Goal: Task Accomplishment & Management: Complete application form

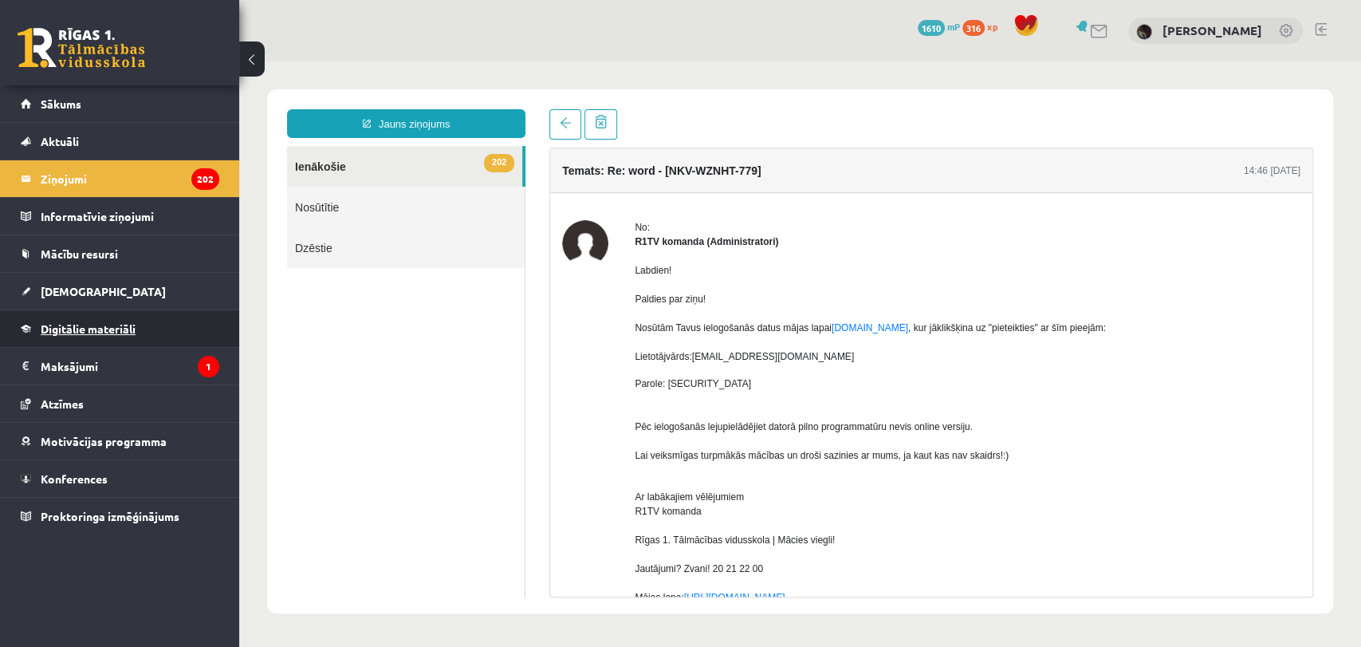
scroll to position [13, 0]
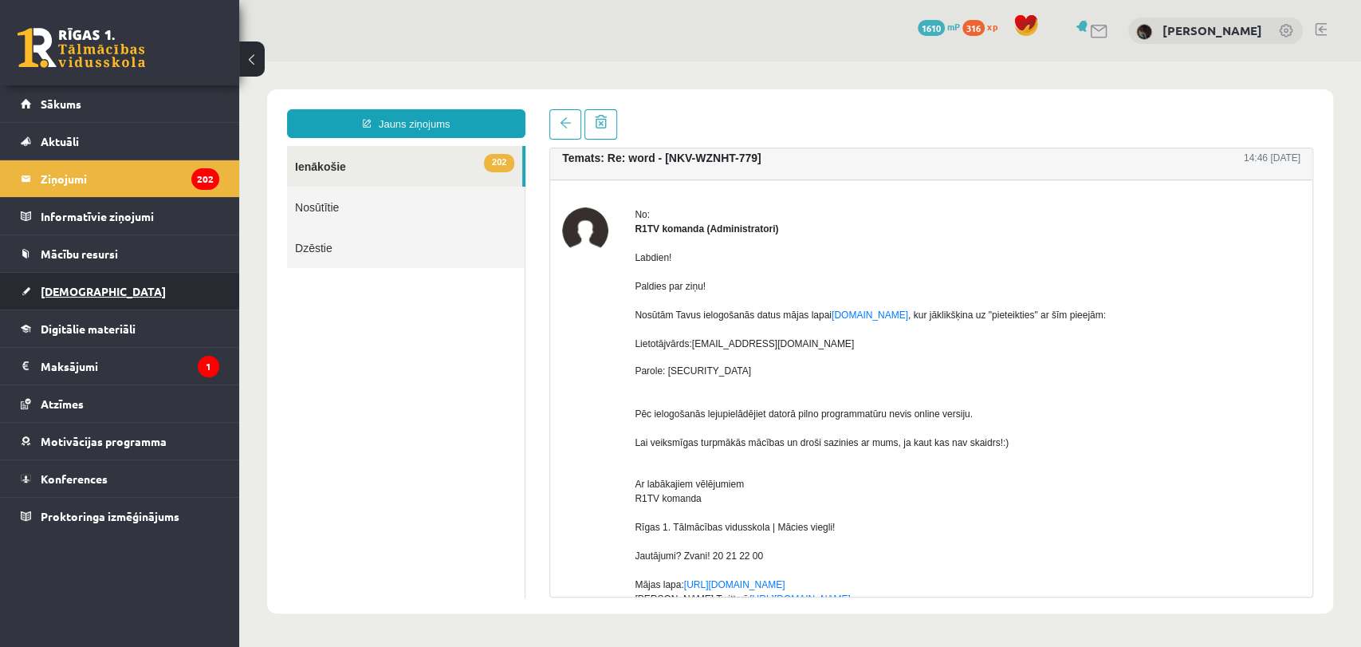
click at [183, 293] on link "[DEMOGRAPHIC_DATA]" at bounding box center [120, 291] width 199 height 37
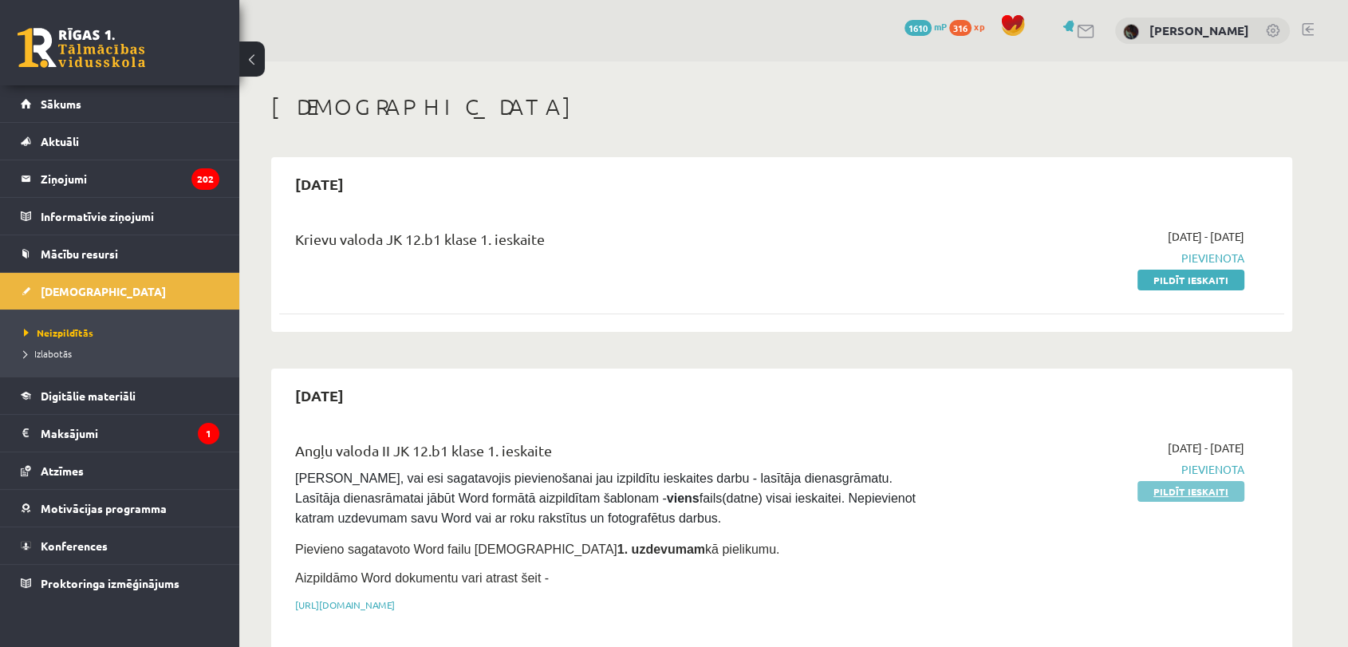
click at [1184, 496] on link "Pildīt ieskaiti" at bounding box center [1190, 491] width 107 height 21
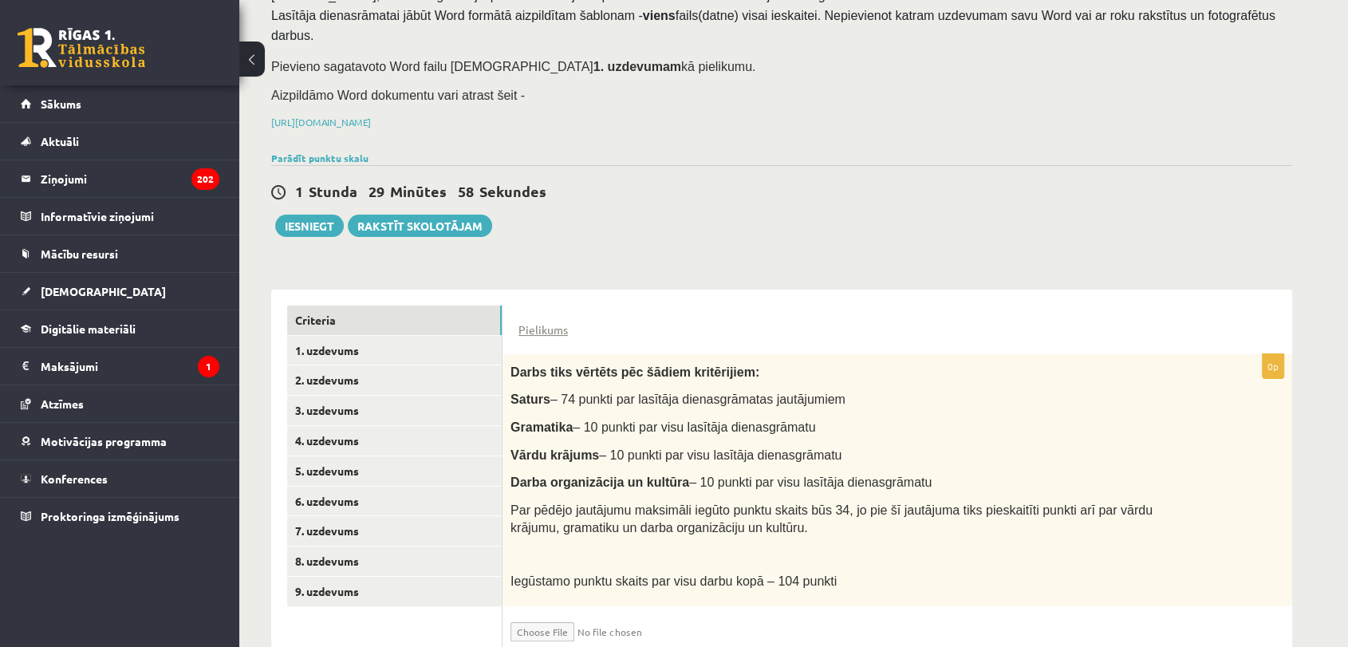
scroll to position [160, 0]
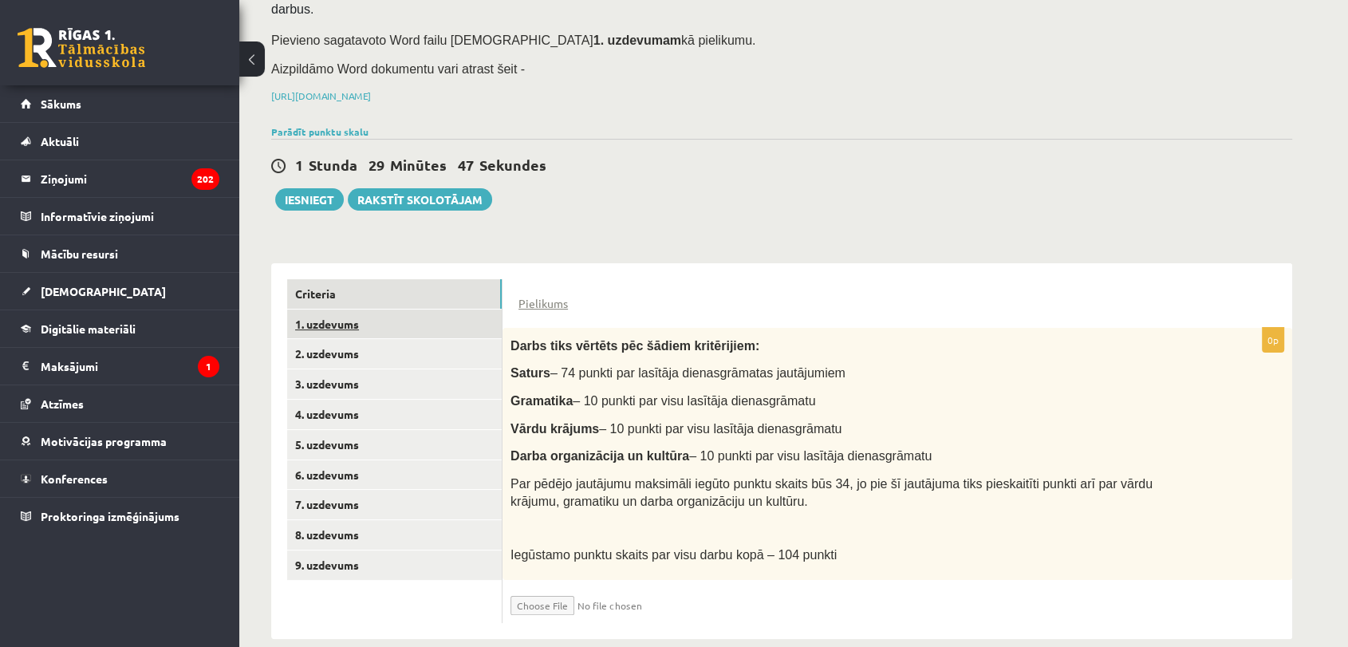
click at [416, 309] on link "1. uzdevums" at bounding box center [394, 324] width 215 height 30
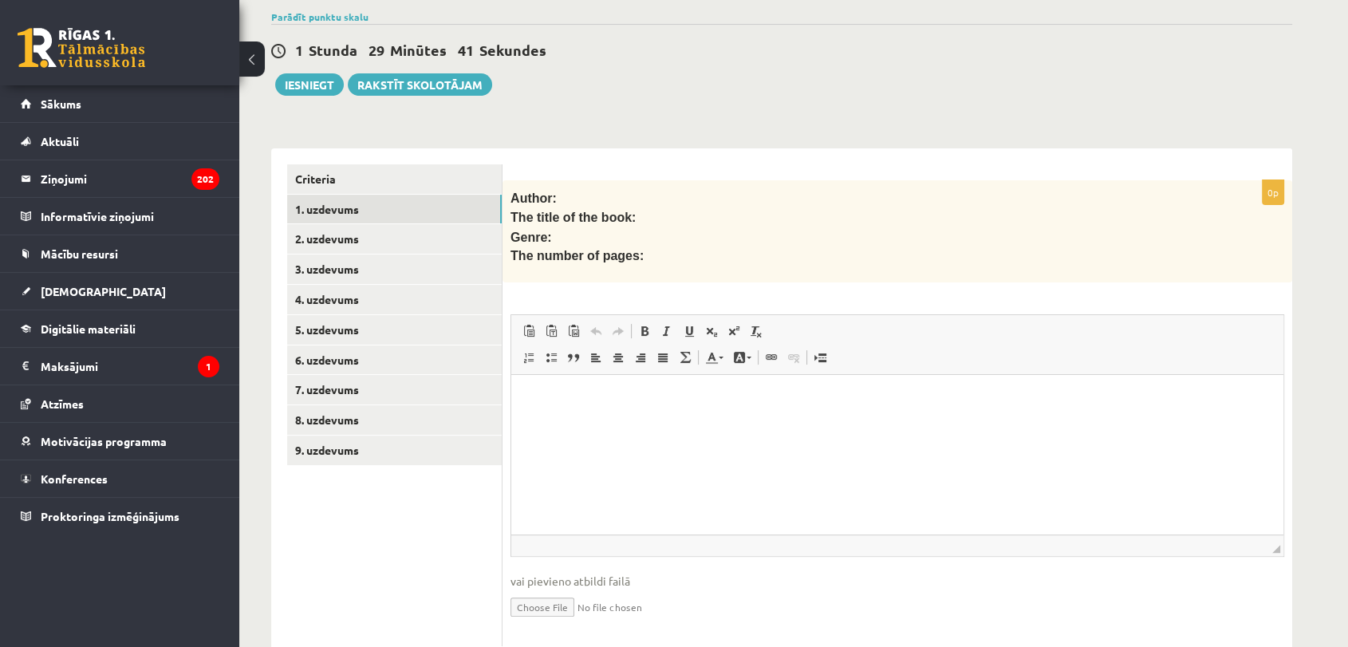
scroll to position [297, 0]
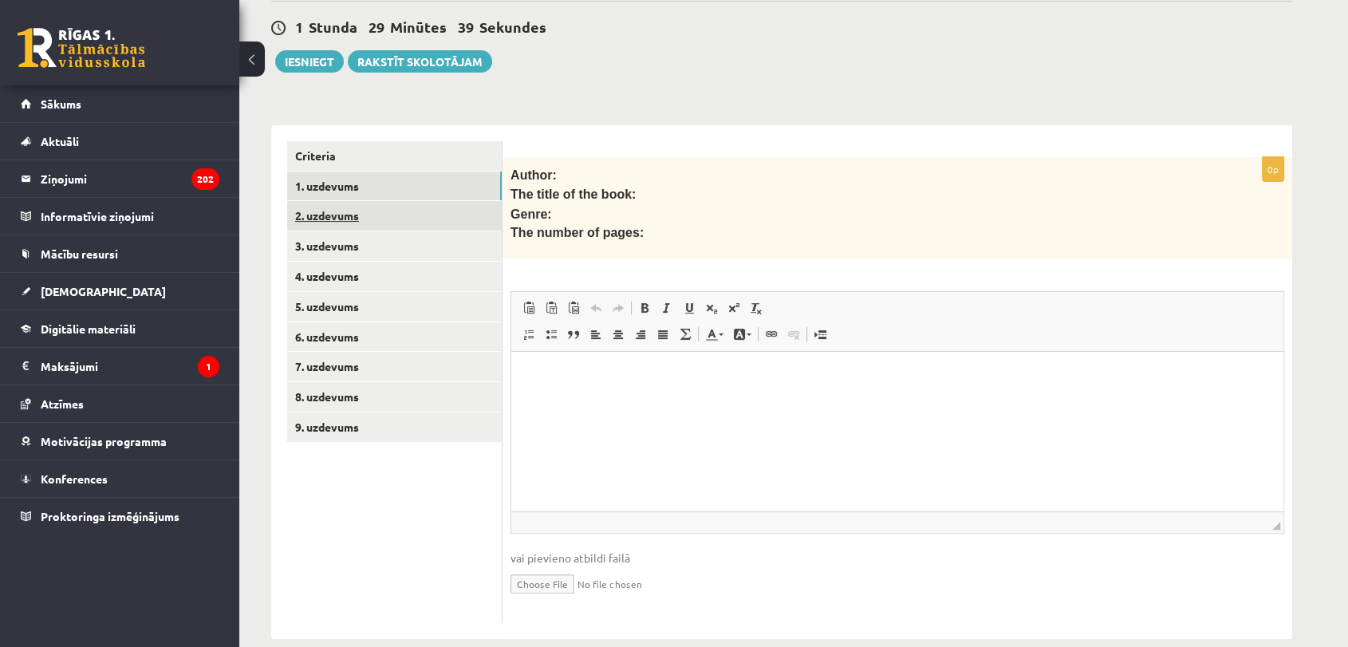
click at [434, 201] on link "2. uzdevums" at bounding box center [394, 216] width 215 height 30
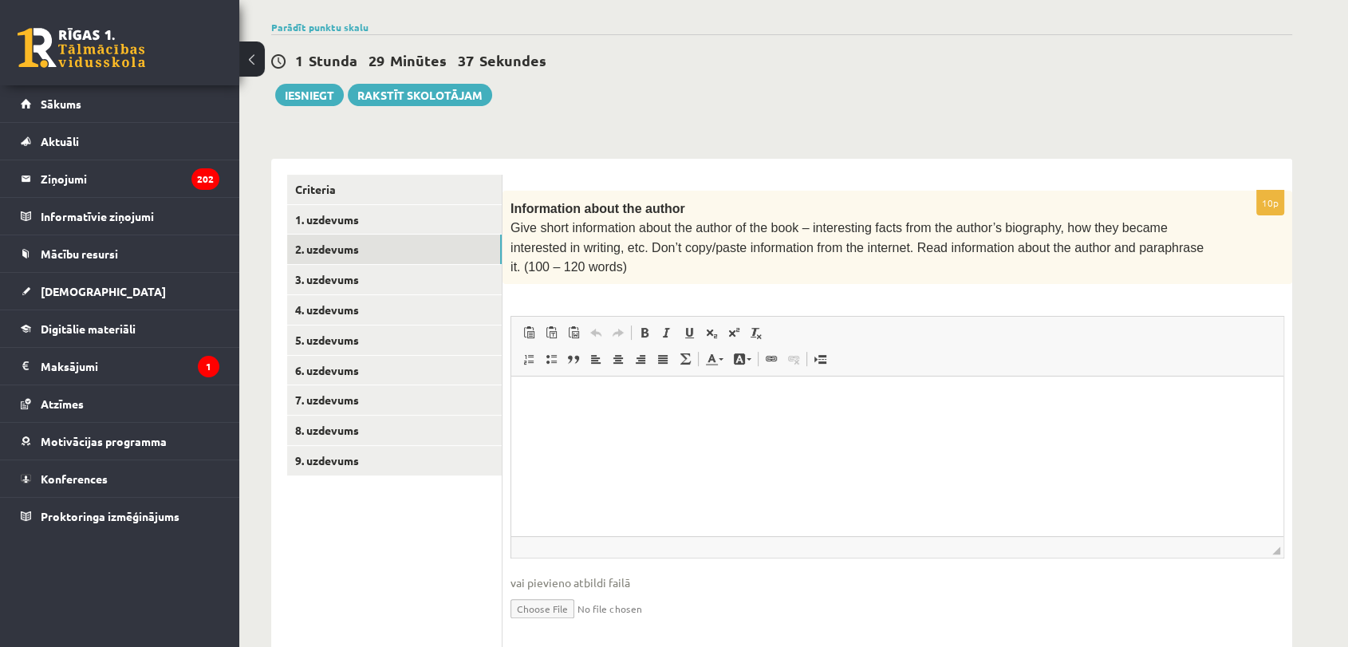
scroll to position [269, 0]
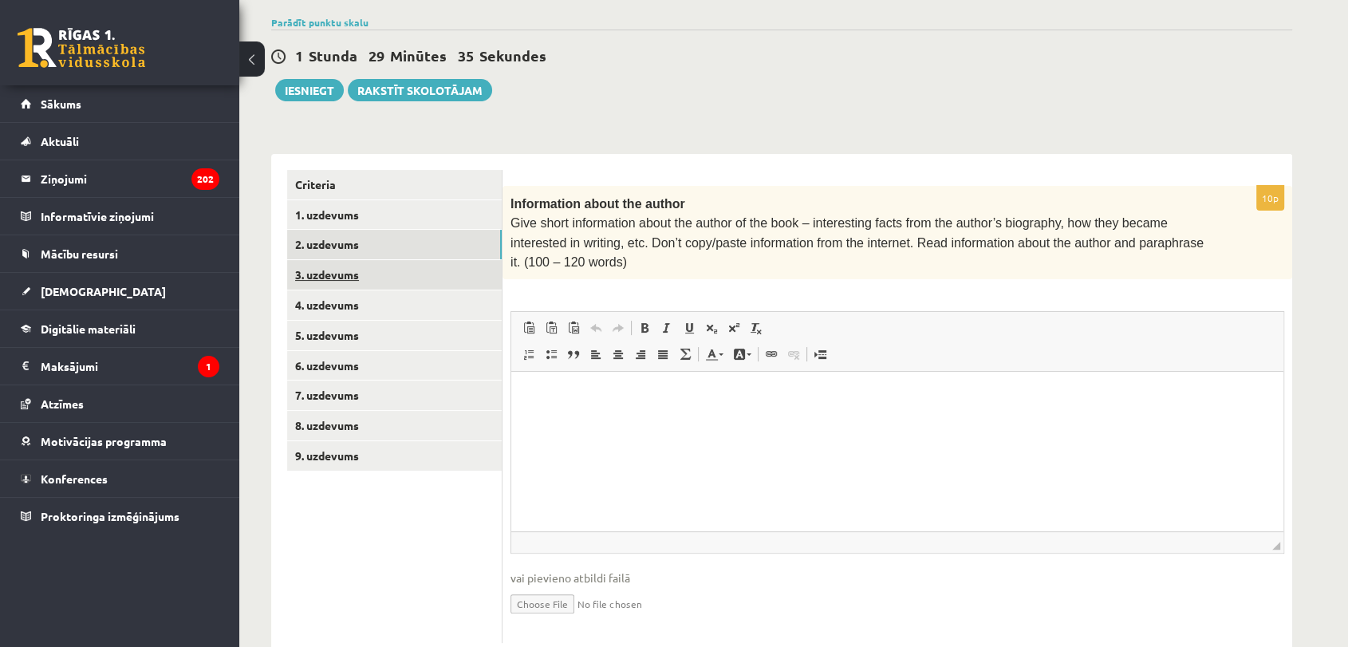
click at [418, 260] on link "3. uzdevums" at bounding box center [394, 275] width 215 height 30
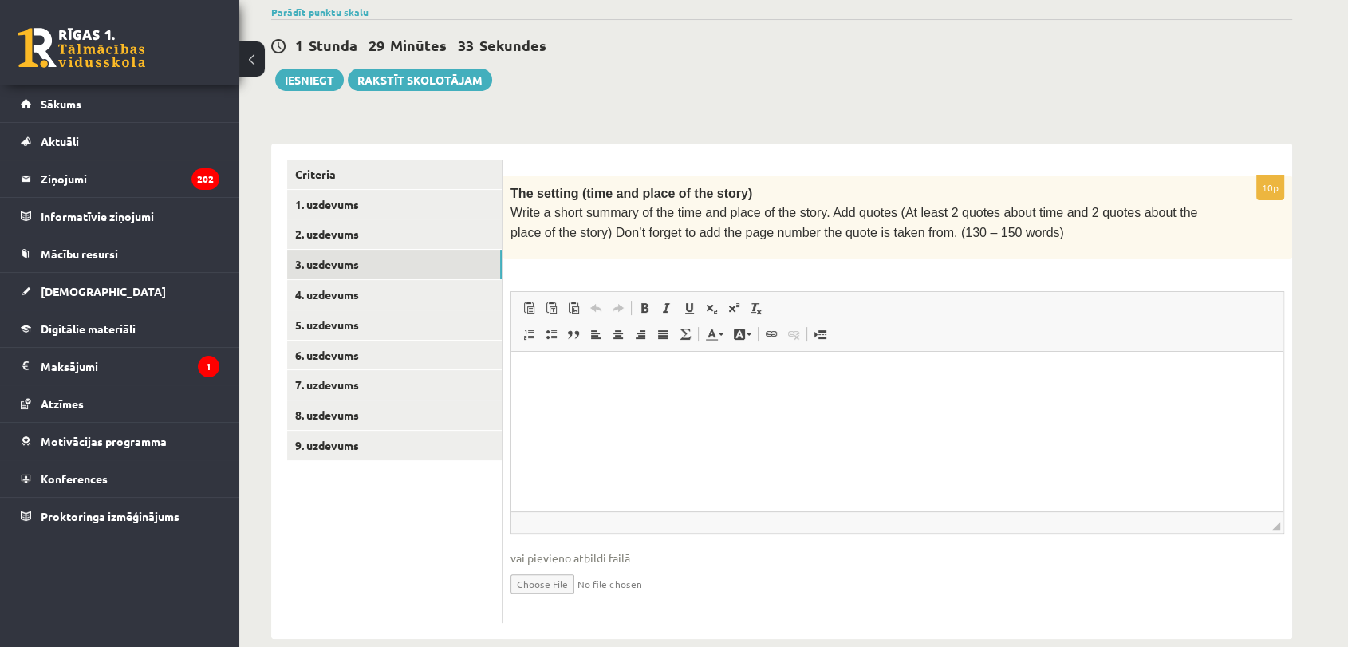
scroll to position [0, 0]
click at [471, 280] on link "4. uzdevums" at bounding box center [394, 295] width 215 height 30
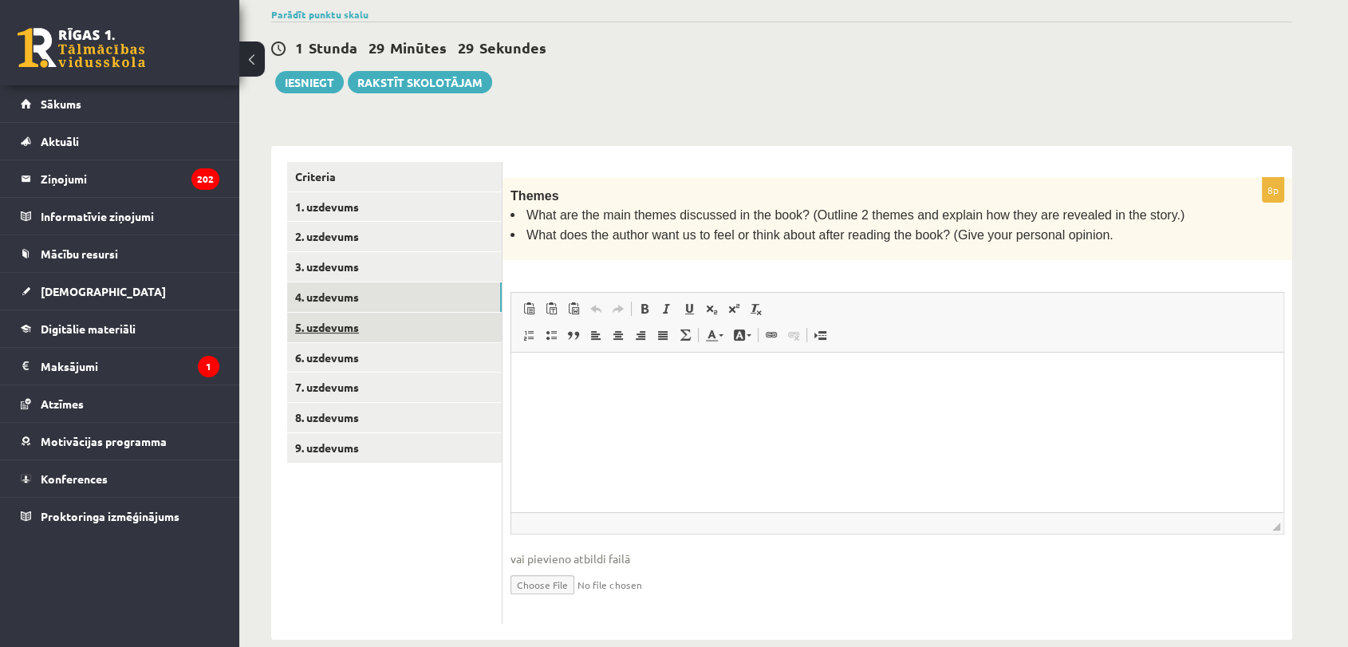
click at [463, 313] on link "5. uzdevums" at bounding box center [394, 328] width 215 height 30
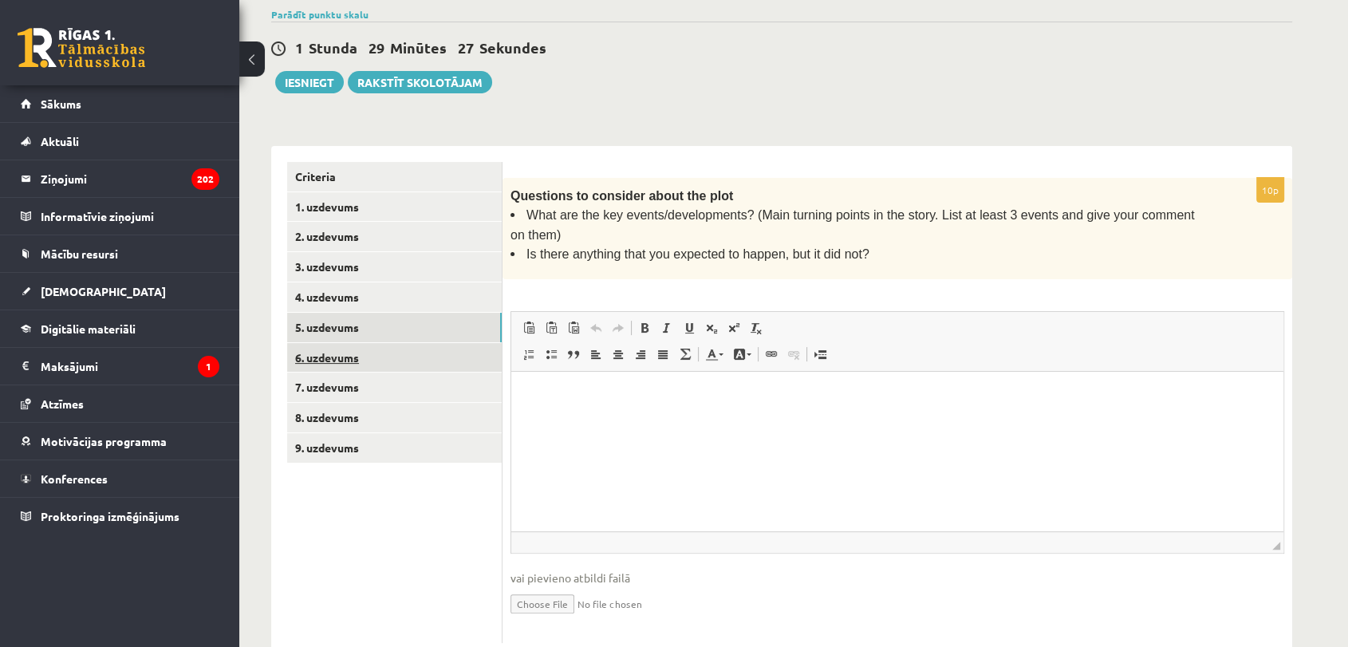
click at [476, 343] on link "6. uzdevums" at bounding box center [394, 358] width 215 height 30
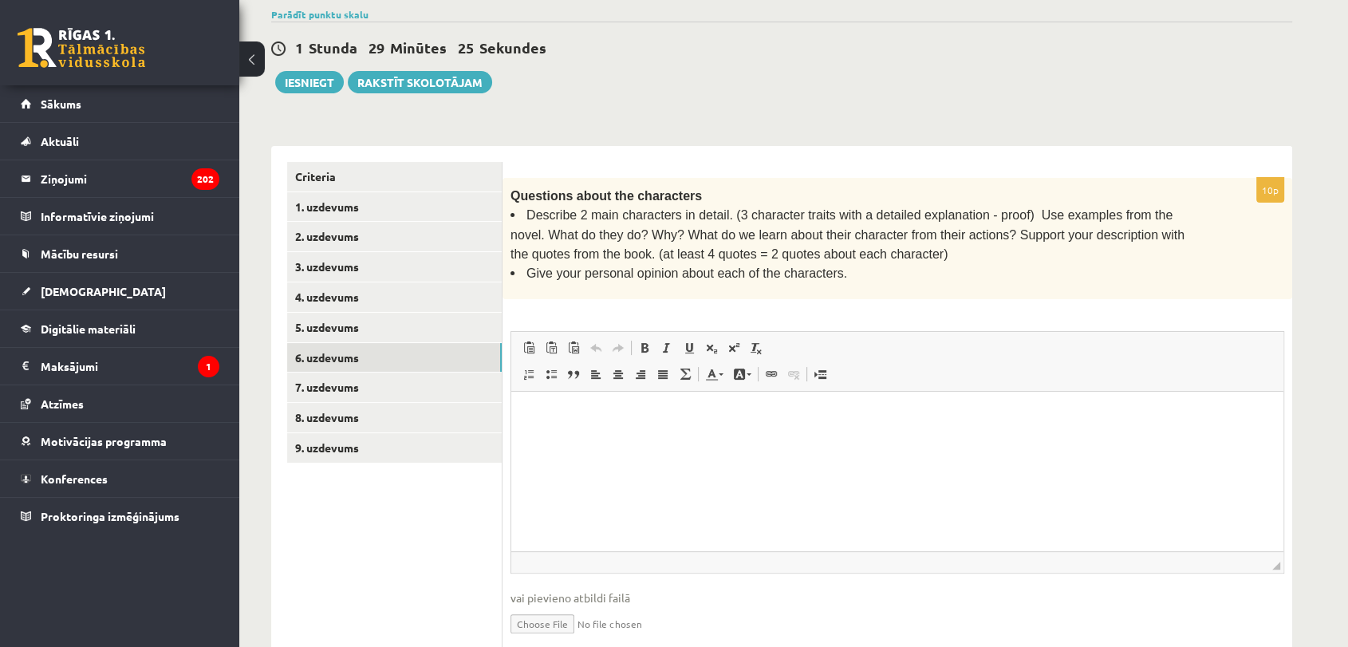
scroll to position [314, 0]
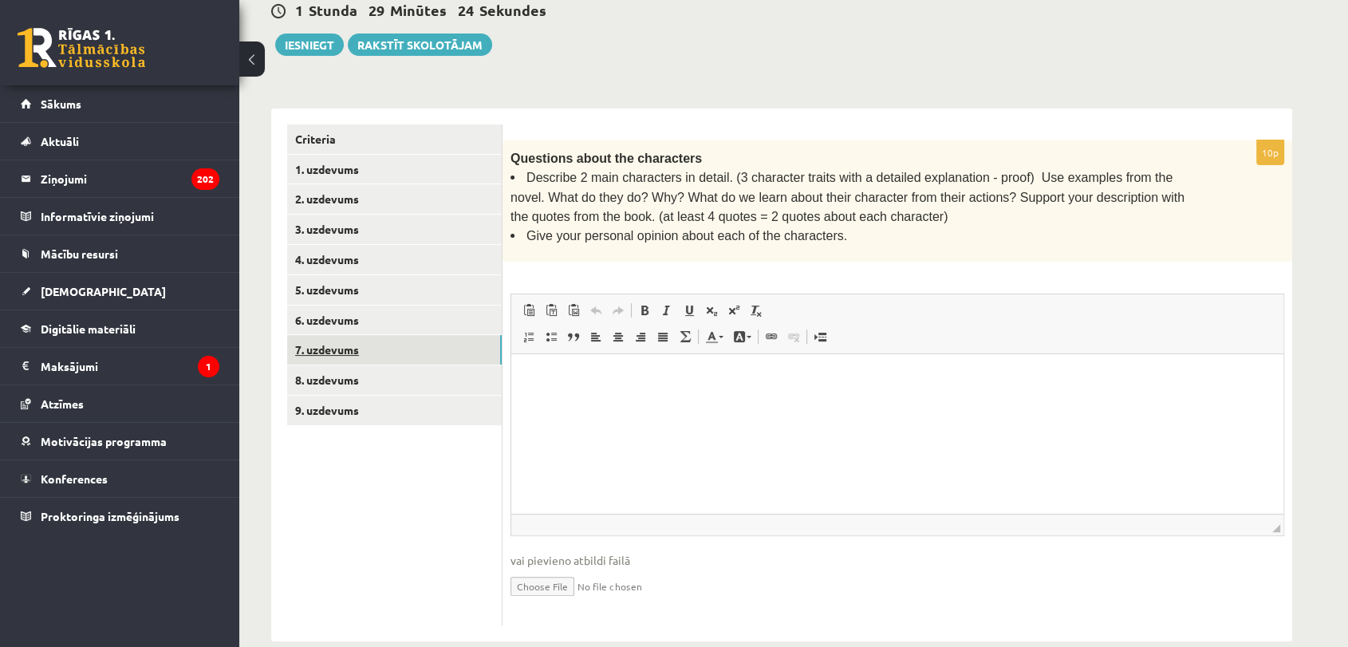
click at [440, 335] on link "7. uzdevums" at bounding box center [394, 350] width 215 height 30
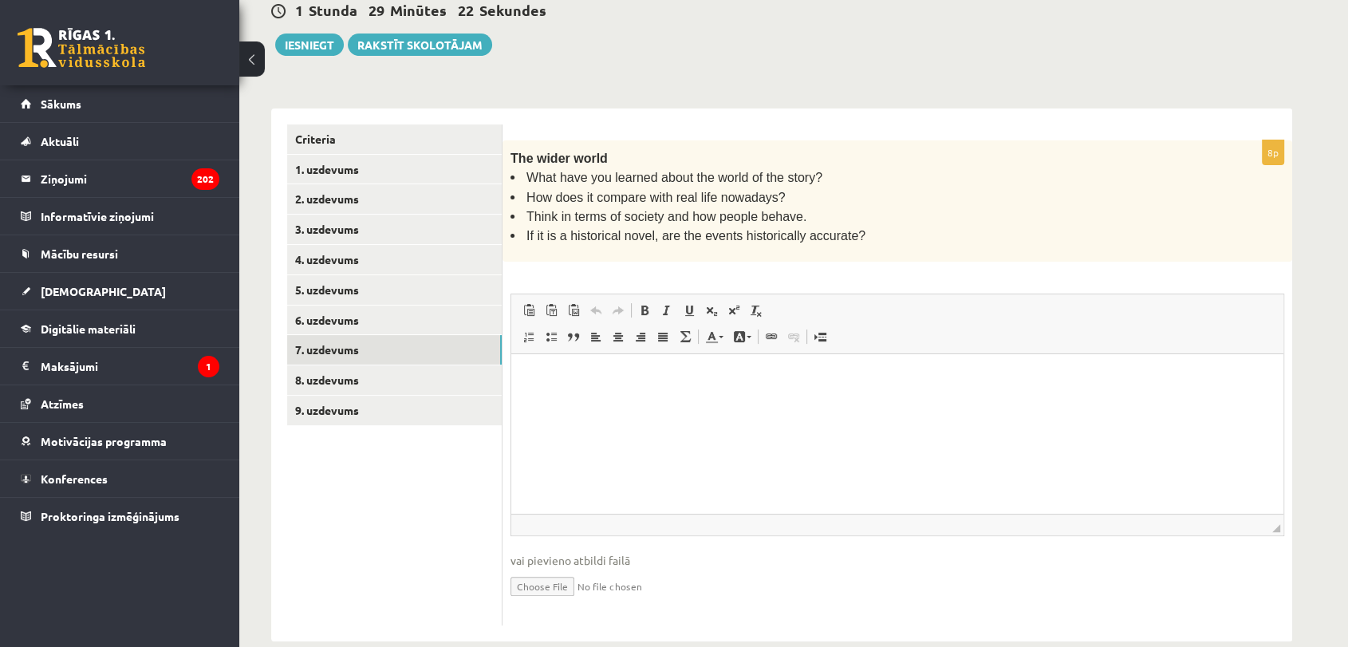
scroll to position [0, 0]
click at [408, 366] on link "8. uzdevums" at bounding box center [394, 380] width 215 height 30
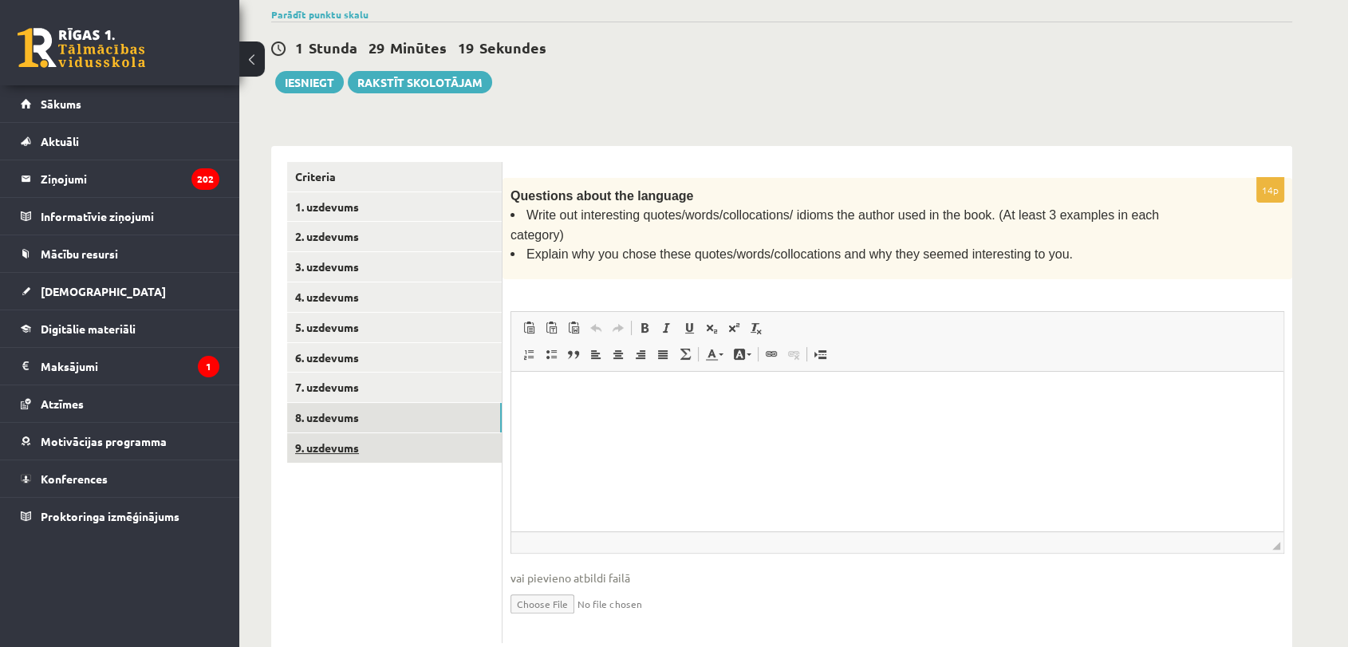
click at [394, 433] on link "9. uzdevums" at bounding box center [394, 448] width 215 height 30
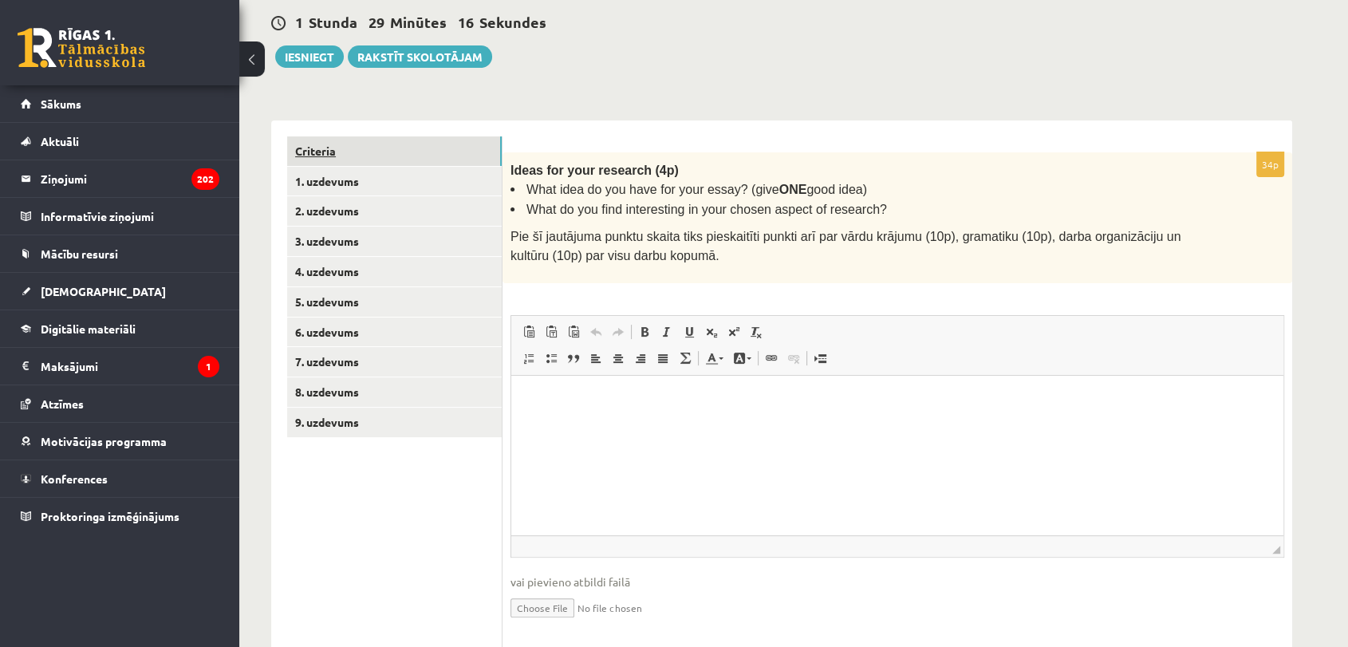
click at [447, 136] on link "Criteria" at bounding box center [394, 151] width 215 height 30
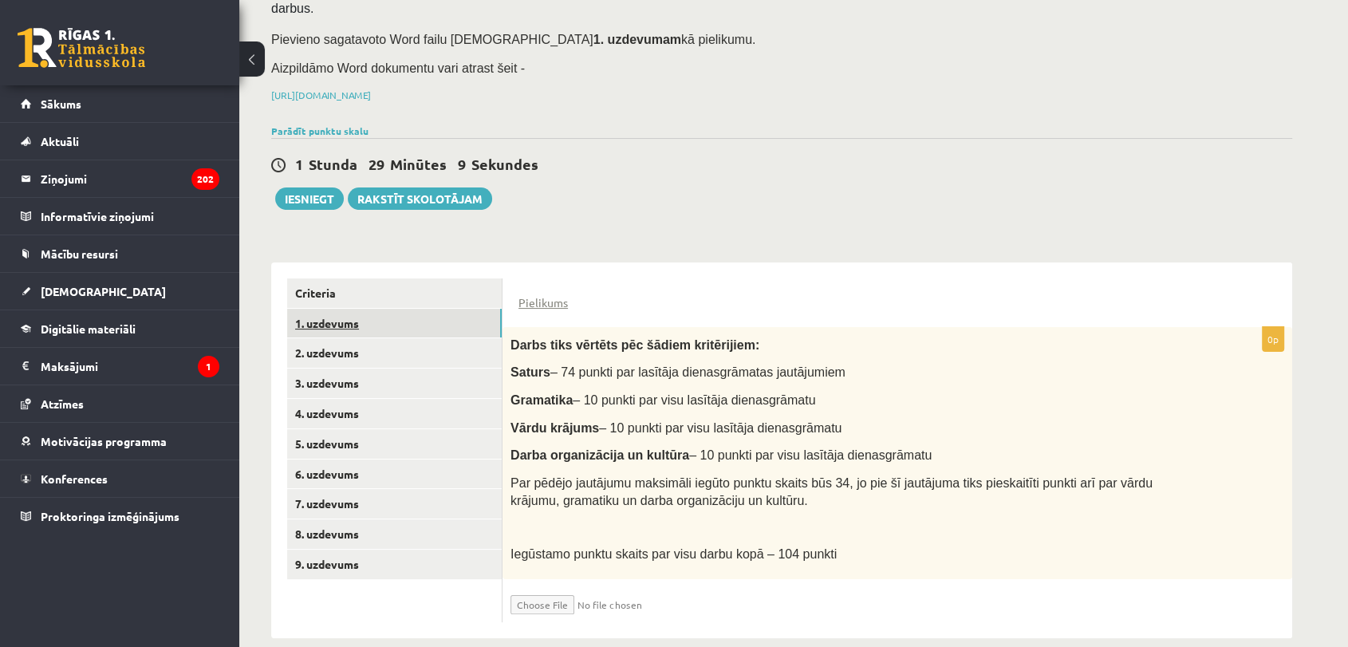
click at [436, 309] on link "1. uzdevums" at bounding box center [394, 324] width 215 height 30
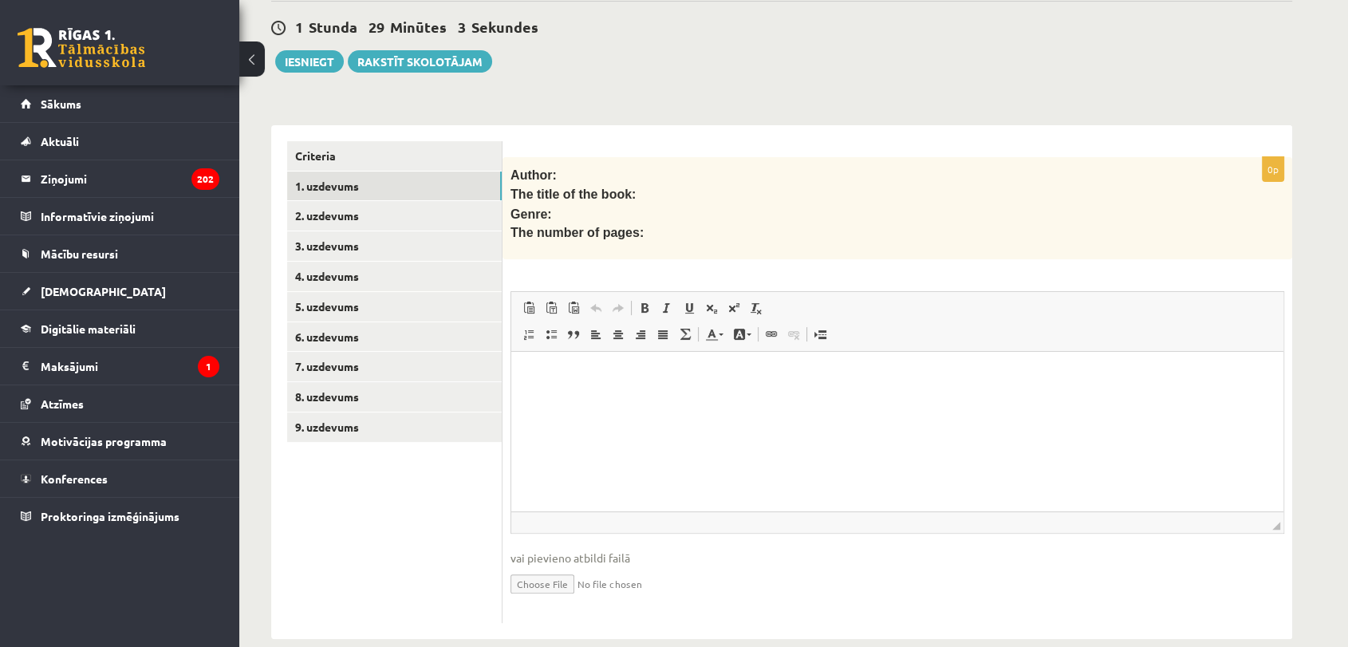
click at [549, 566] on input "file" at bounding box center [897, 582] width 774 height 33
click at [608, 360] on span "Вставить" at bounding box center [617, 360] width 57 height 23
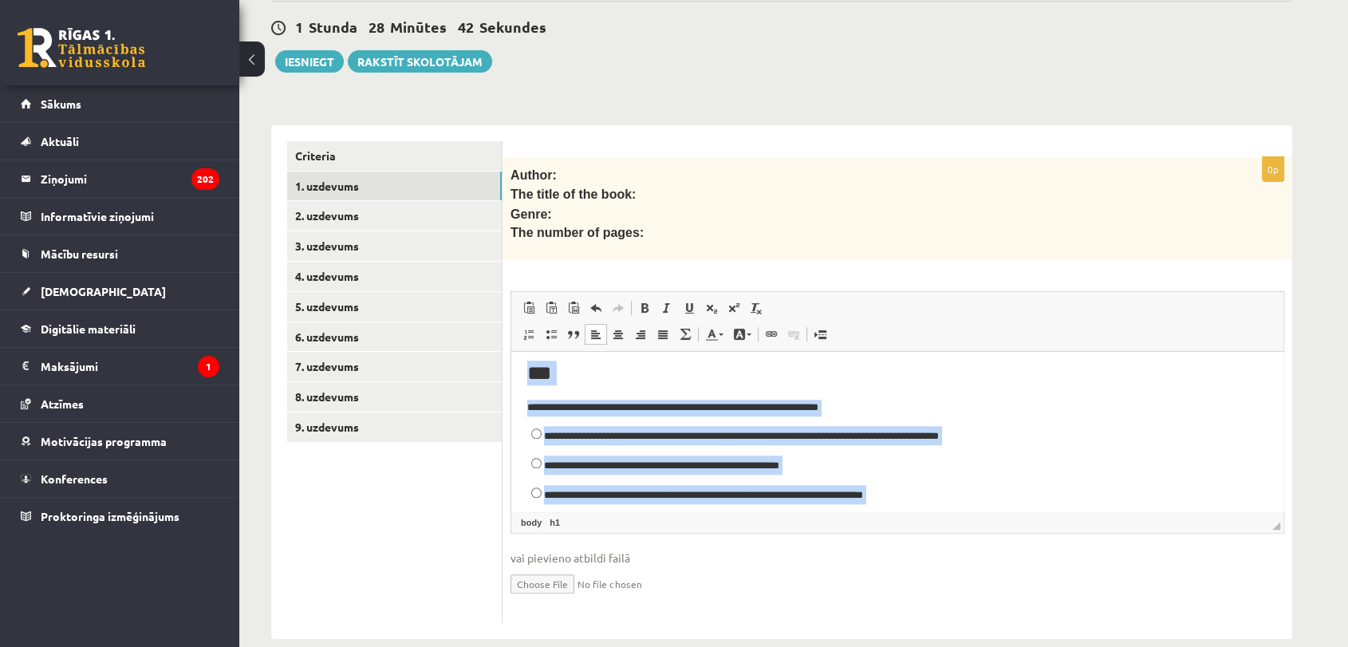
drag, startPoint x: 518, startPoint y: 373, endPoint x: 837, endPoint y: 623, distance: 405.1
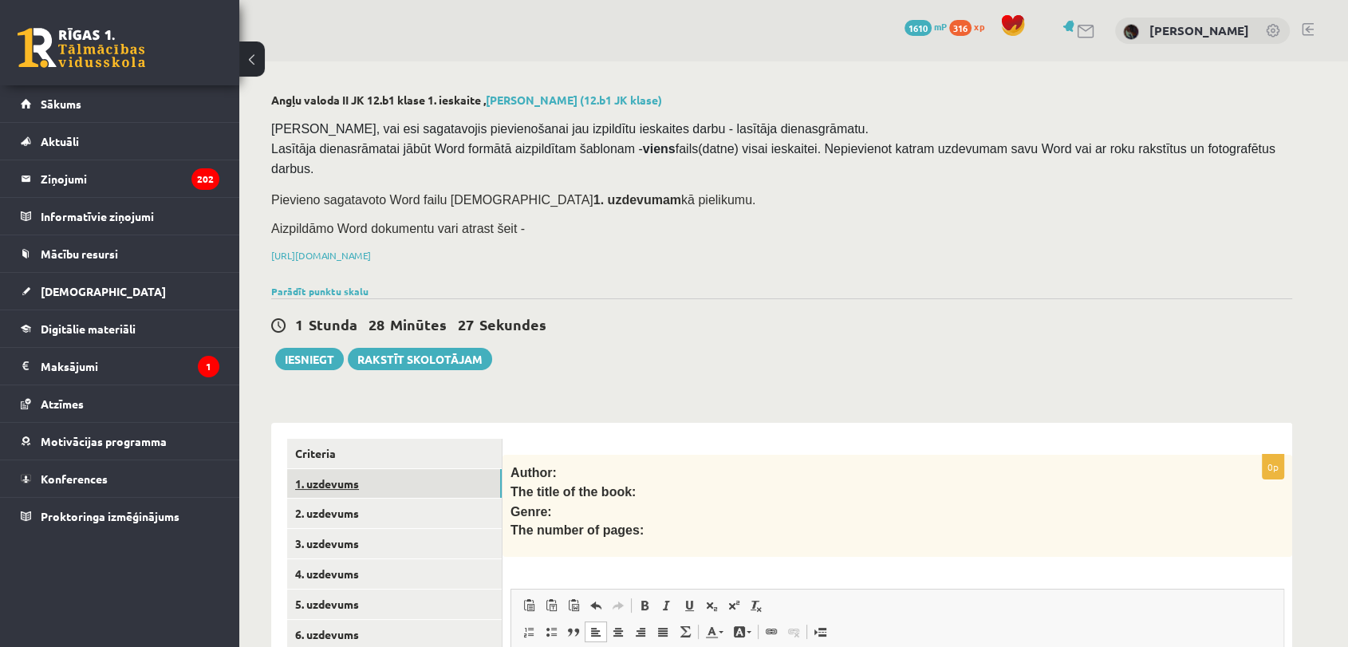
click at [364, 469] on link "1. uzdevums" at bounding box center [394, 484] width 215 height 30
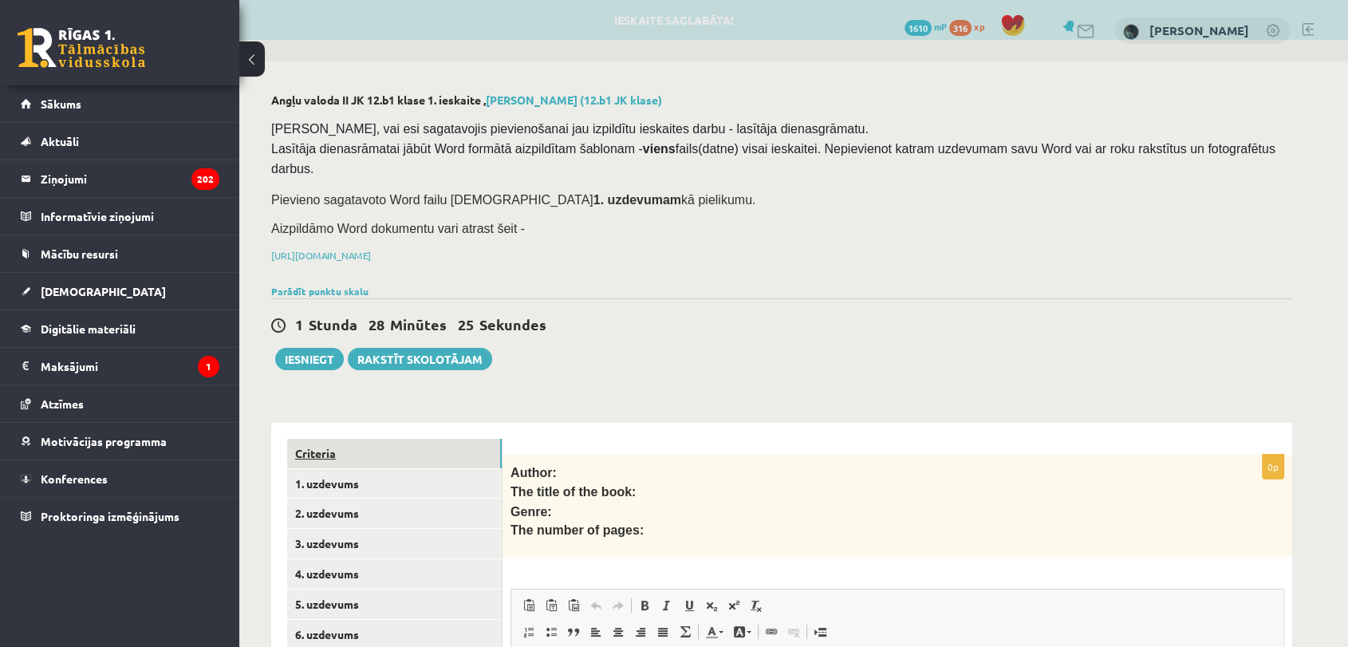
click at [373, 439] on link "Criteria" at bounding box center [394, 454] width 215 height 30
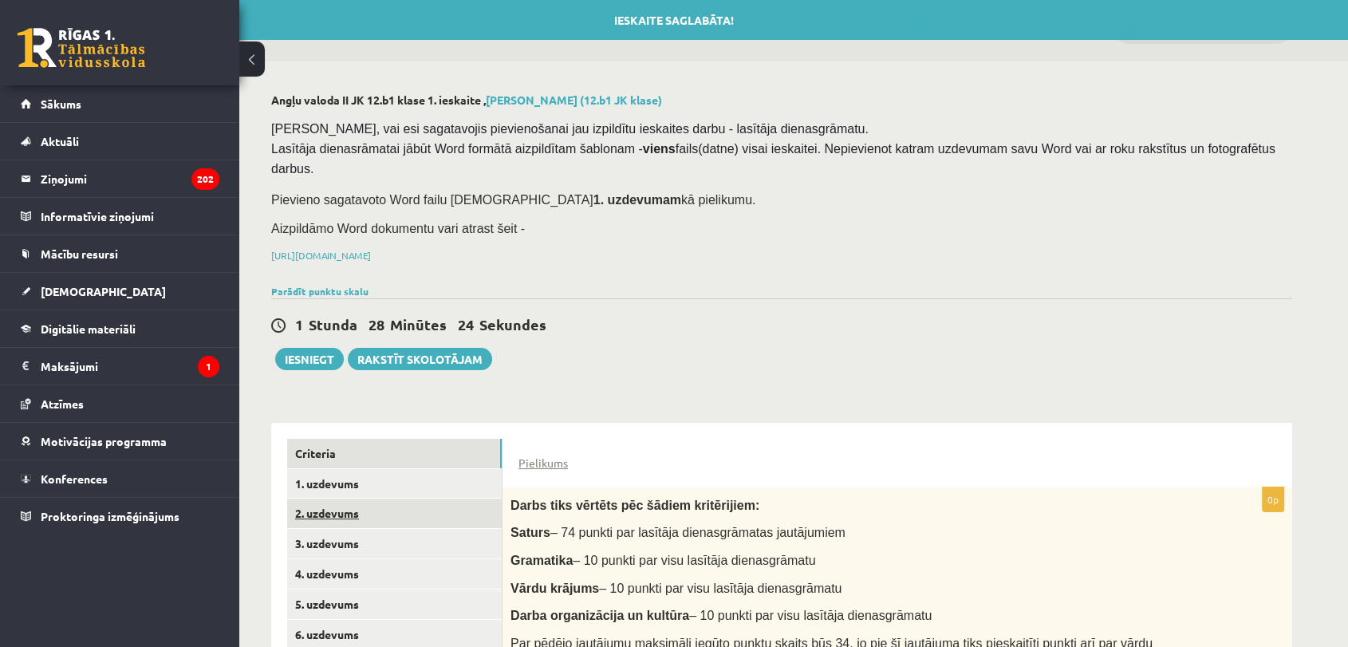
click at [368, 498] on link "2. uzdevums" at bounding box center [394, 513] width 215 height 30
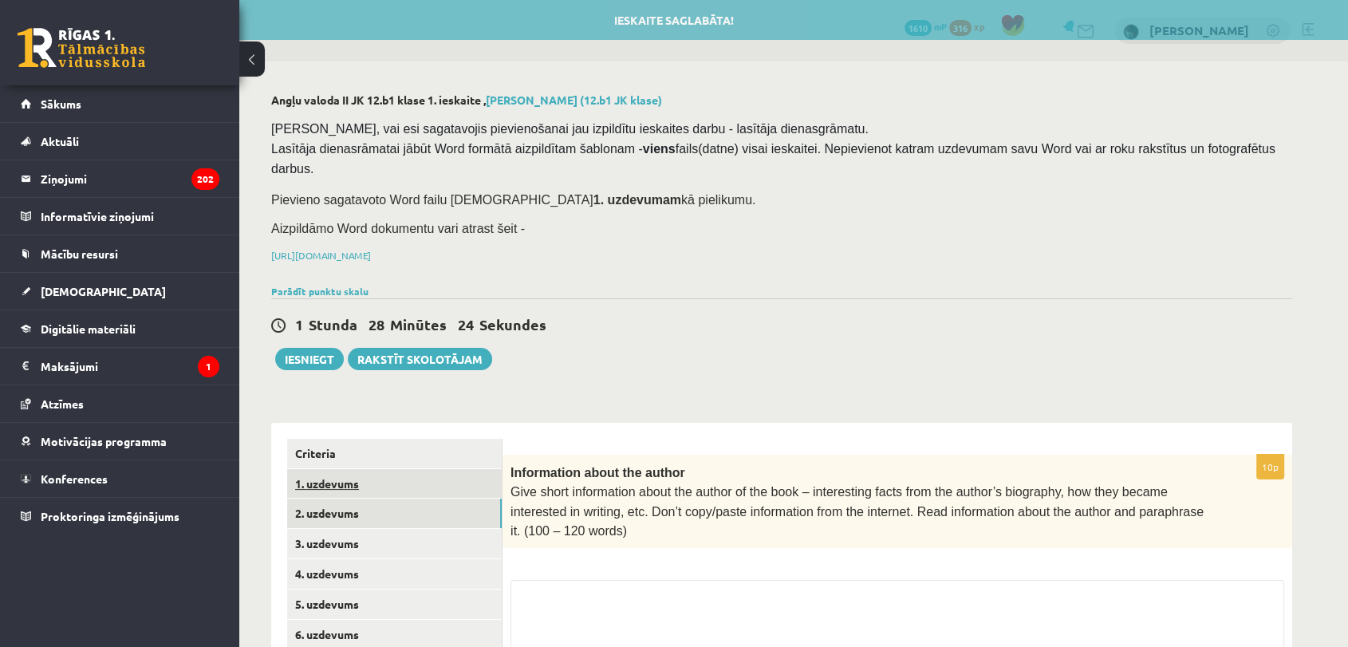
click at [385, 469] on link "1. uzdevums" at bounding box center [394, 484] width 215 height 30
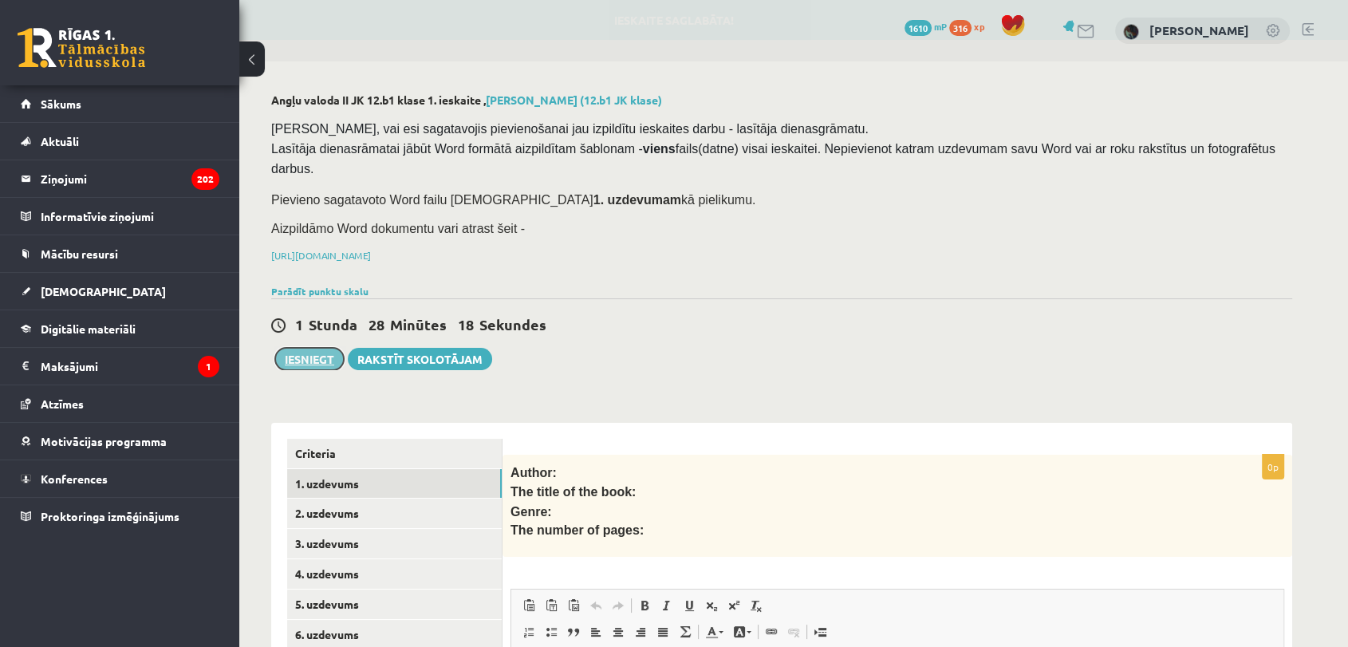
click at [331, 348] on button "Iesniegt" at bounding box center [309, 359] width 69 height 22
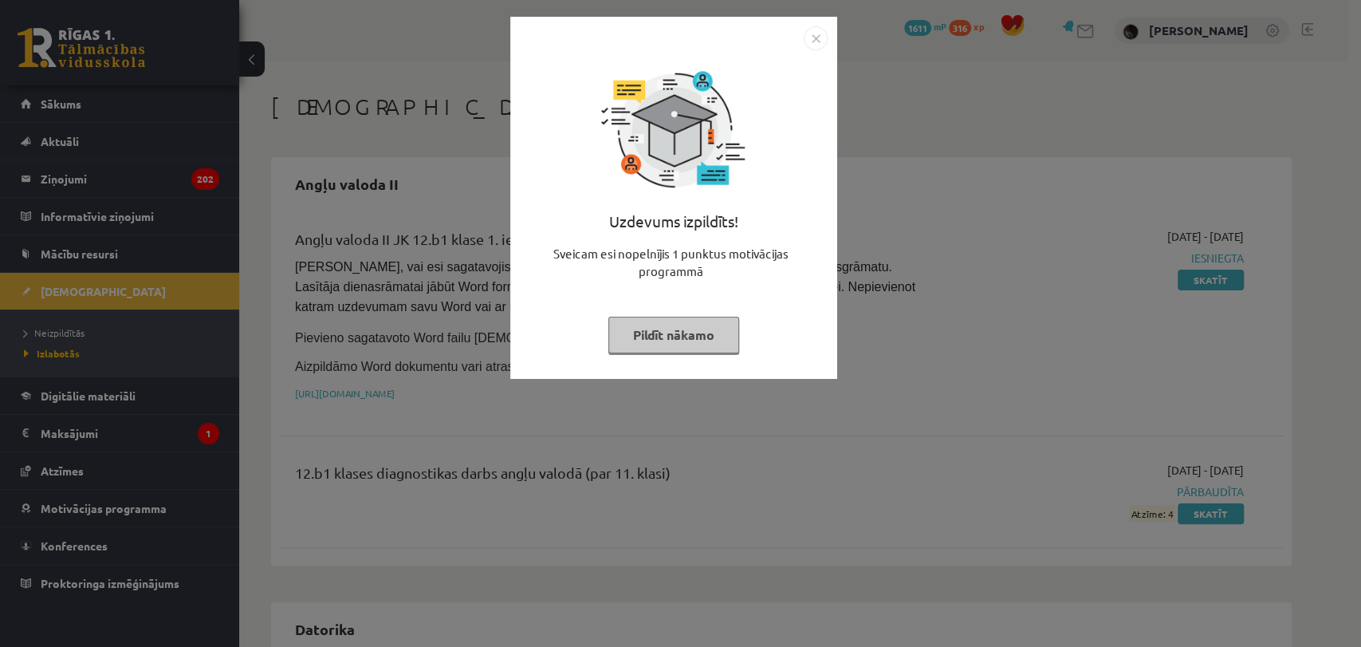
click at [817, 40] on img "Close" at bounding box center [816, 38] width 24 height 24
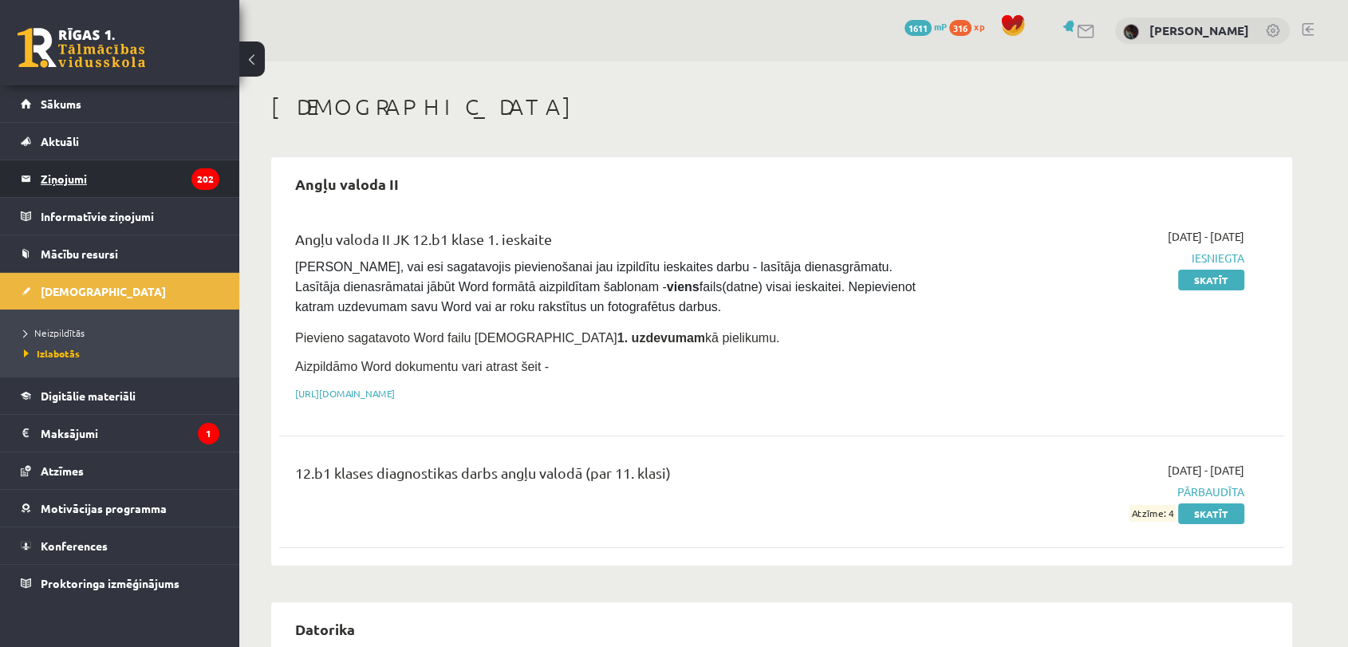
click at [121, 174] on legend "Ziņojumi 202" at bounding box center [130, 178] width 179 height 37
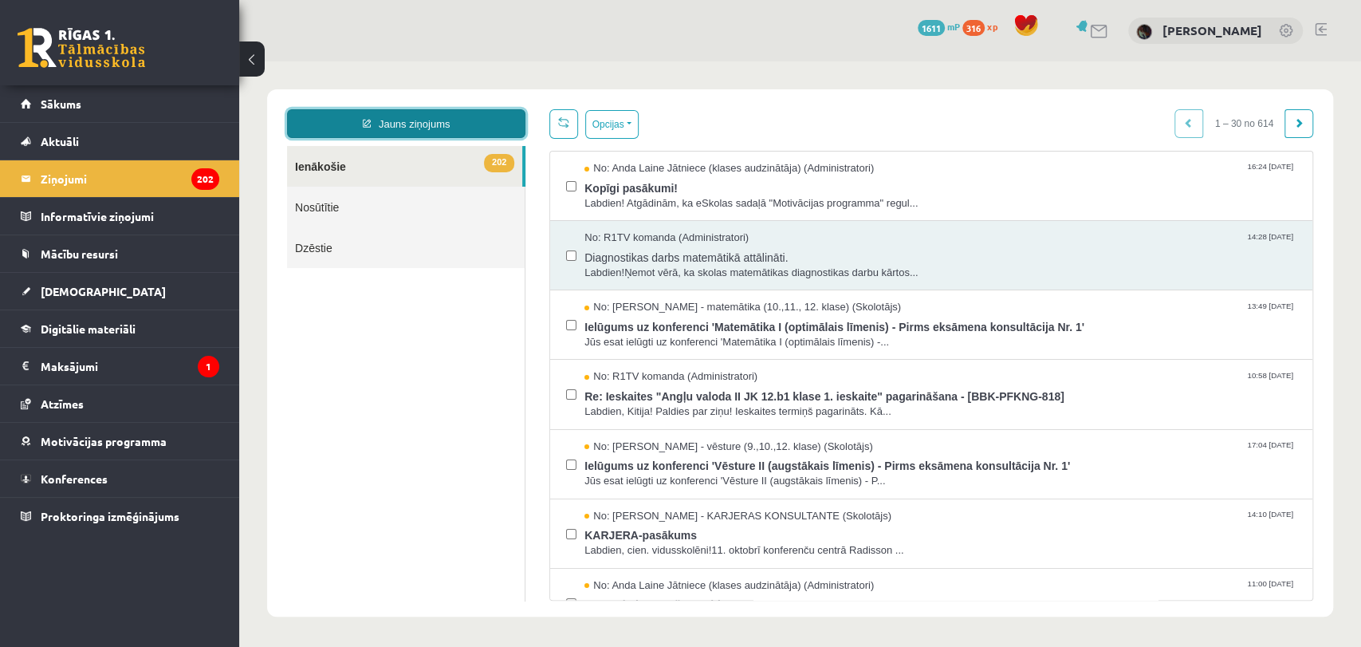
click at [463, 129] on link "Jauns ziņojums" at bounding box center [406, 123] width 238 height 29
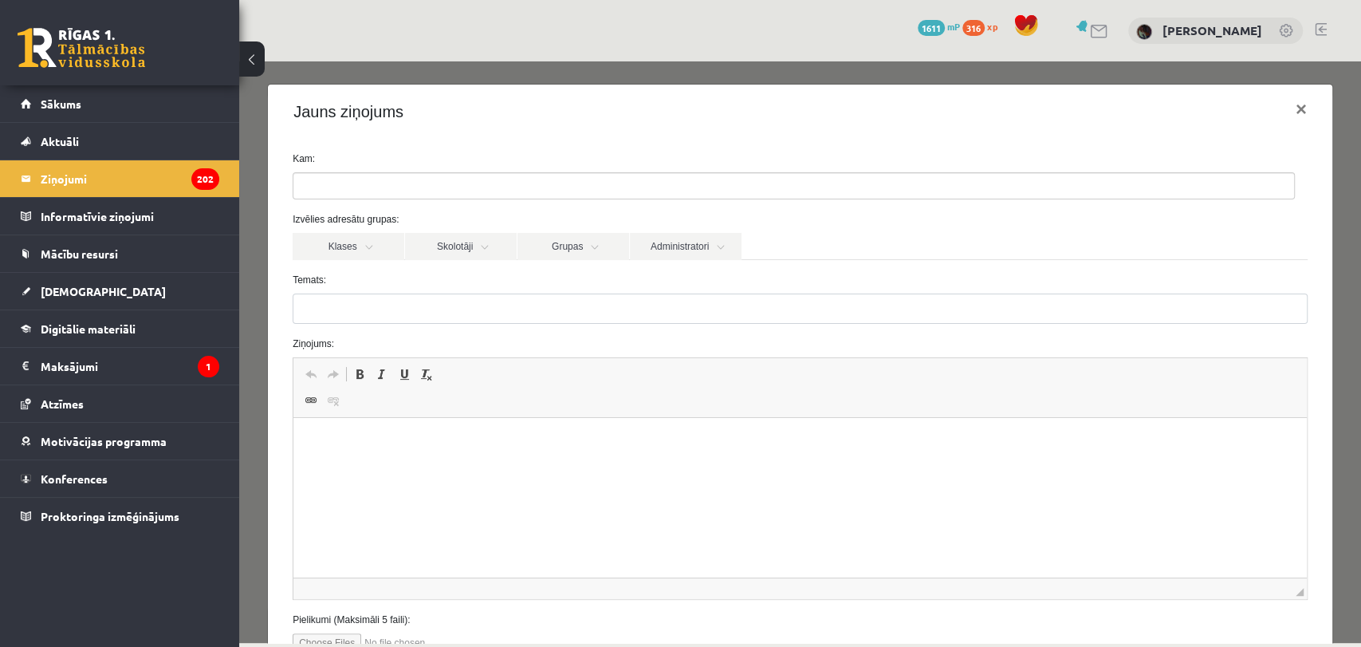
click at [466, 180] on ul at bounding box center [793, 186] width 1001 height 26
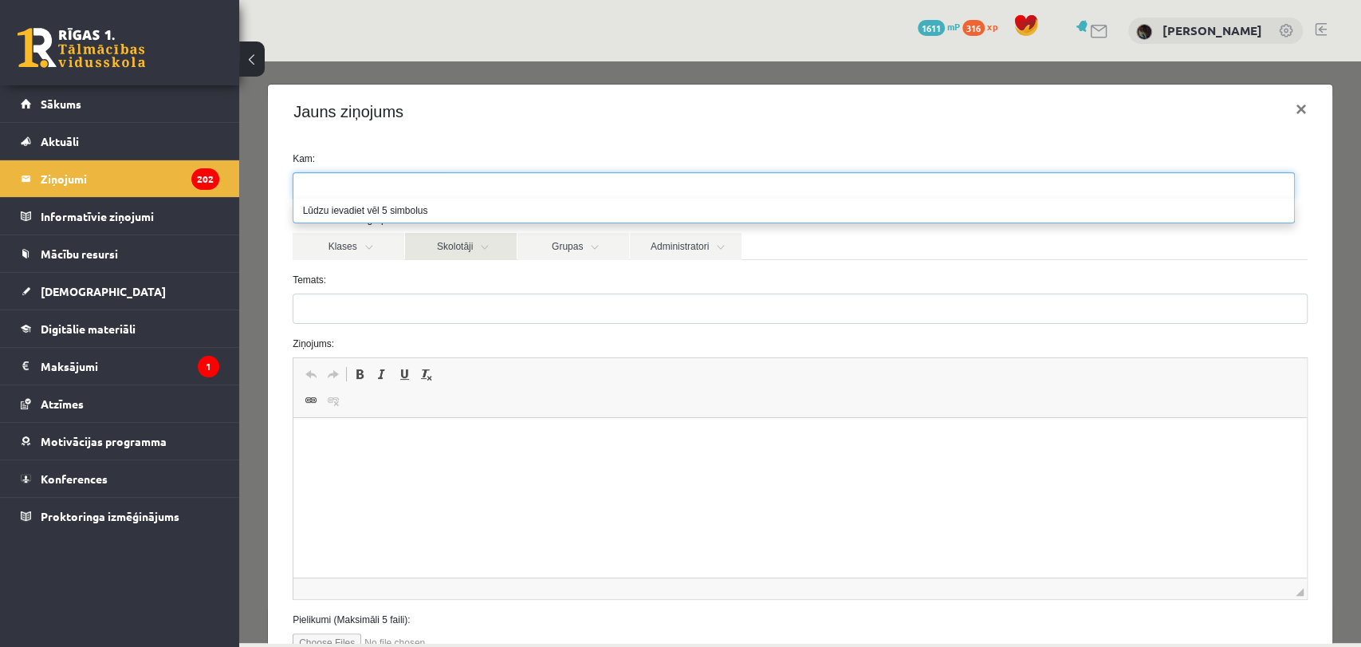
click at [451, 251] on link "Skolotāji" at bounding box center [461, 246] width 112 height 27
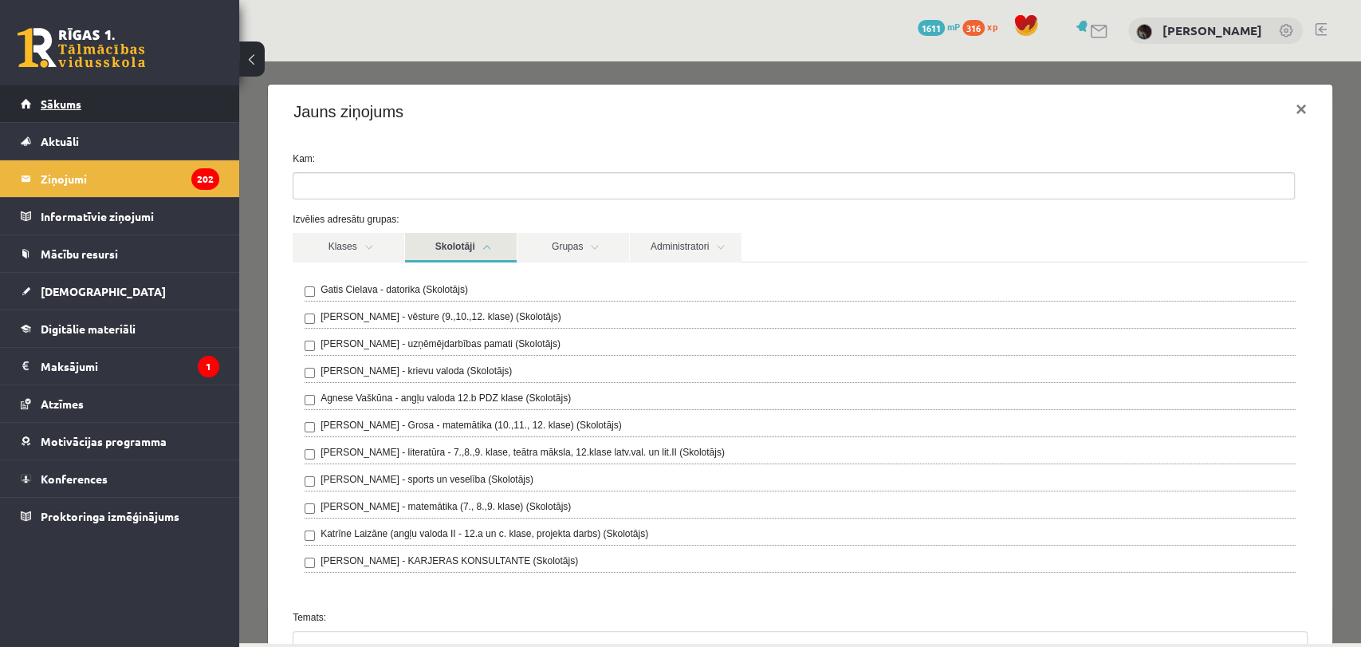
click at [165, 112] on link "Sākums" at bounding box center [120, 103] width 199 height 37
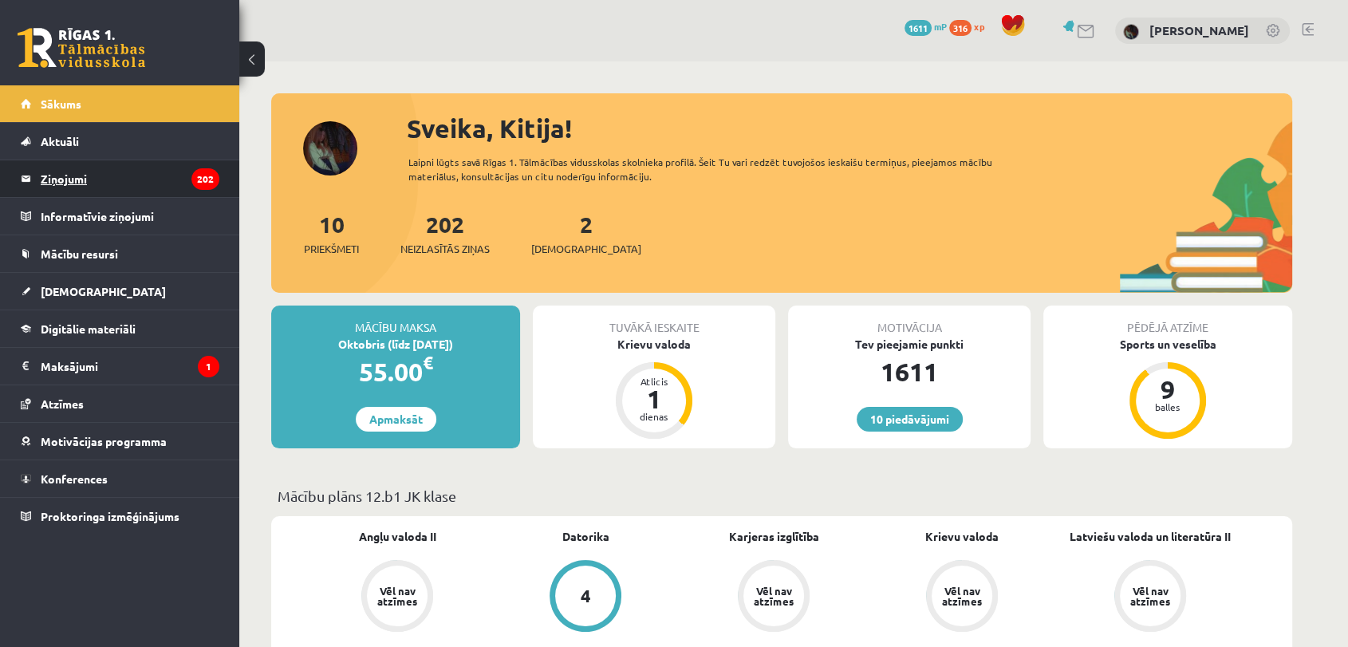
click at [167, 178] on legend "Ziņojumi 202" at bounding box center [130, 178] width 179 height 37
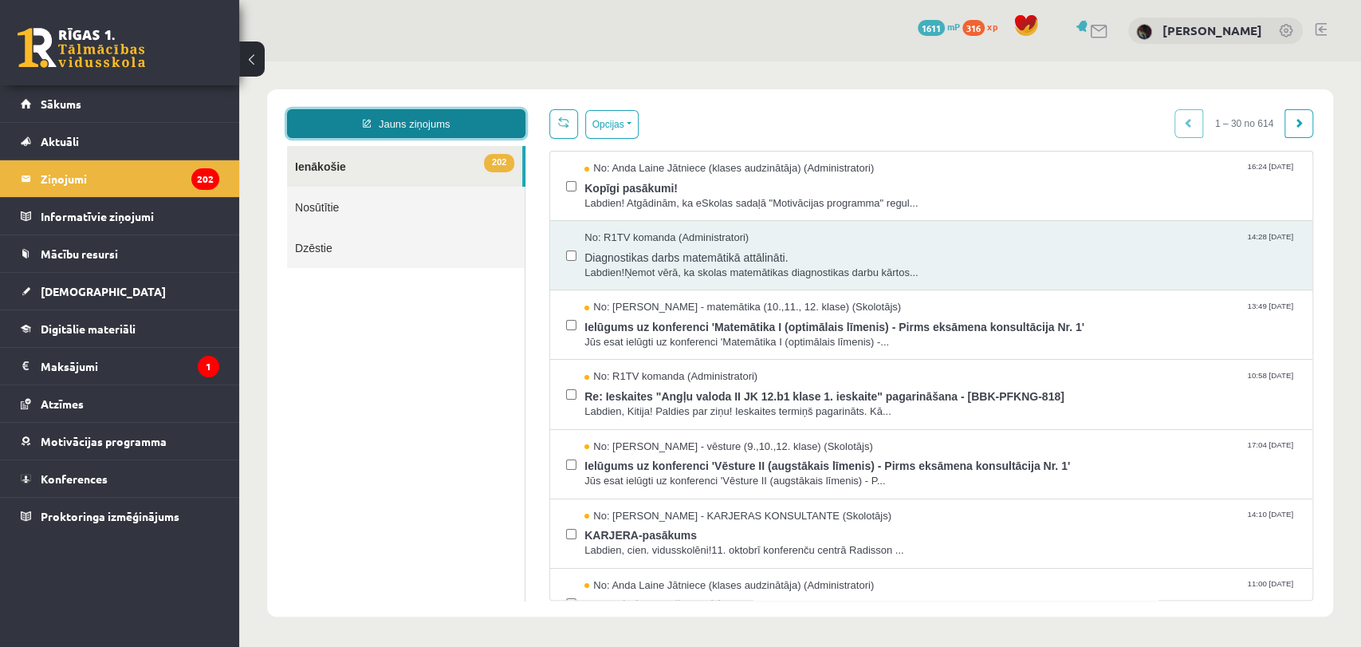
click at [463, 137] on link "Jauns ziņojums" at bounding box center [406, 123] width 238 height 29
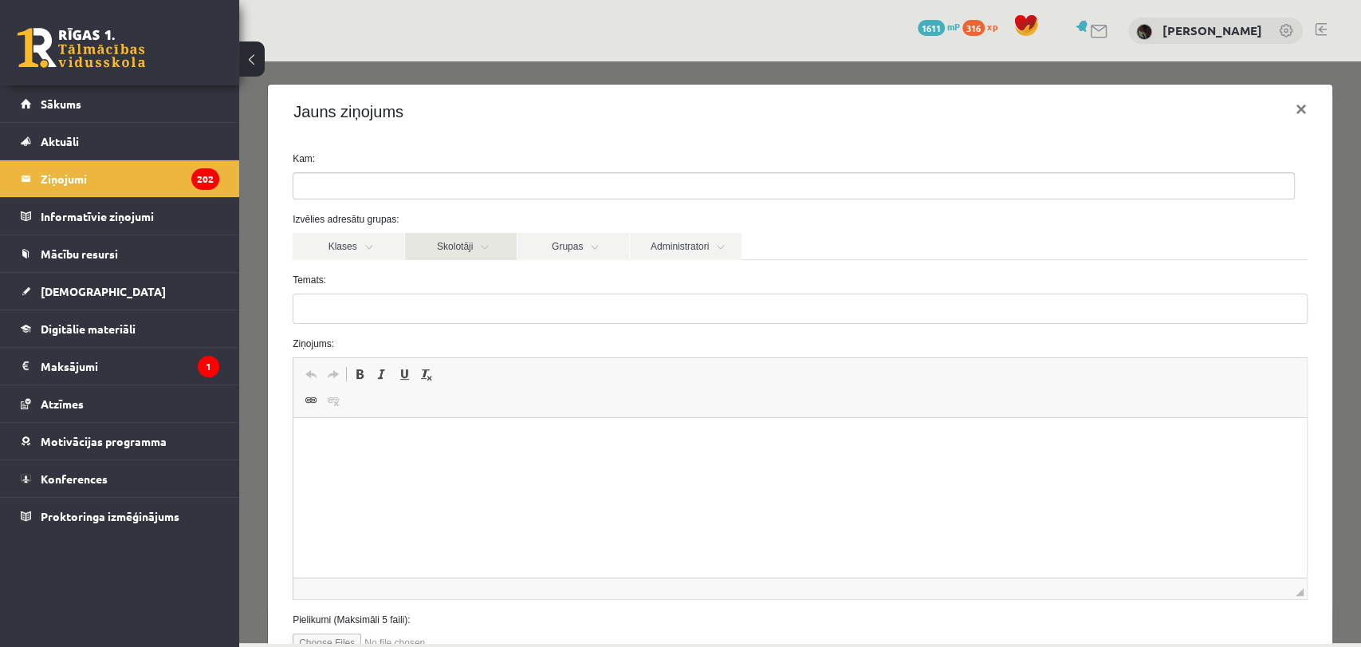
click at [475, 246] on link "Skolotāji" at bounding box center [461, 246] width 112 height 27
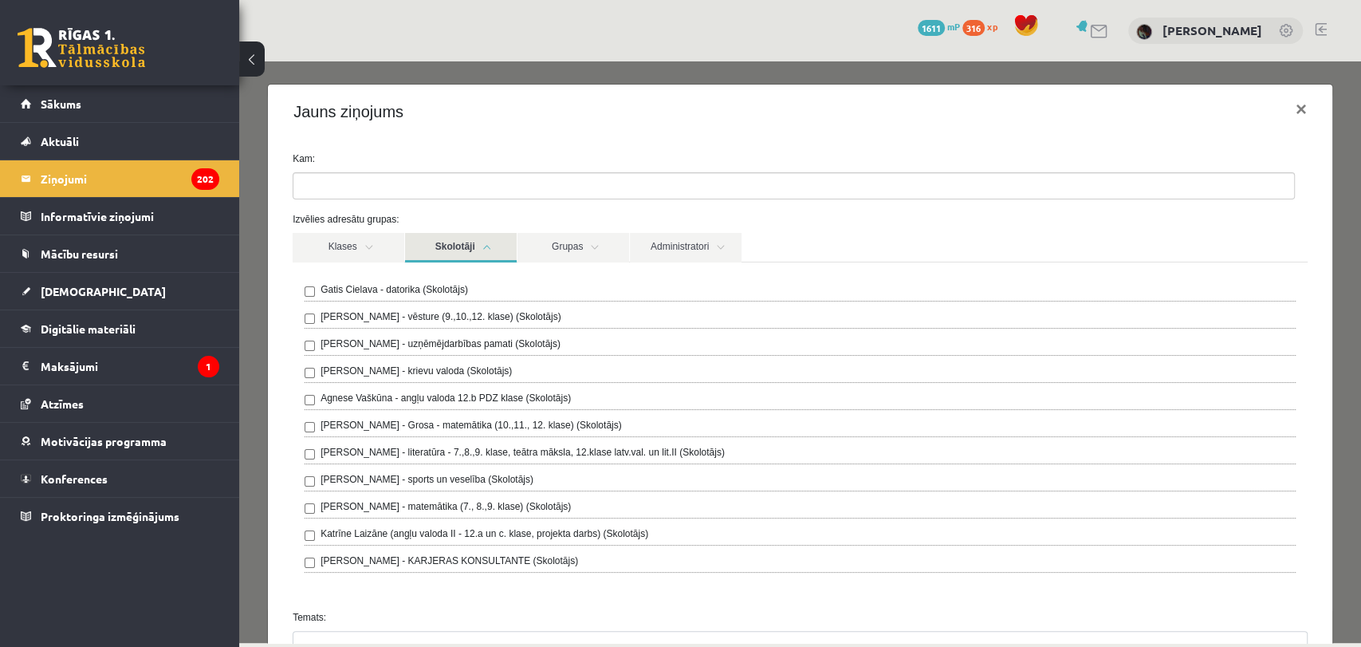
click at [488, 395] on label "Agnese Vaškūna - angļu valoda 12.b PDZ klase (Skolotājs)" at bounding box center [446, 398] width 250 height 14
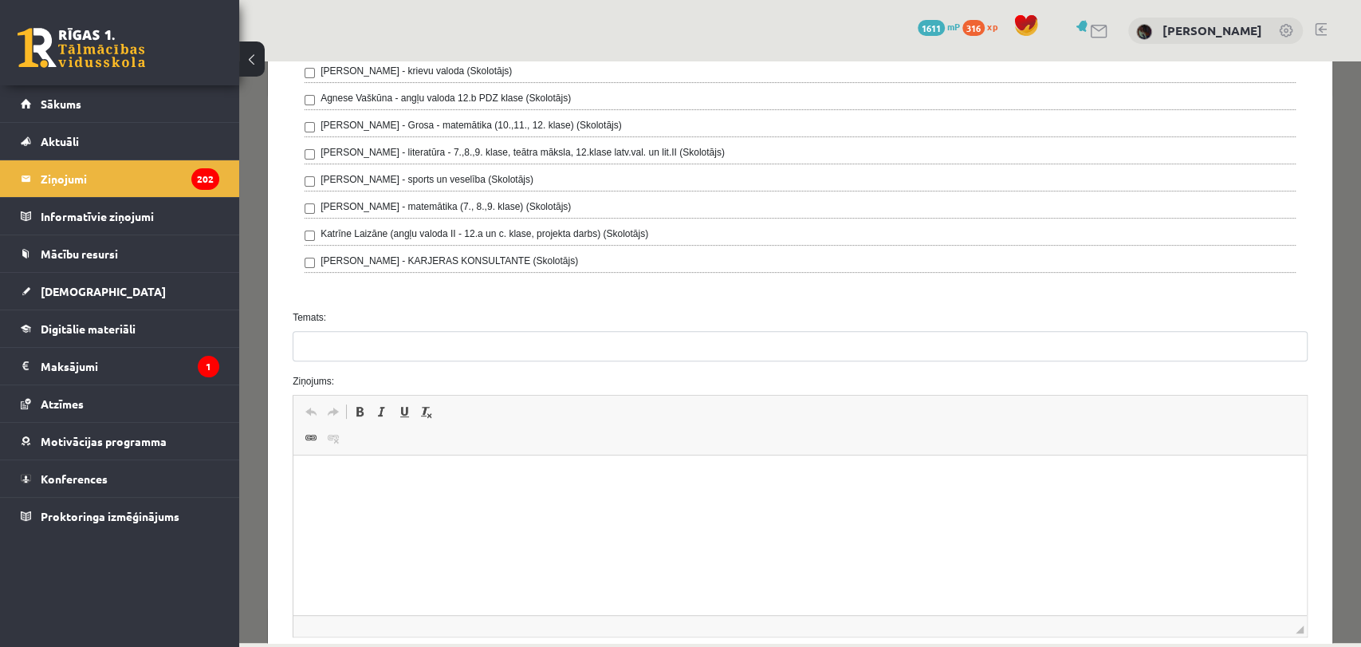
scroll to position [348, 0]
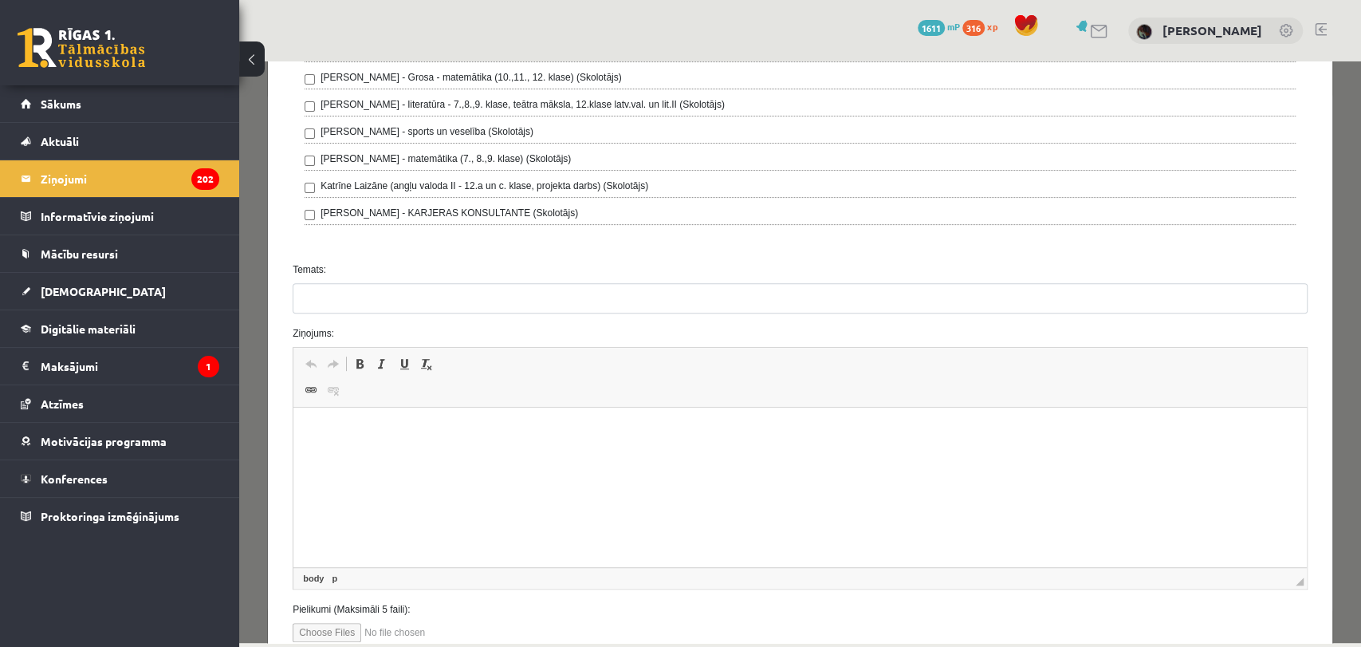
drag, startPoint x: 587, startPoint y: 455, endPoint x: 328, endPoint y: 424, distance: 261.1
click at [328, 424] on p "Визуальный текстовый редактор, wiswyg-editor-47433872857840-1760551475-753" at bounding box center [800, 431] width 982 height 17
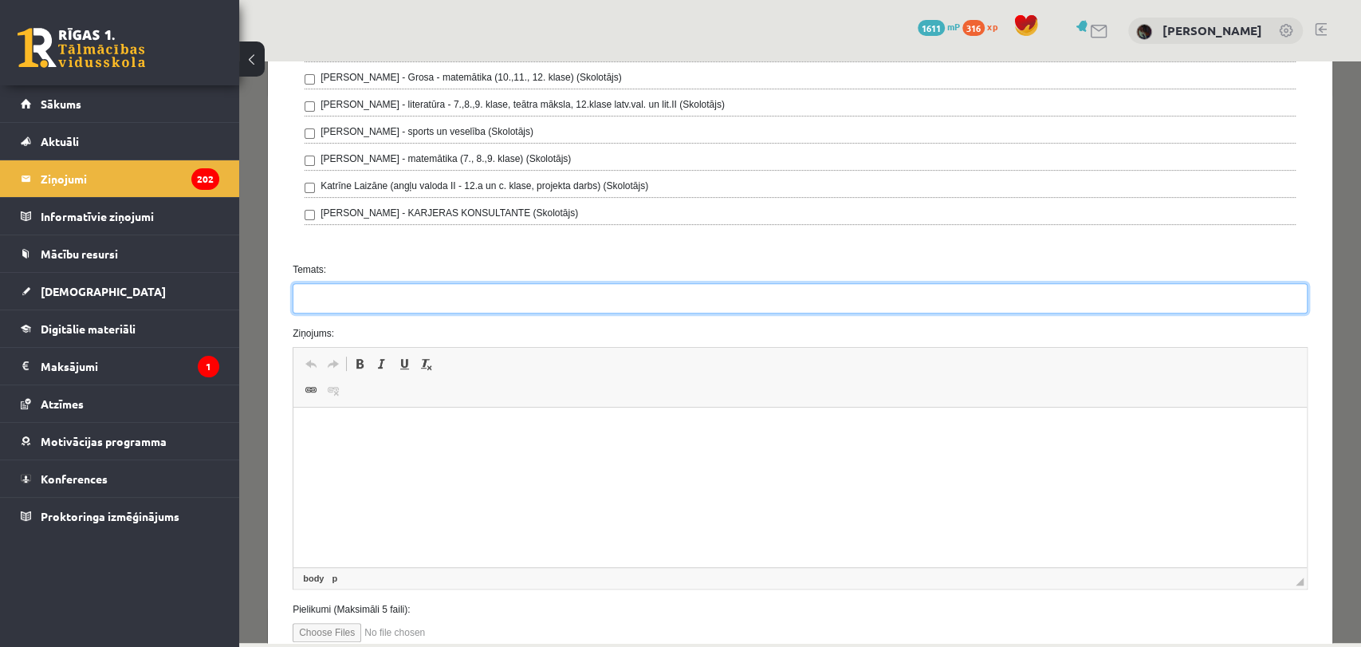
click at [388, 289] on input "Temats:" at bounding box center [800, 298] width 1015 height 30
type input "***"
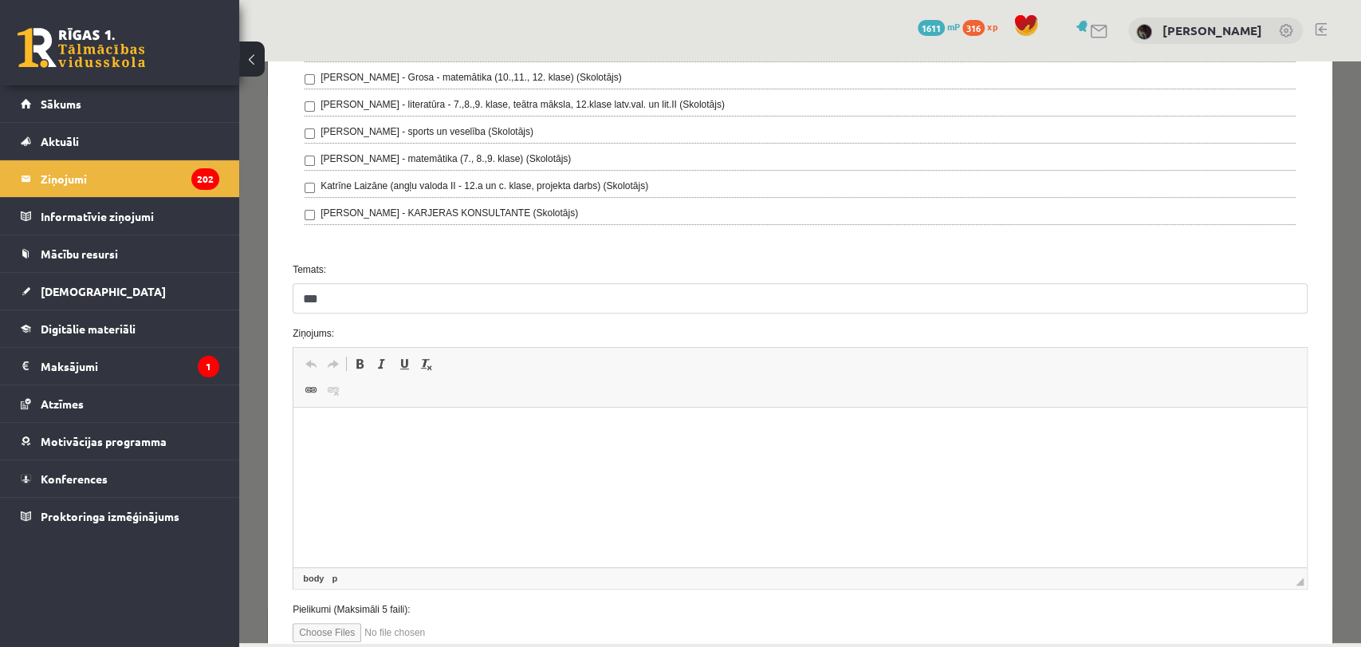
click at [348, 435] on p "Визуальный текстовый редактор, wiswyg-editor-47433872857840-1760551475-753" at bounding box center [800, 431] width 982 height 17
click at [389, 444] on span "Вставить" at bounding box center [395, 446] width 57 height 23
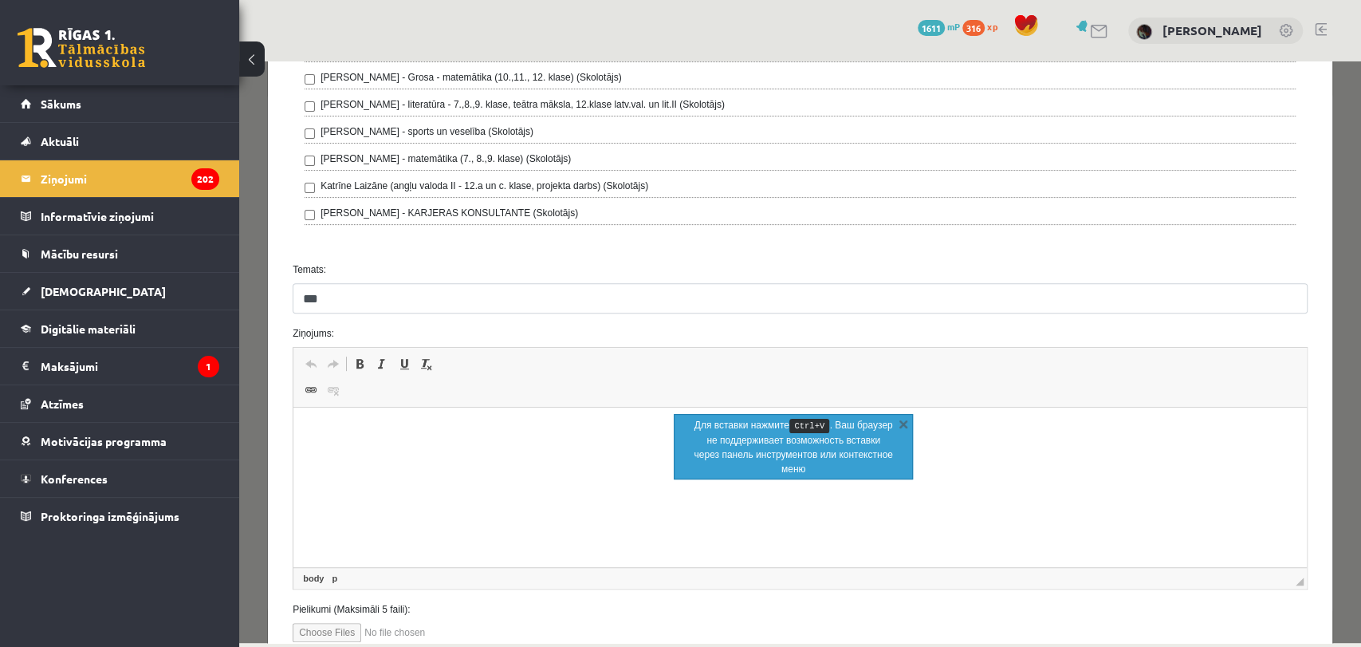
click at [390, 446] on html at bounding box center [800, 432] width 1014 height 49
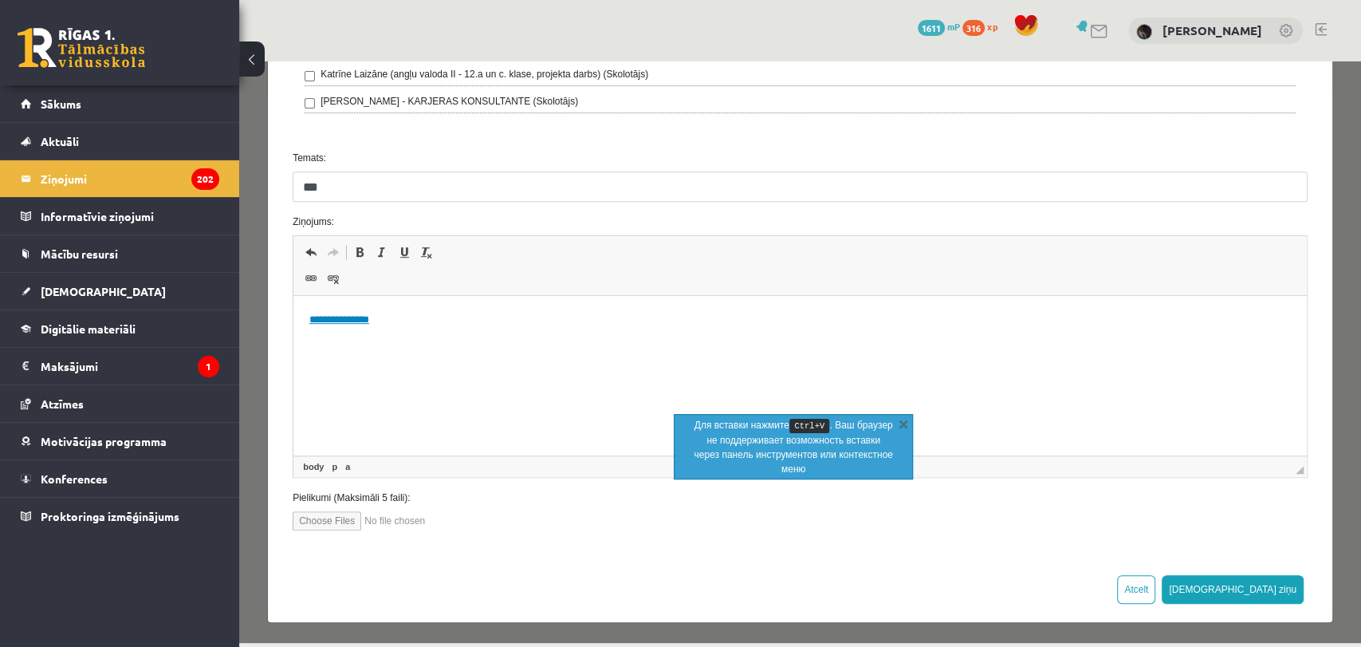
click at [673, 302] on html "**********" at bounding box center [800, 320] width 1014 height 49
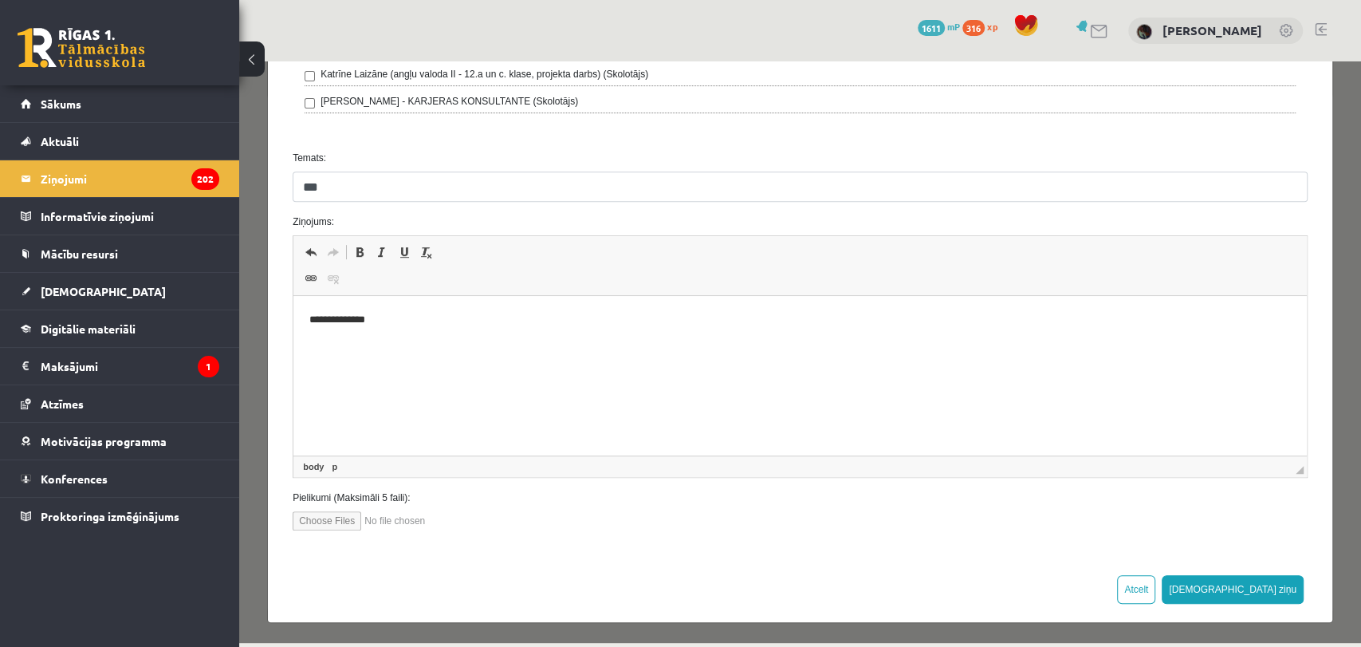
click at [1110, 567] on div "Atcelt Sūtīt ziņu" at bounding box center [800, 588] width 1065 height 65
click at [691, 304] on html "**********" at bounding box center [800, 320] width 1014 height 49
click at [648, 340] on span "Вставить" at bounding box center [666, 331] width 57 height 23
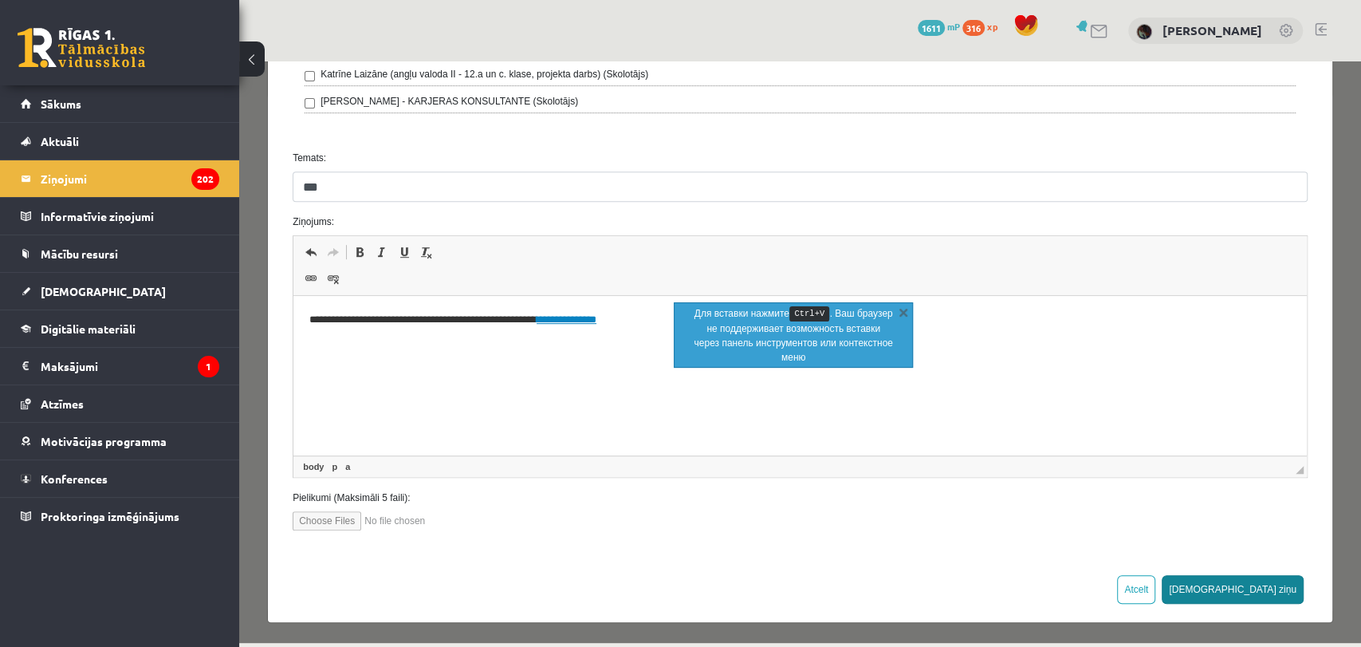
click at [1265, 580] on button "Sūtīt ziņu" at bounding box center [1233, 589] width 142 height 29
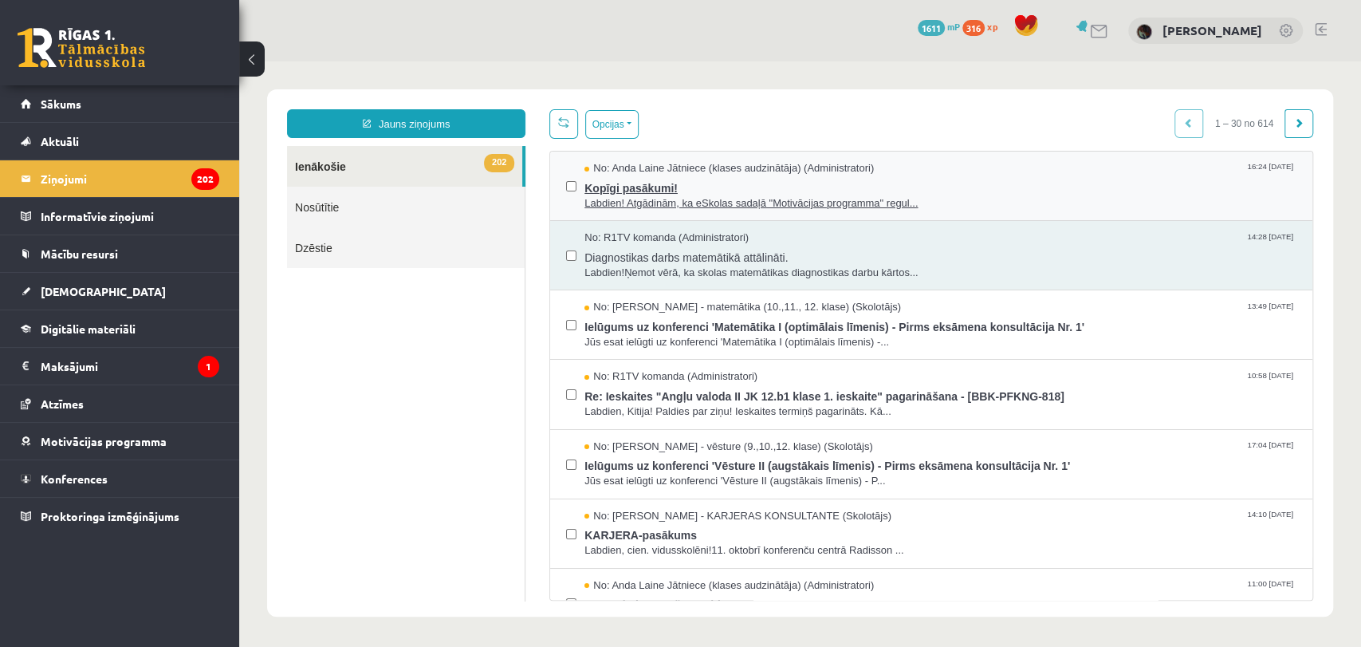
scroll to position [0, 0]
click at [346, 208] on link "Nosūtītie" at bounding box center [406, 207] width 238 height 41
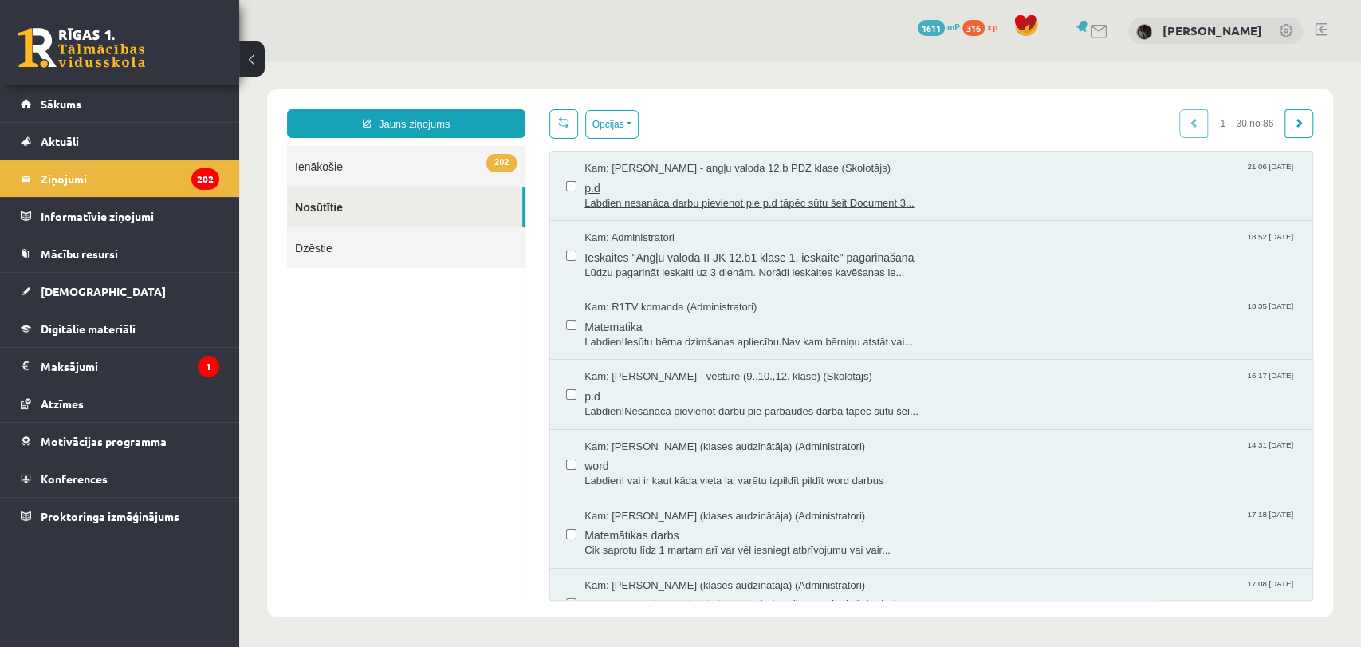
click at [746, 198] on span "Labdien nesanāca darbu pievienot pie p.d tāpēc sūtu šeit Document 3..." at bounding box center [941, 203] width 712 height 15
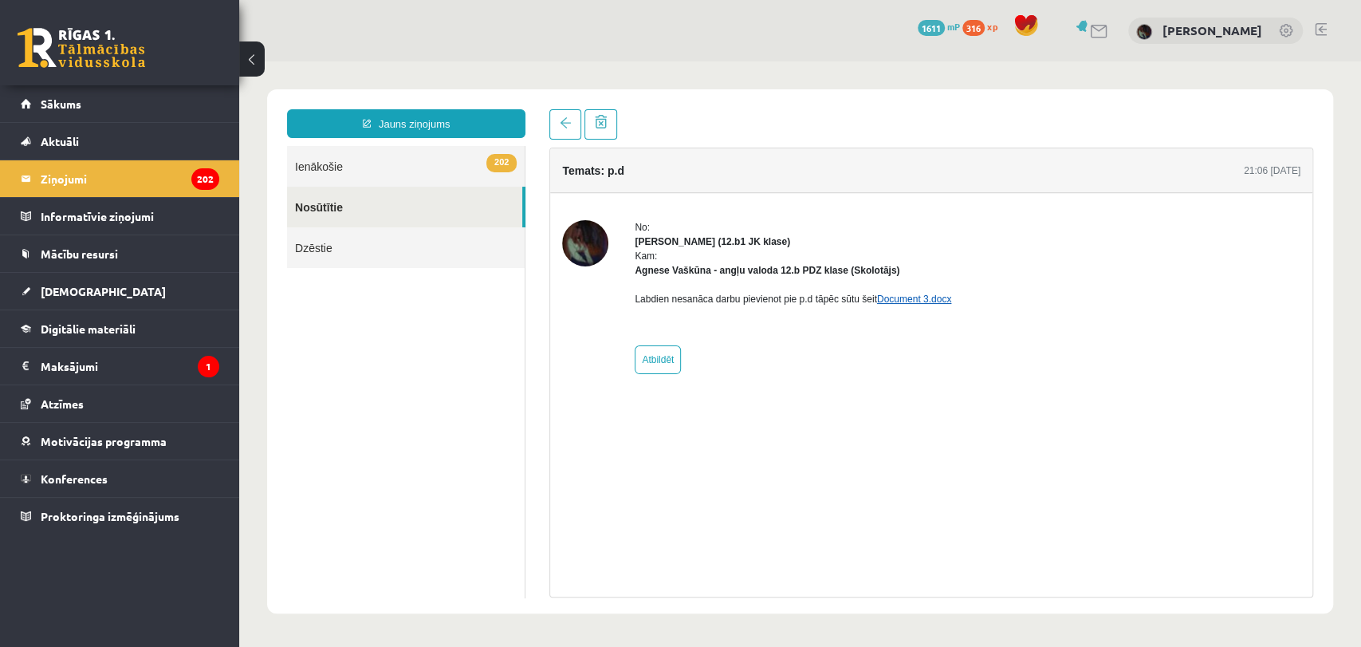
click at [906, 301] on link "Document 3.docx" at bounding box center [914, 298] width 74 height 11
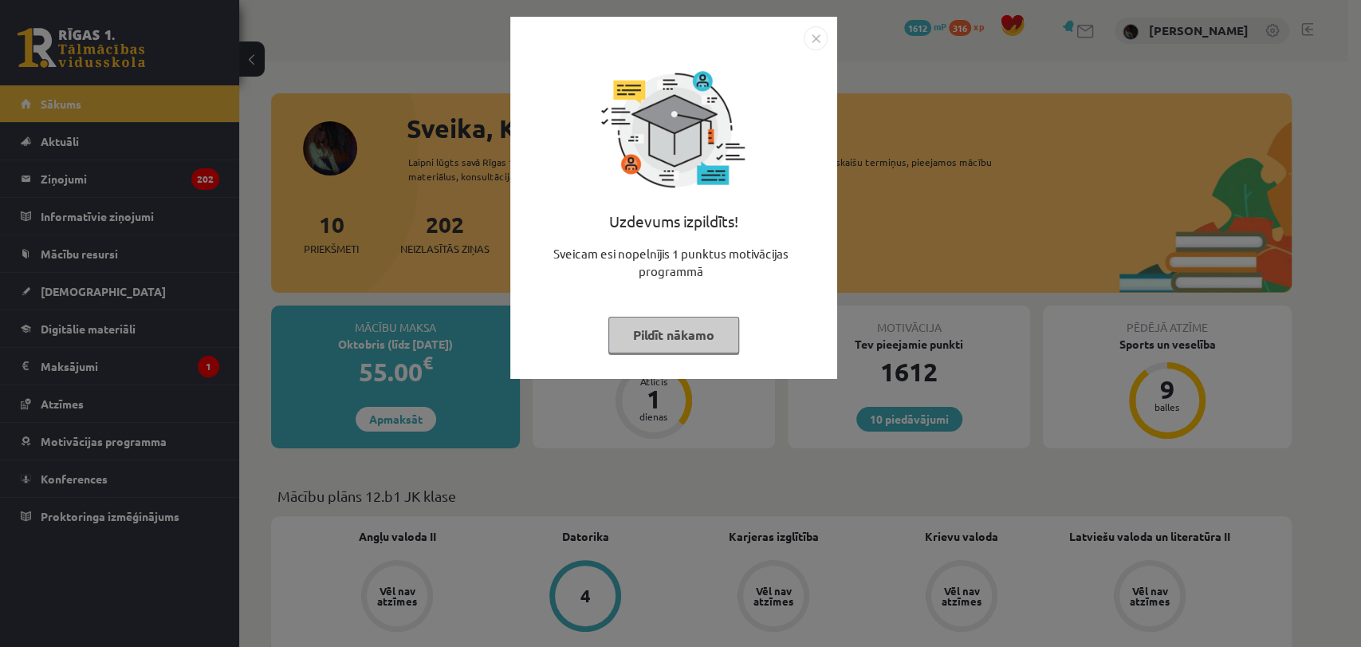
click at [821, 34] on img "Close" at bounding box center [816, 38] width 24 height 24
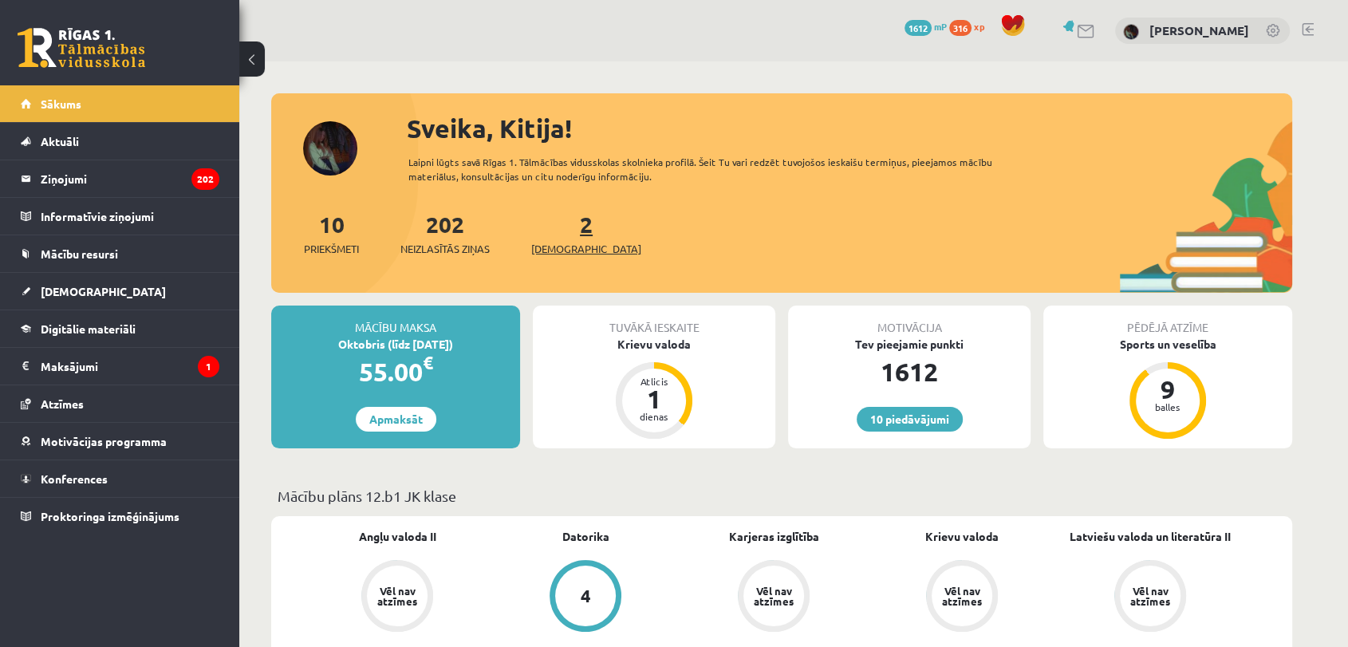
click at [553, 247] on span "[DEMOGRAPHIC_DATA]" at bounding box center [586, 249] width 110 height 16
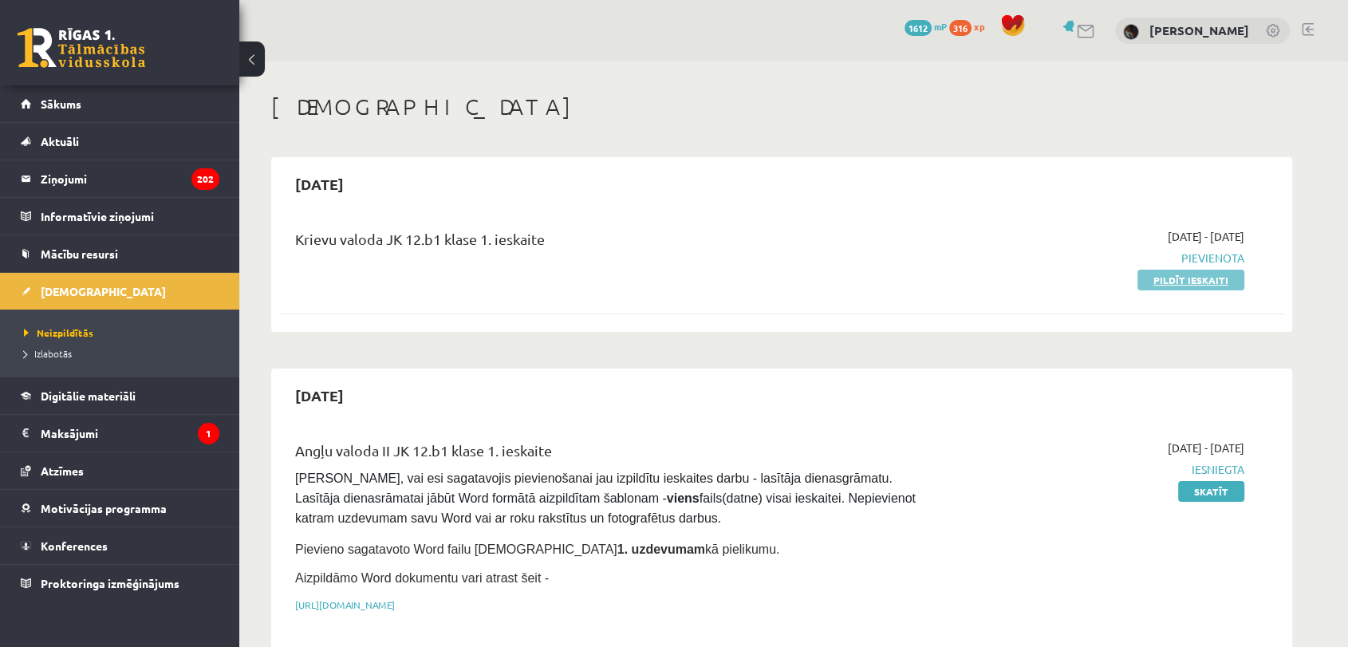
click at [1200, 274] on link "Pildīt ieskaiti" at bounding box center [1190, 280] width 107 height 21
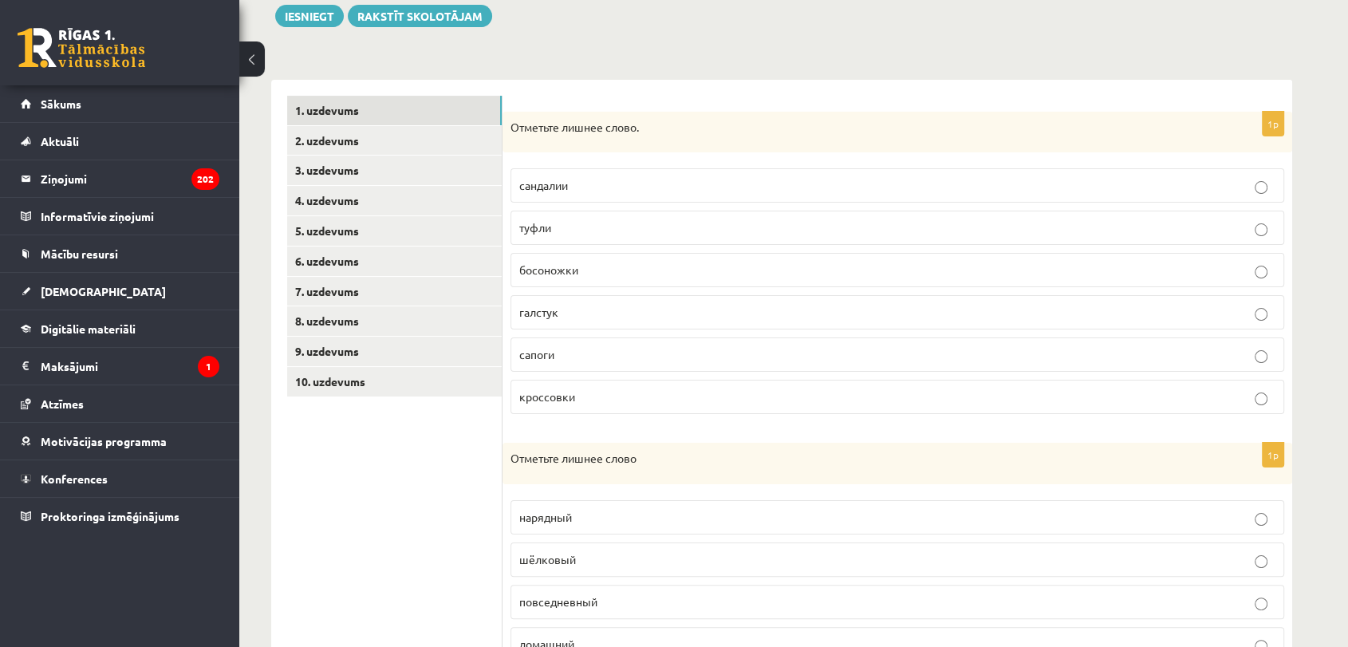
scroll to position [222, 0]
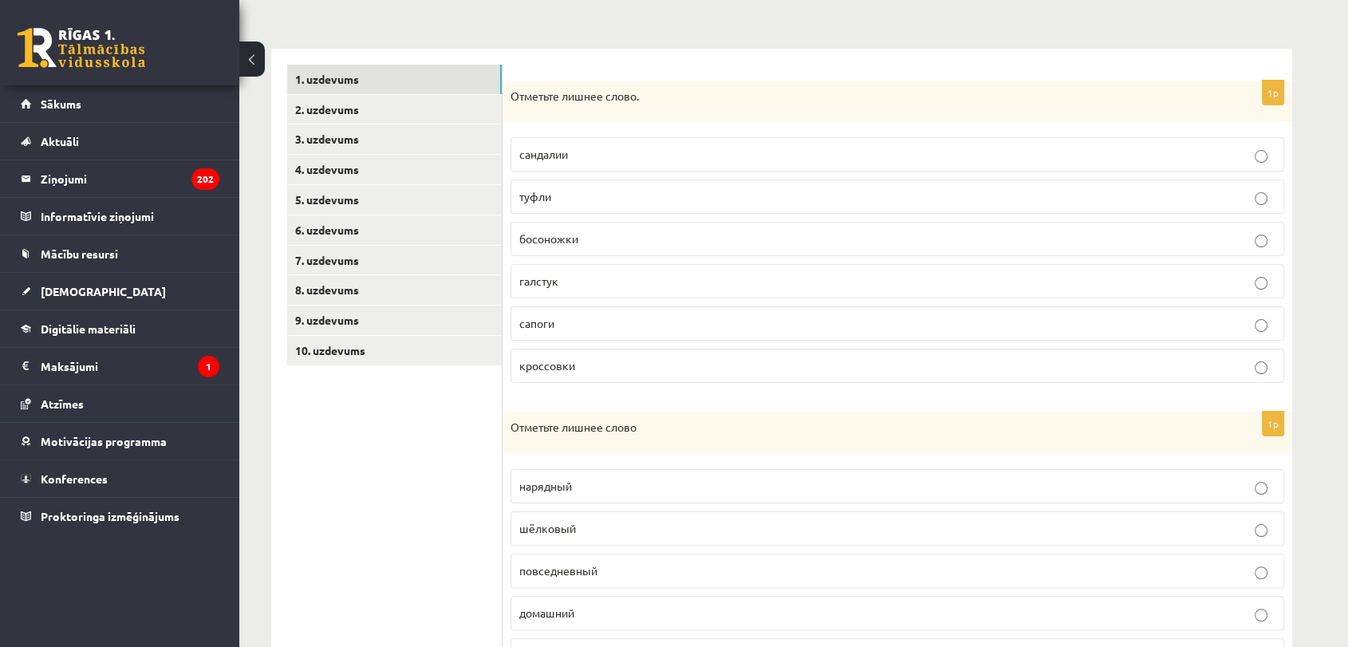
click at [605, 285] on p "галстук" at bounding box center [897, 281] width 756 height 17
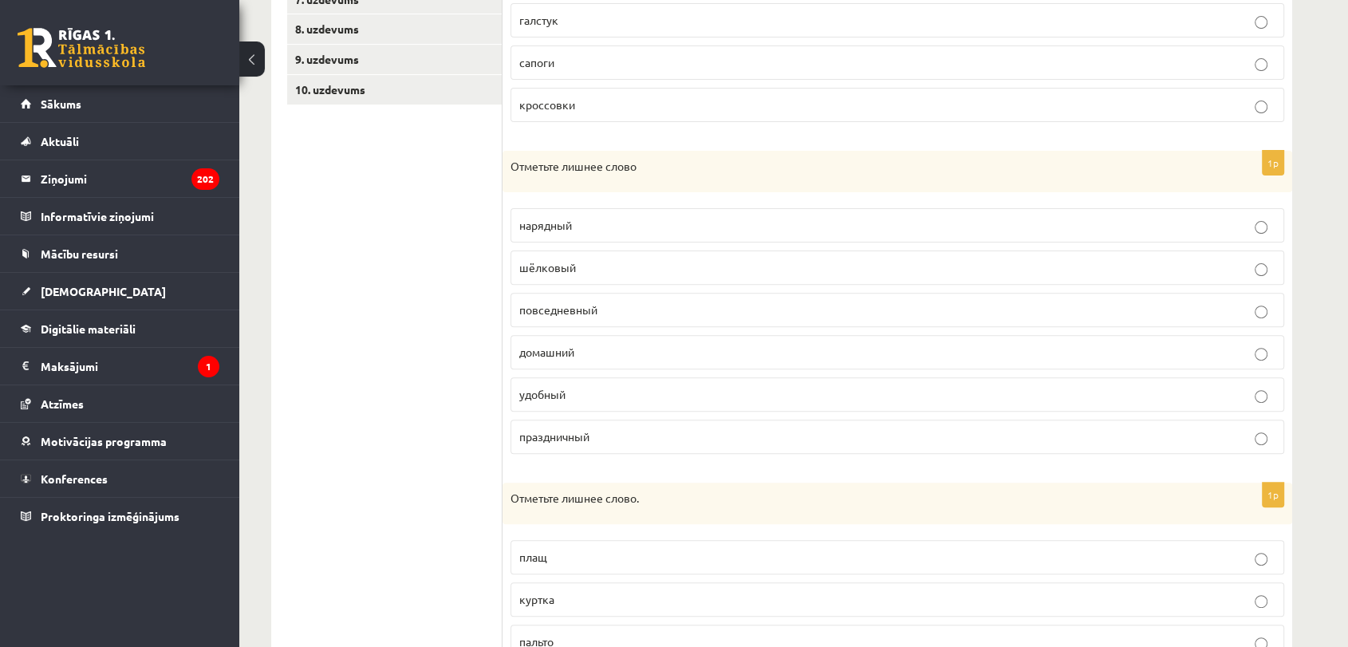
scroll to position [509, 0]
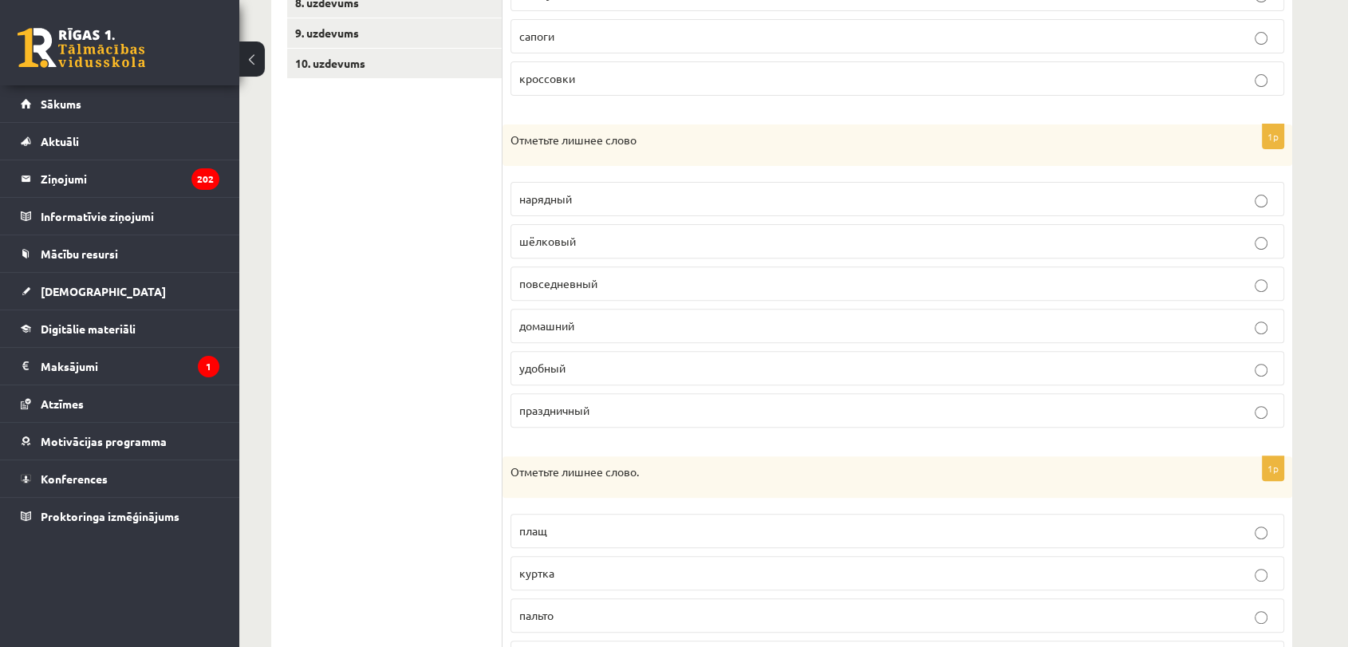
click at [590, 372] on p "удобный" at bounding box center [897, 368] width 756 height 17
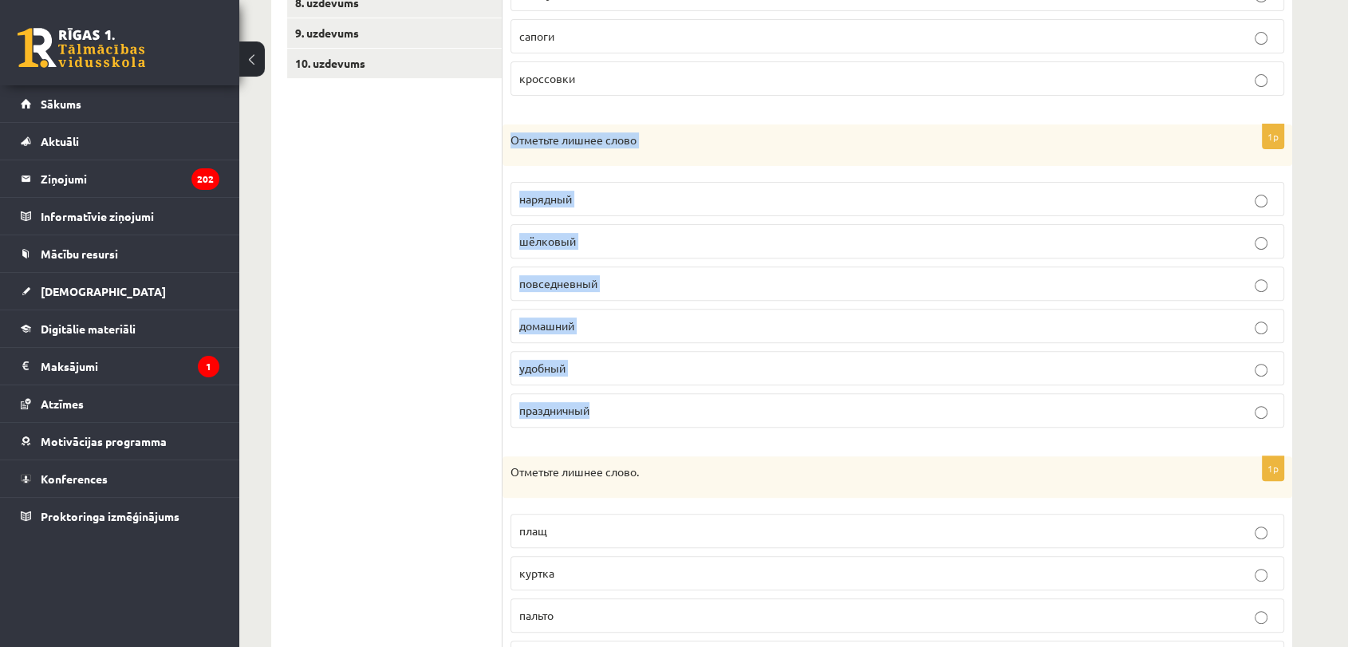
drag, startPoint x: 506, startPoint y: 136, endPoint x: 691, endPoint y: 412, distance: 332.2
click at [691, 412] on div "1p Отметьте лишнее слово нарядный шёлковый повседневный домашний удобный праздн…" at bounding box center [897, 282] width 790 height 316
copy div "Отметьте лишнее слово нарядный шёлковый повседневный домашний удобный праздничн…"
click at [628, 240] on p "шёлковый" at bounding box center [897, 241] width 756 height 17
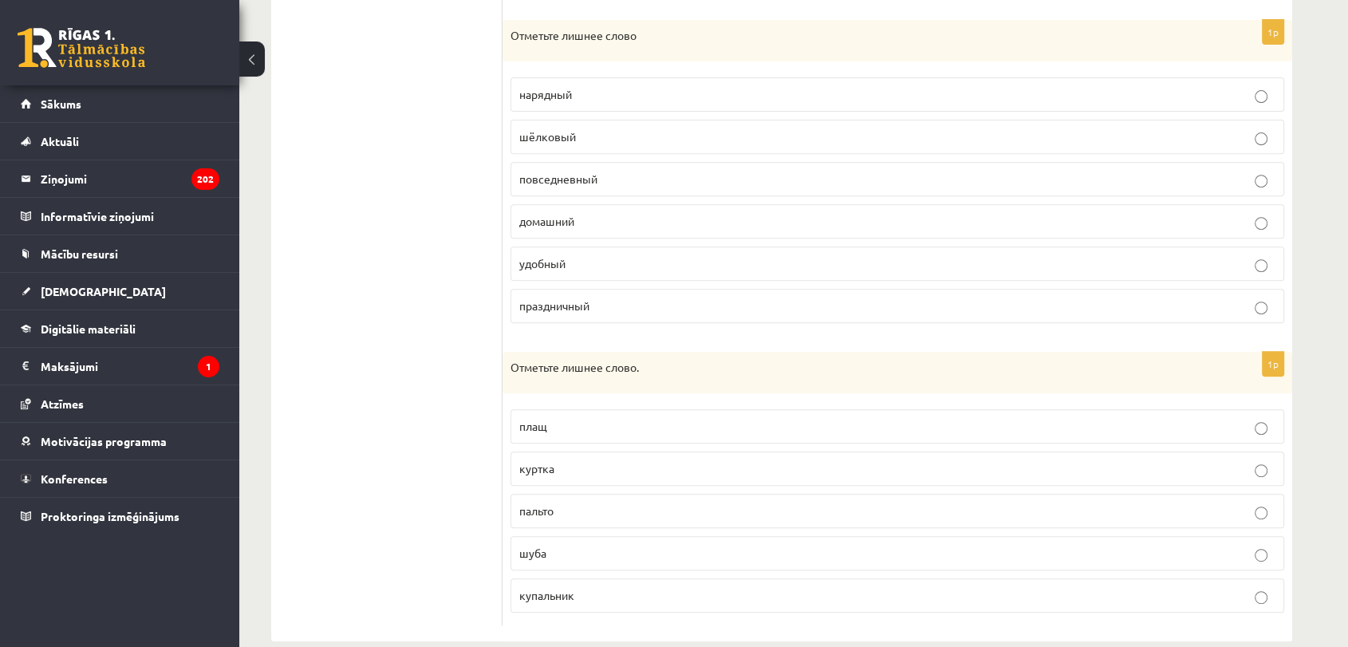
scroll to position [637, 0]
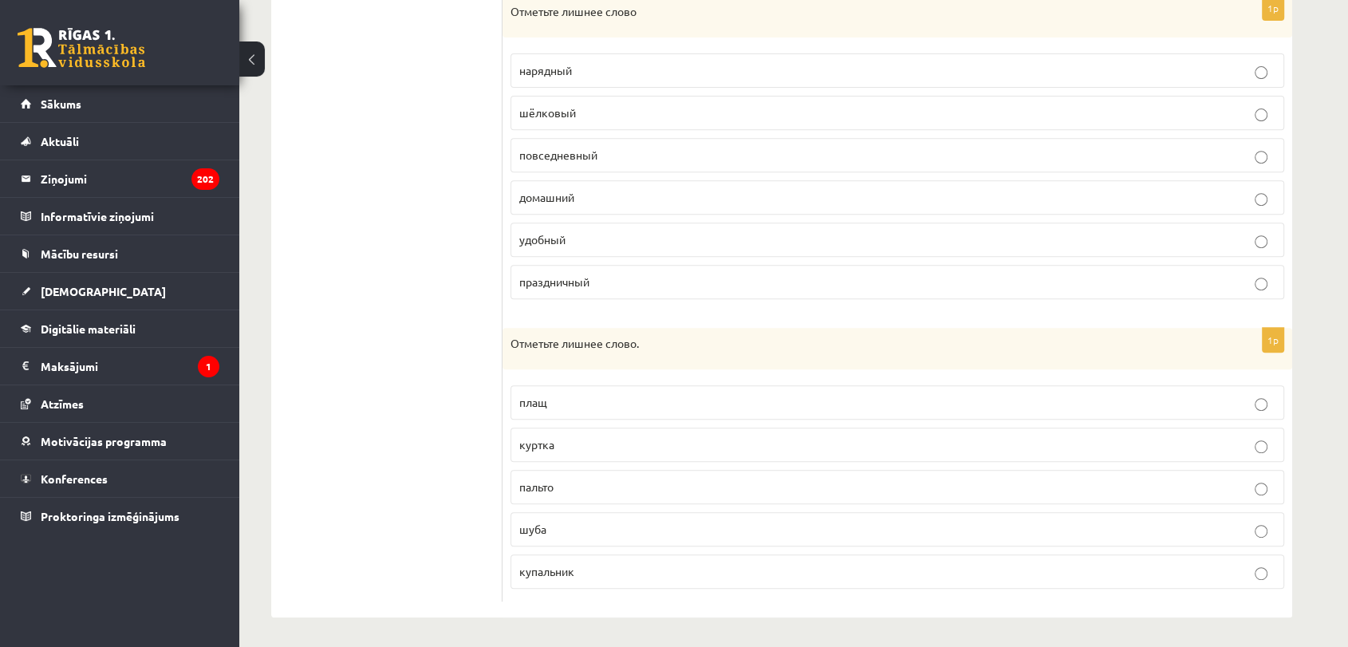
click at [601, 563] on p "купальник" at bounding box center [897, 571] width 756 height 17
click at [1328, 467] on div "**********" at bounding box center [793, 36] width 1109 height 1225
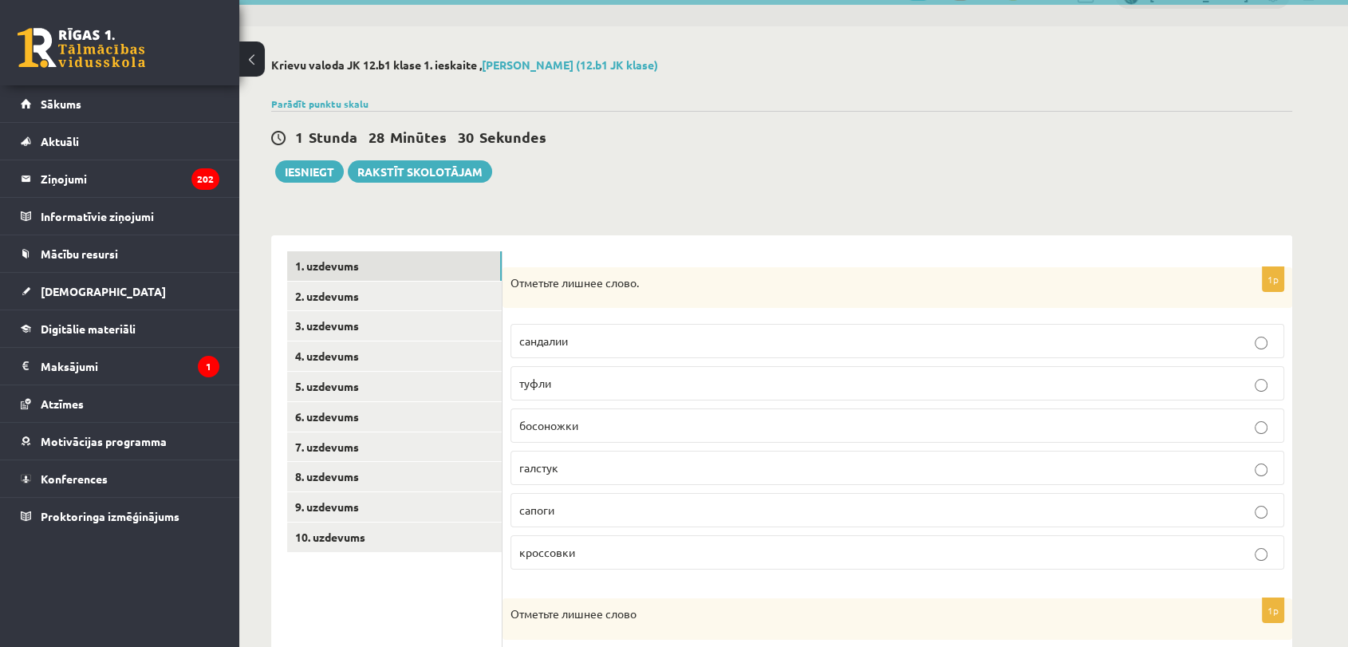
scroll to position [0, 0]
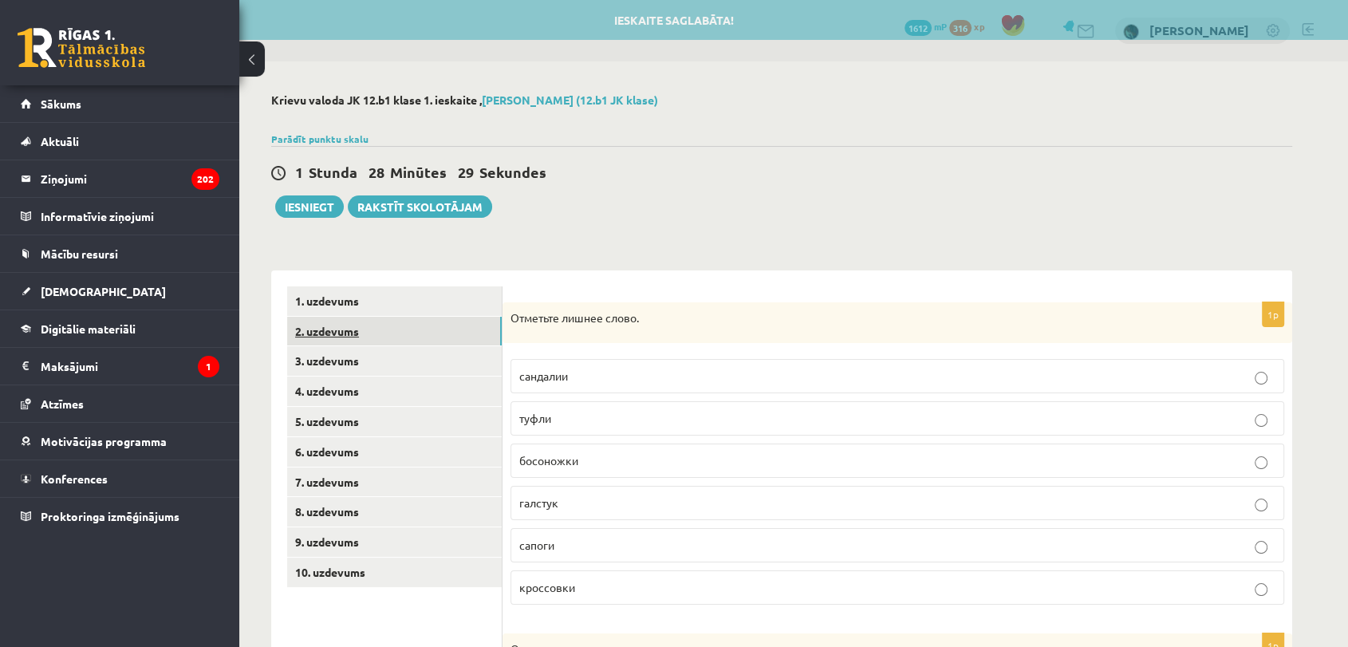
click at [451, 318] on link "2. uzdevums" at bounding box center [394, 332] width 215 height 30
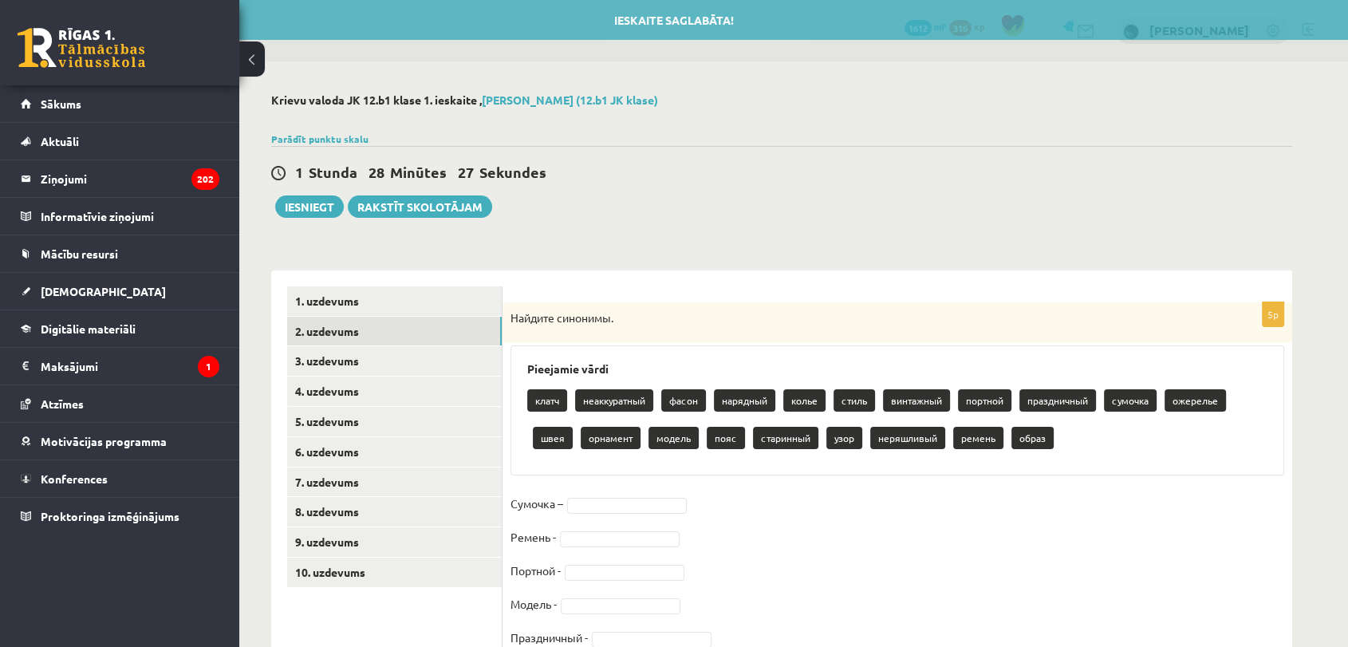
scroll to position [69, 0]
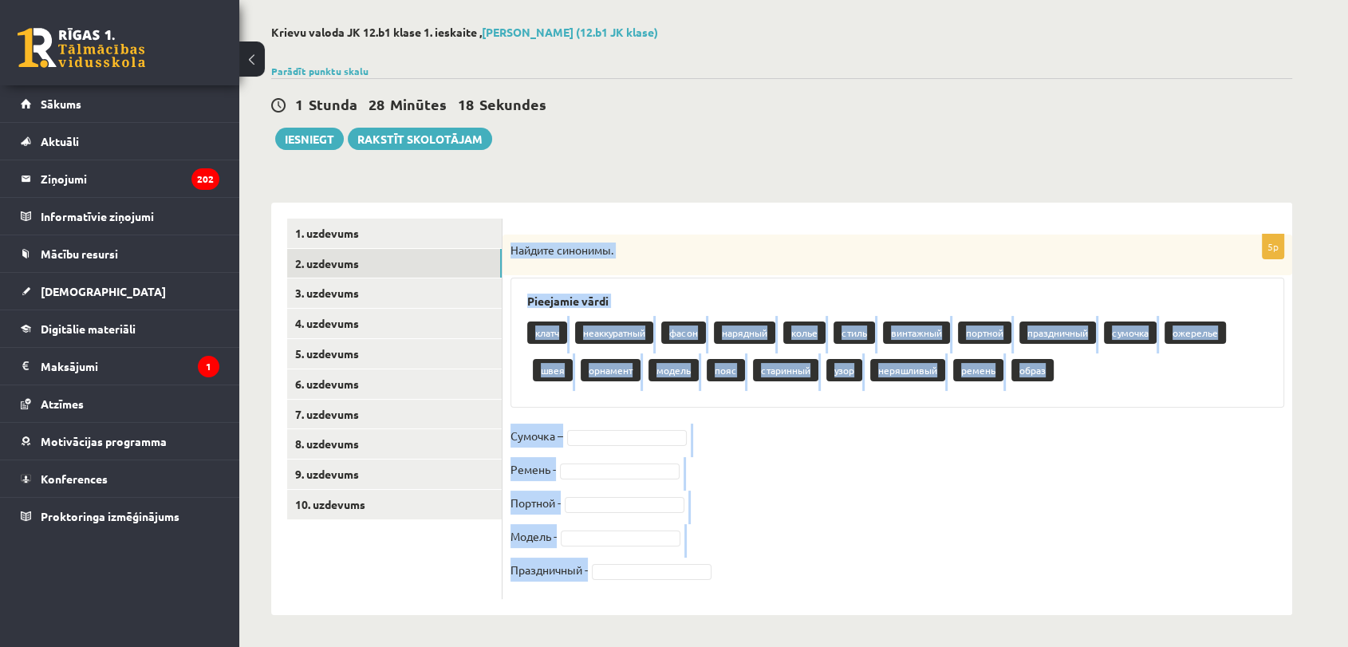
drag, startPoint x: 510, startPoint y: 236, endPoint x: 767, endPoint y: 581, distance: 430.3
click at [767, 581] on div "5p Найдите синонимы. Pieejamie vārdi клатч неаккуратный фасон нарядный колье ст…" at bounding box center [897, 416] width 790 height 364
copy div "Найдите синонимы. Pieejamie vārdi клатч неаккуратный фасон нарядный колье стиль…"
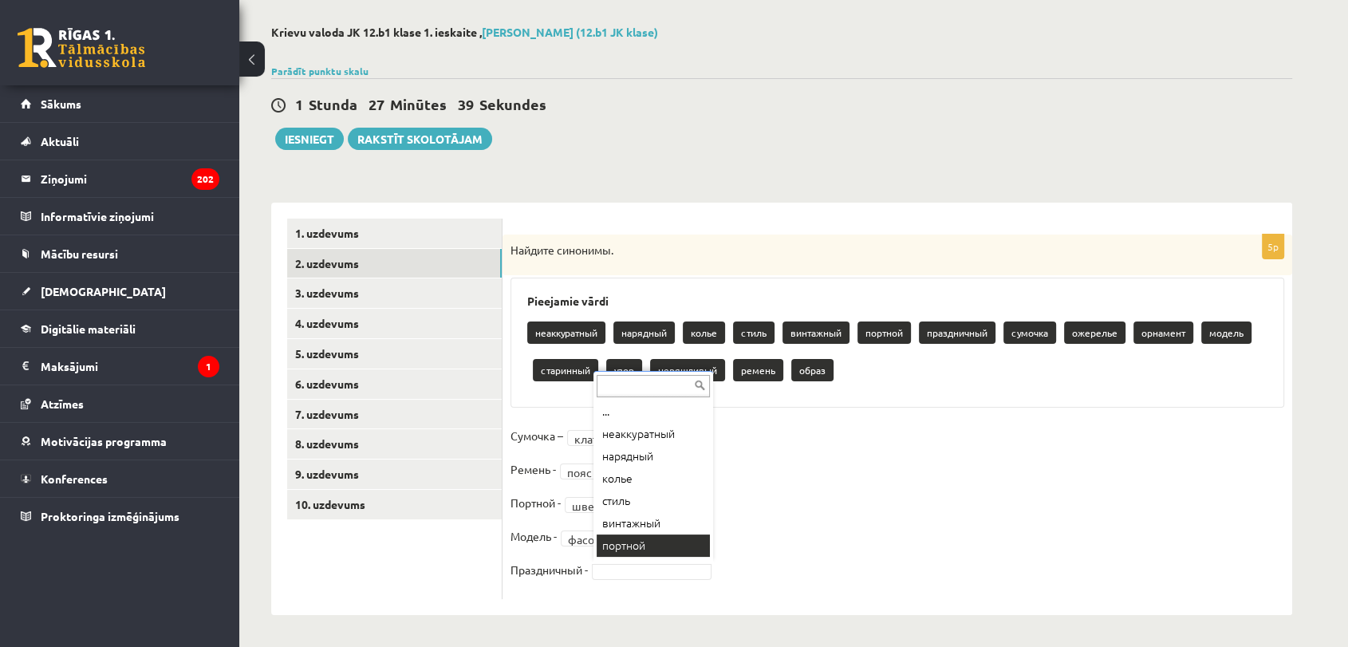
scroll to position [19, 0]
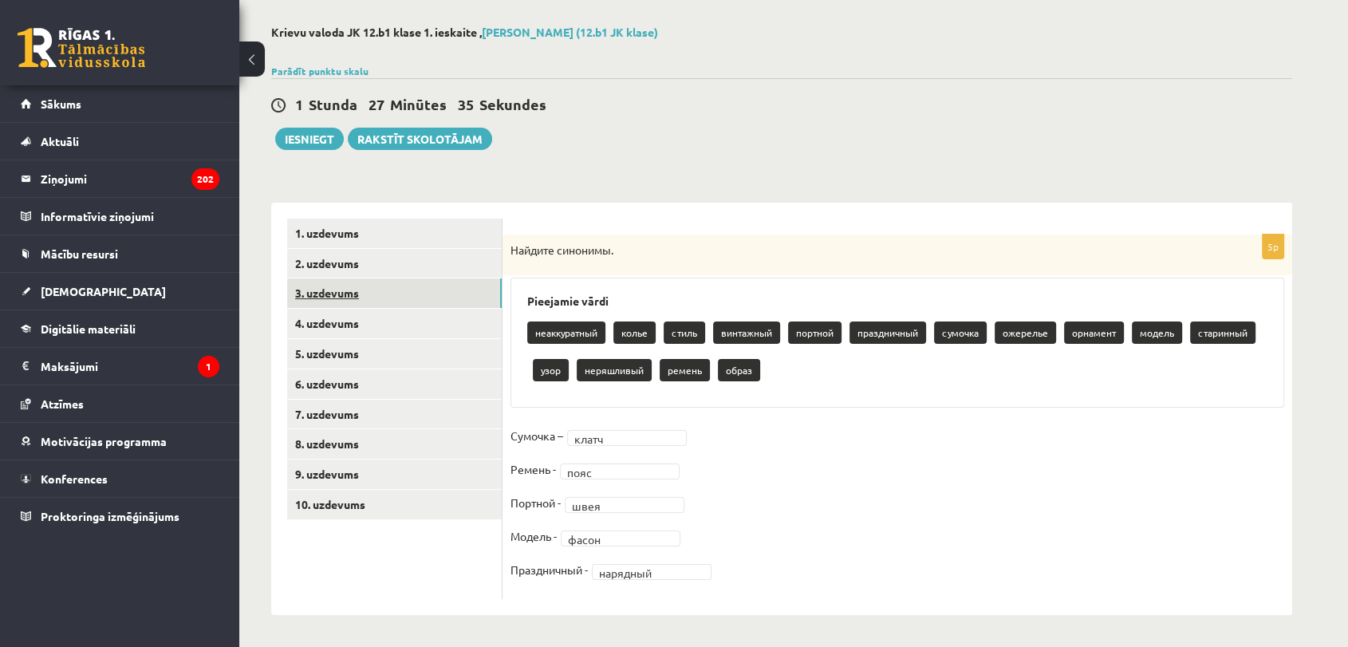
click at [431, 295] on link "3. uzdevums" at bounding box center [394, 293] width 215 height 30
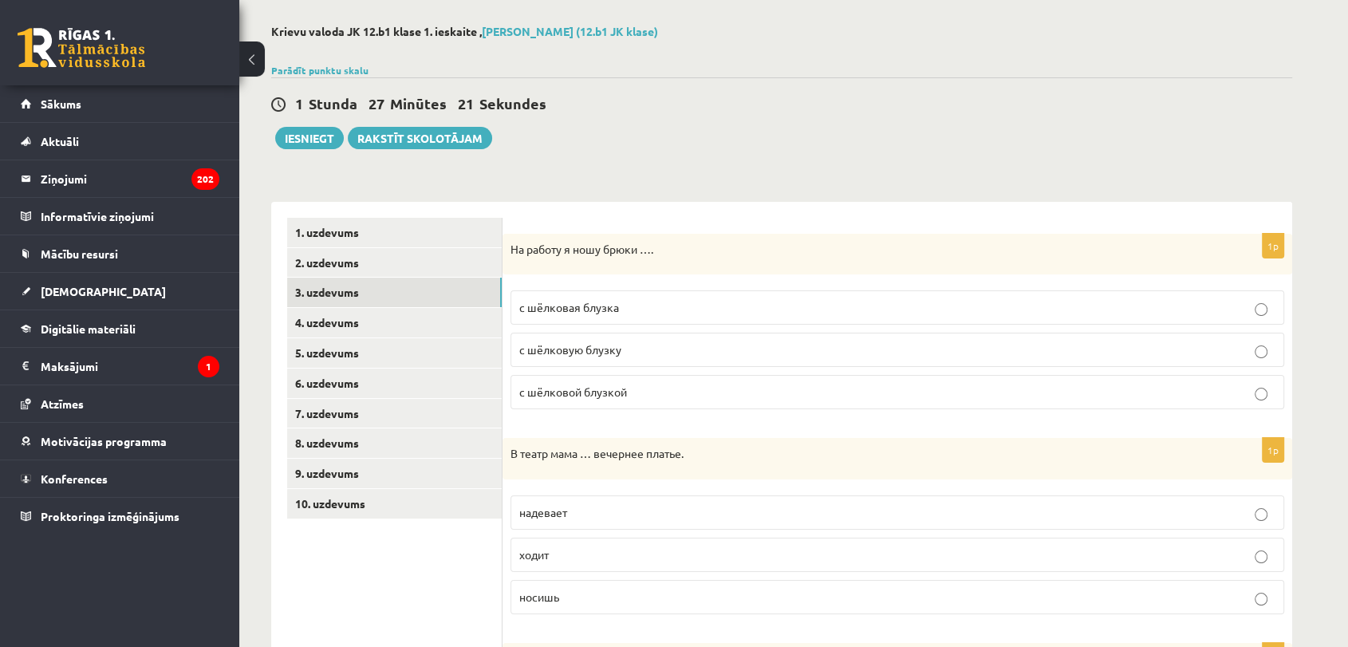
click at [680, 388] on p "с шёлковой блузкой" at bounding box center [897, 392] width 756 height 17
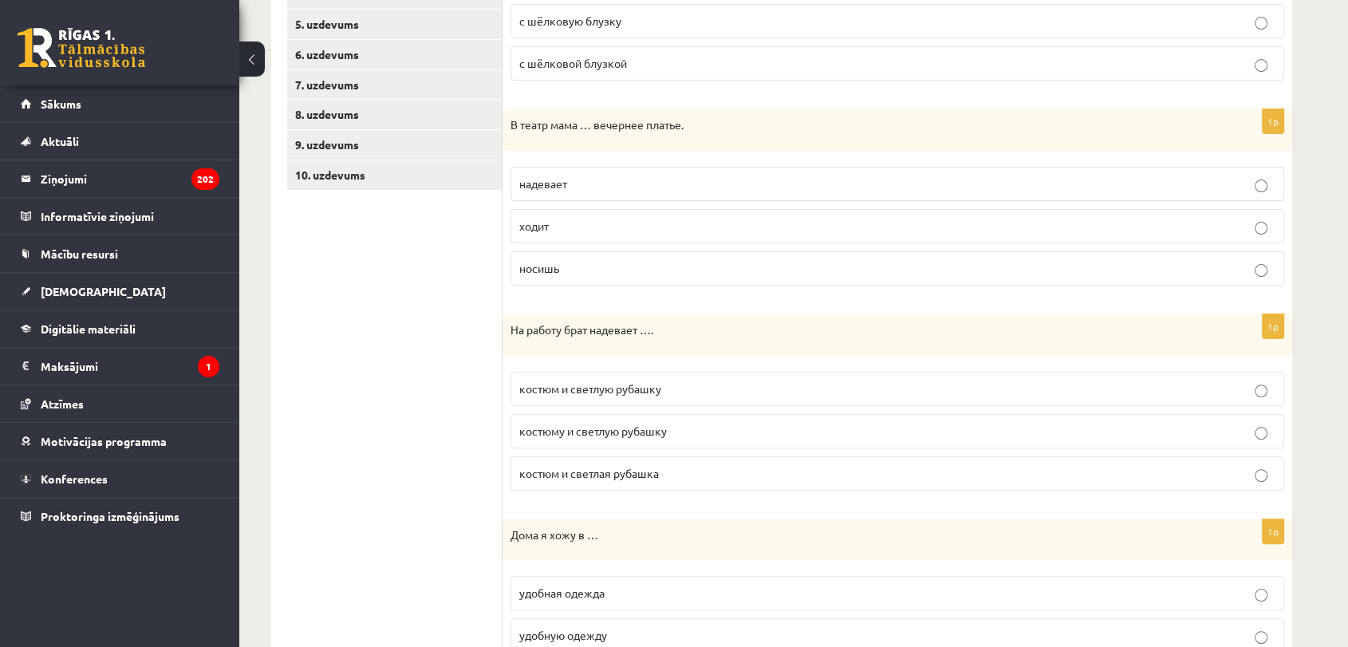
scroll to position [402, 0]
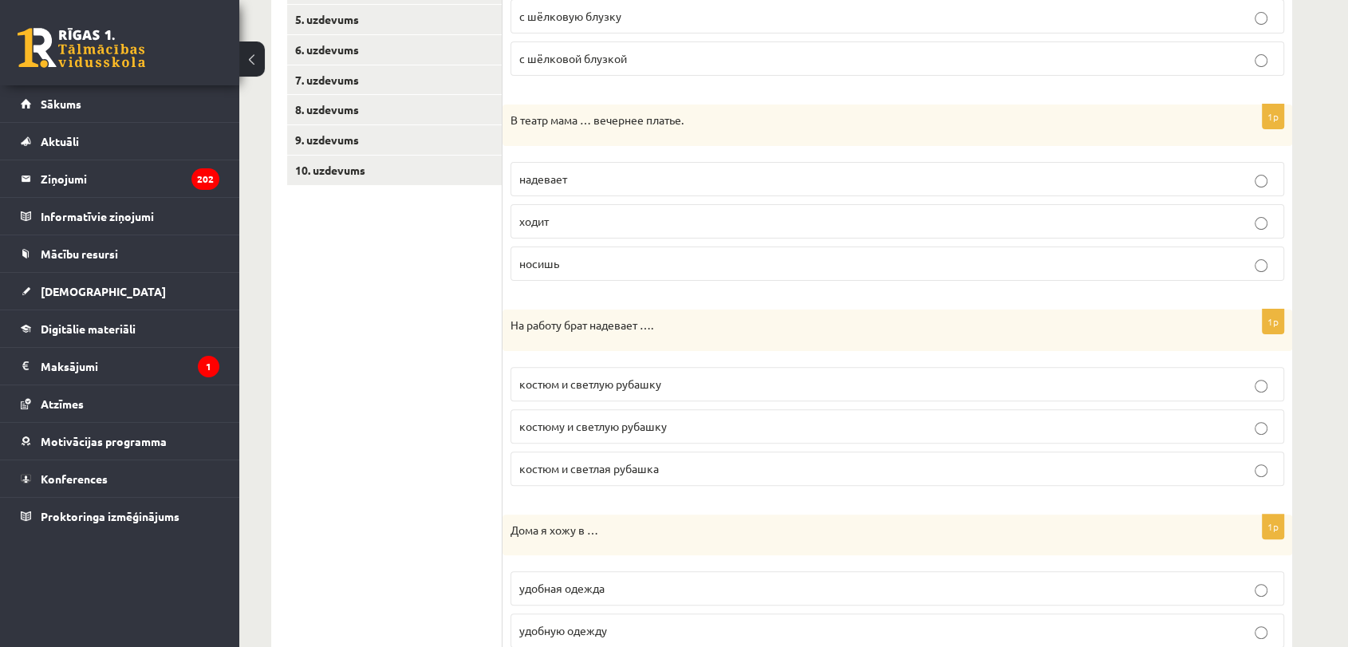
click at [607, 183] on p "надевает" at bounding box center [897, 179] width 756 height 17
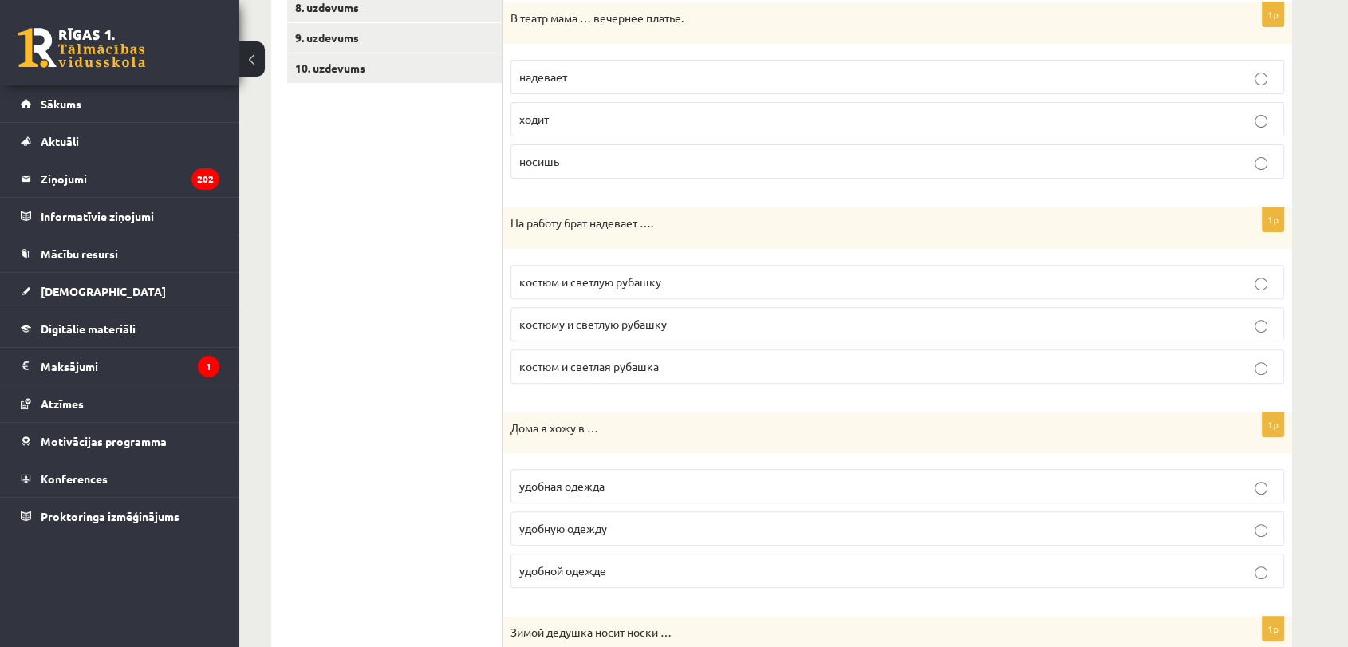
scroll to position [589, 0]
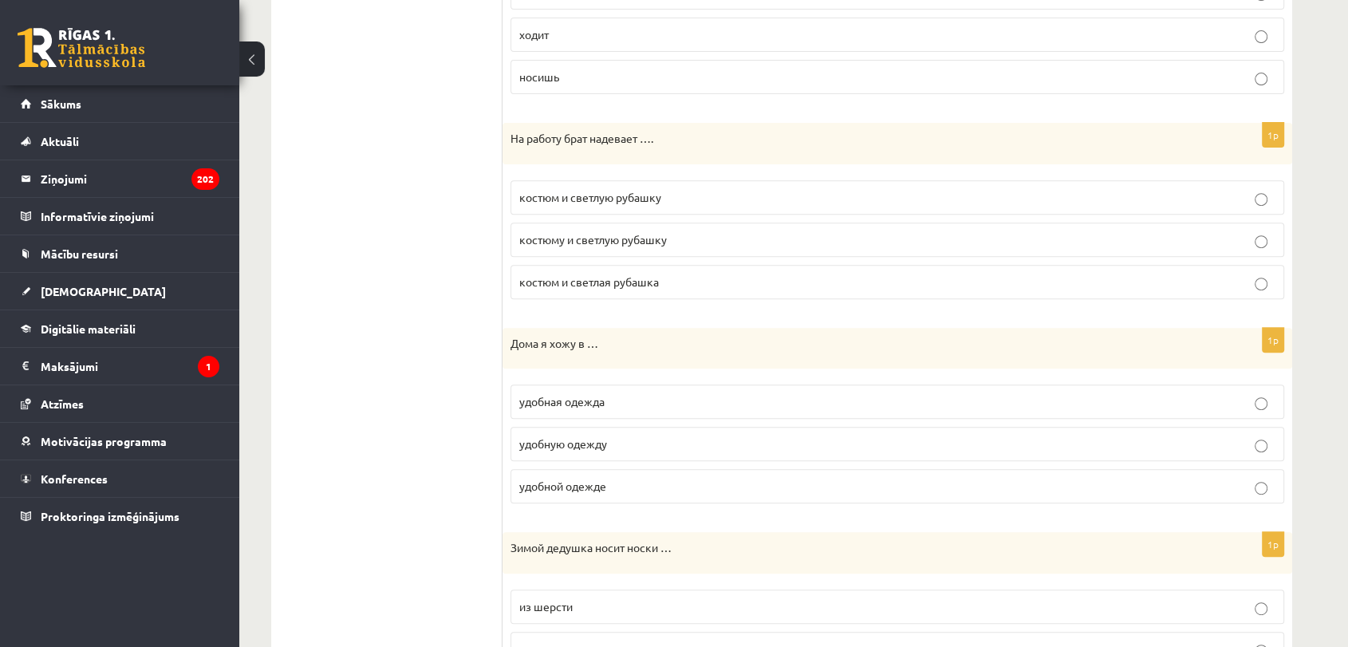
click at [706, 191] on p "костюм и светлую рубашку" at bounding box center [897, 197] width 756 height 17
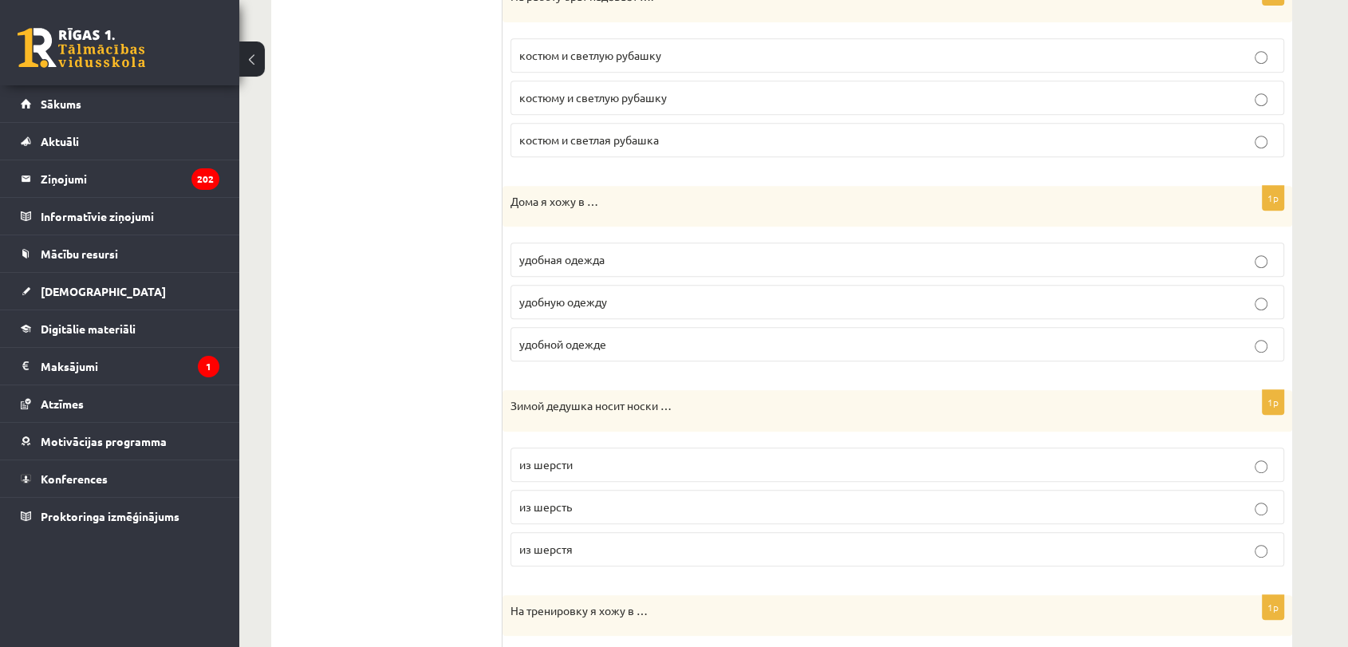
scroll to position [778, 0]
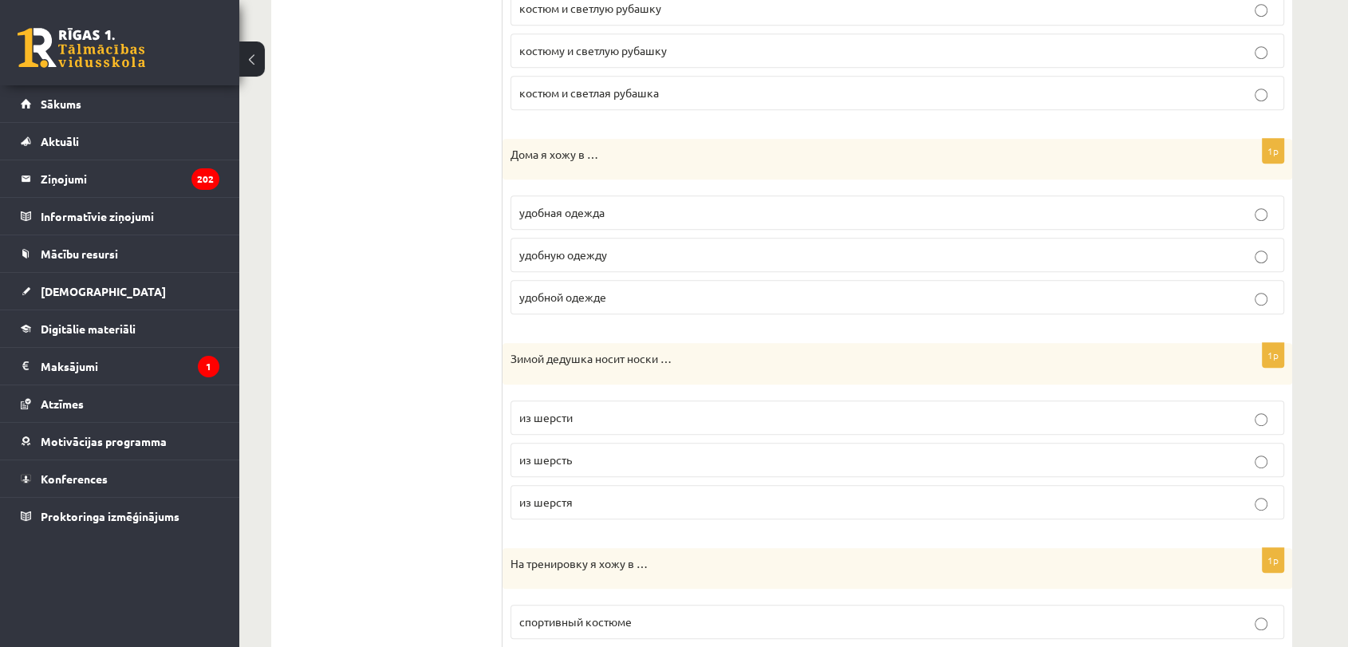
click at [620, 290] on p "удобной одежде" at bounding box center [897, 297] width 756 height 17
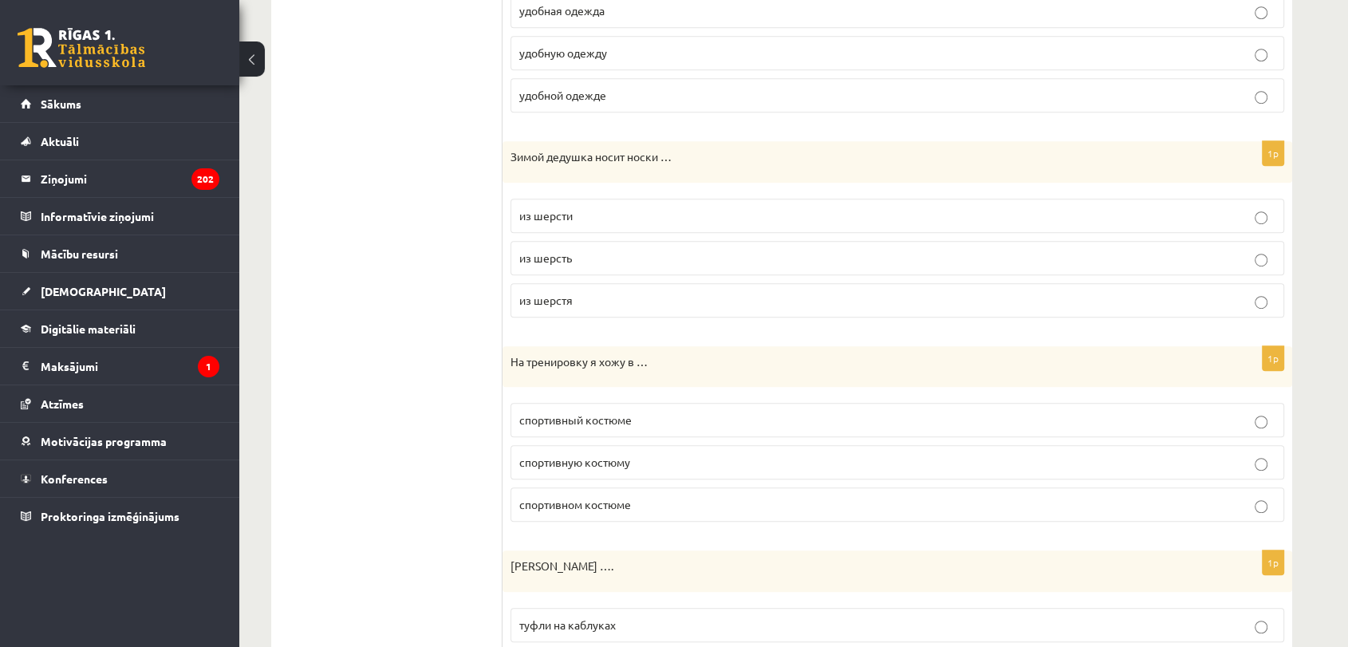
scroll to position [1021, 0]
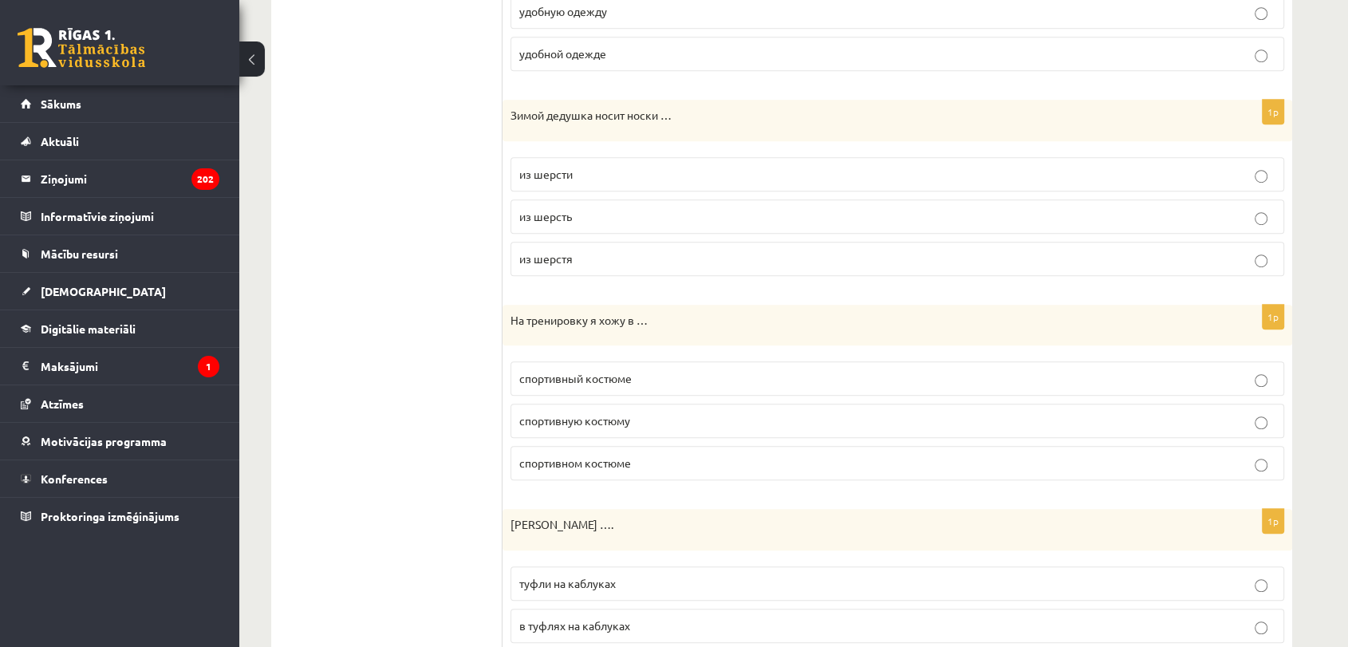
click at [620, 212] on p "из шерсть" at bounding box center [897, 216] width 756 height 17
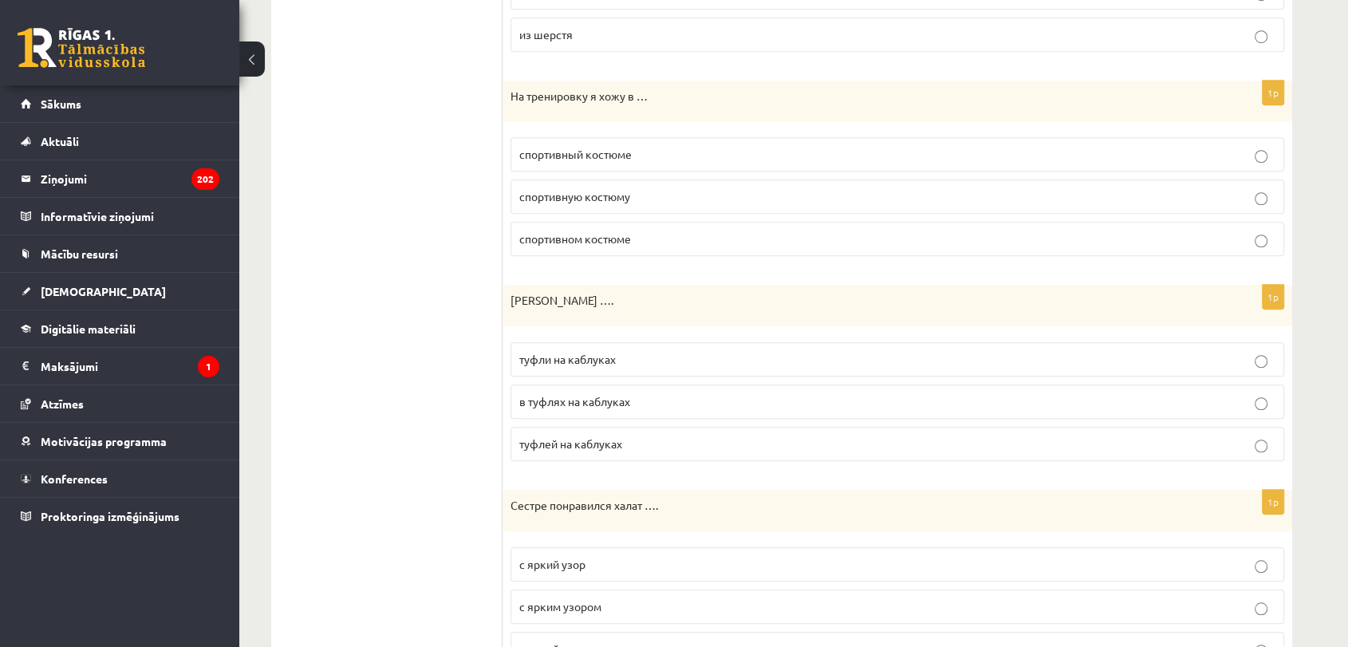
scroll to position [1248, 0]
click at [650, 230] on p "спортивном костюме" at bounding box center [897, 235] width 756 height 17
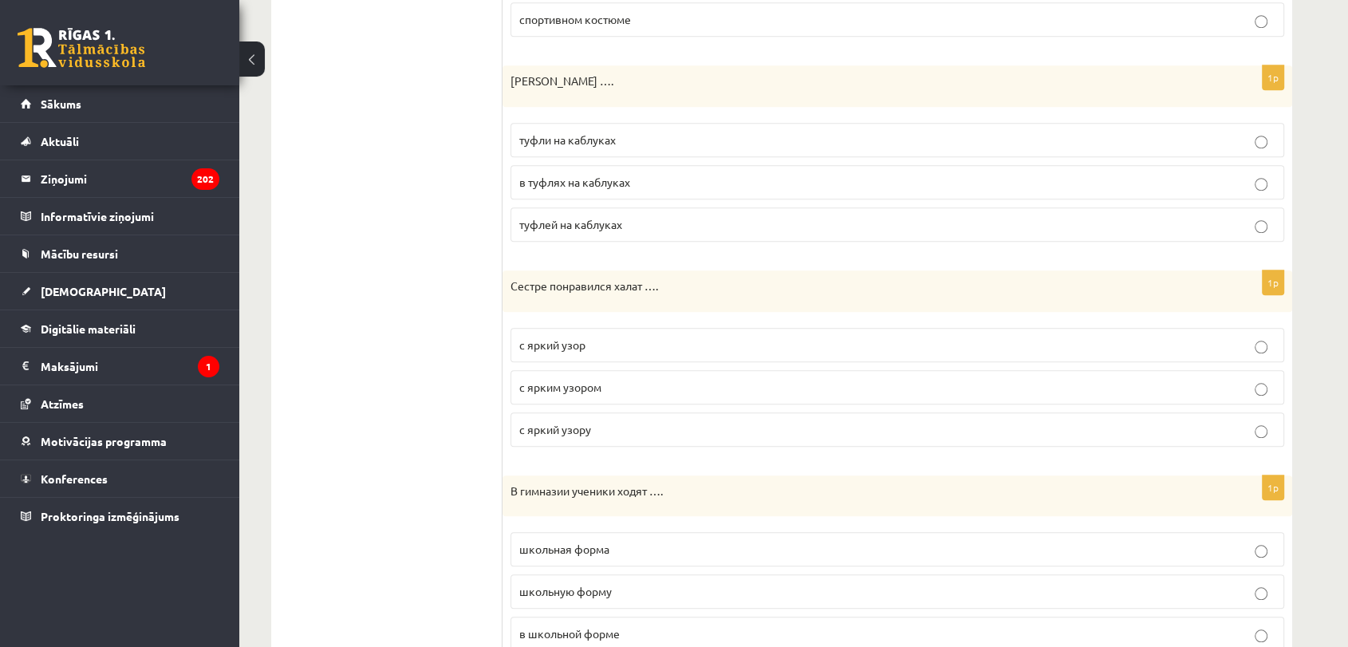
scroll to position [1472, 0]
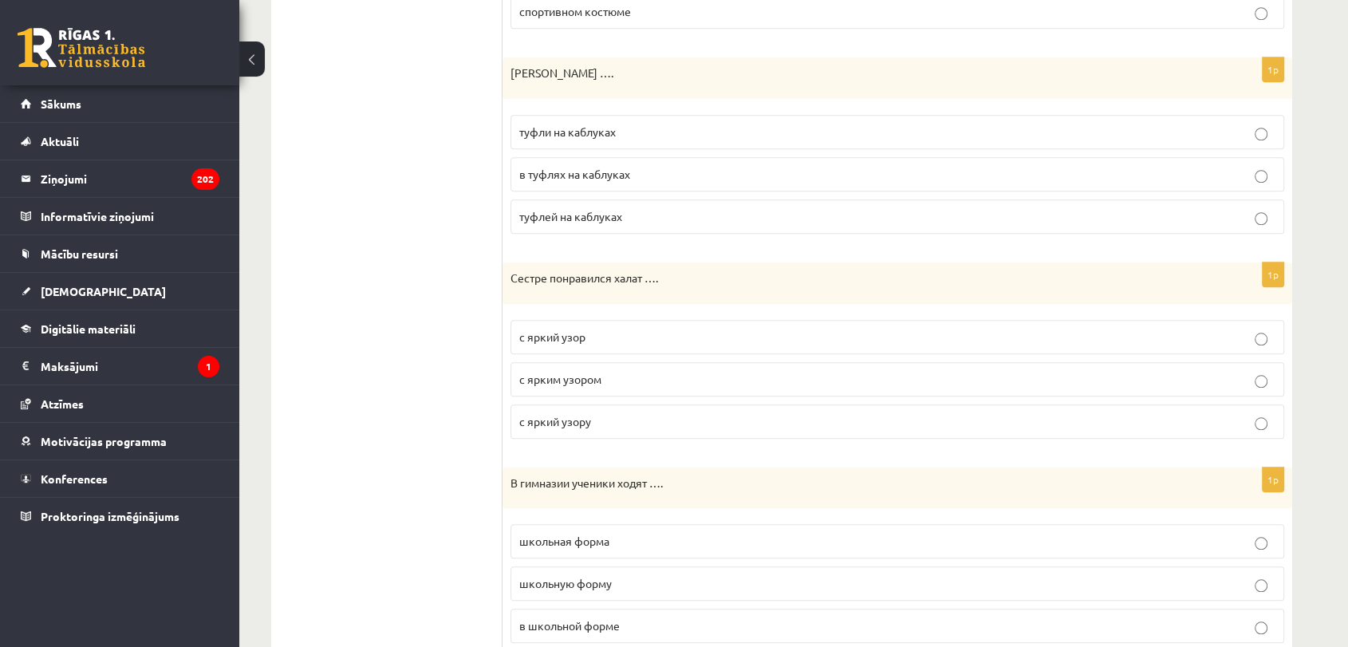
click at [613, 128] on span "туфли на каблуках" at bounding box center [567, 131] width 97 height 14
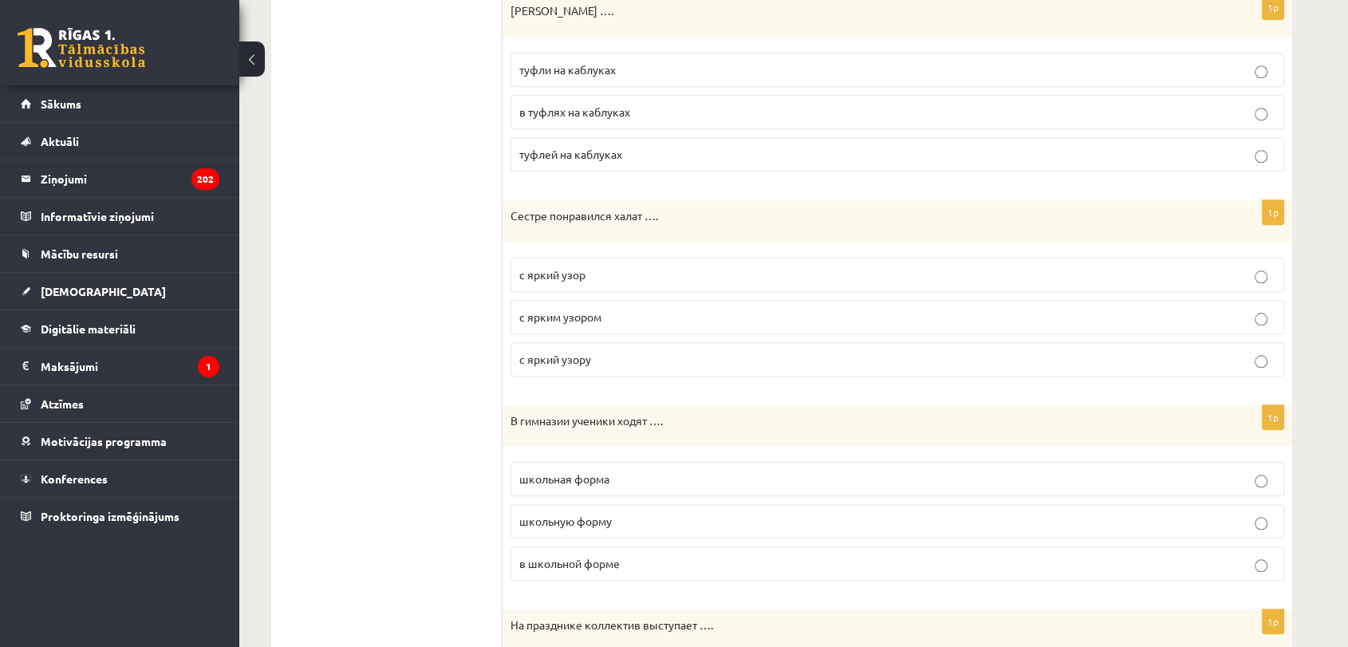
scroll to position [1543, 0]
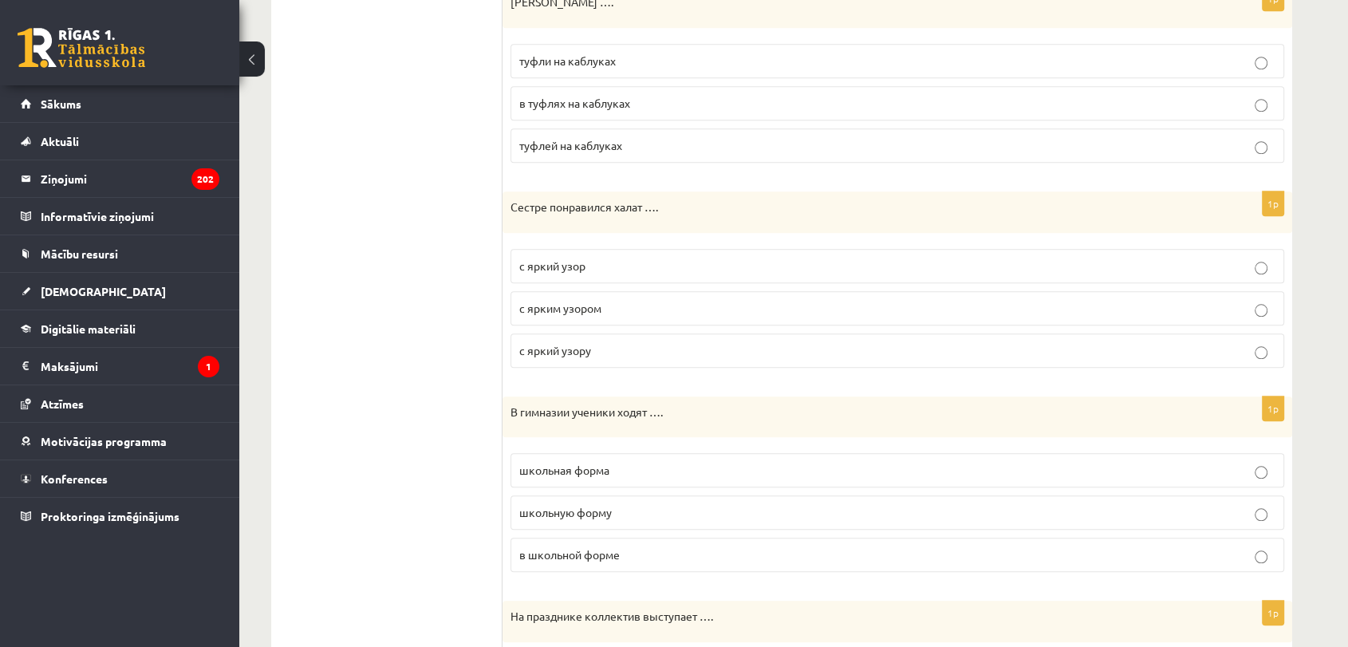
click at [633, 309] on p "с ярким узором" at bounding box center [897, 308] width 756 height 17
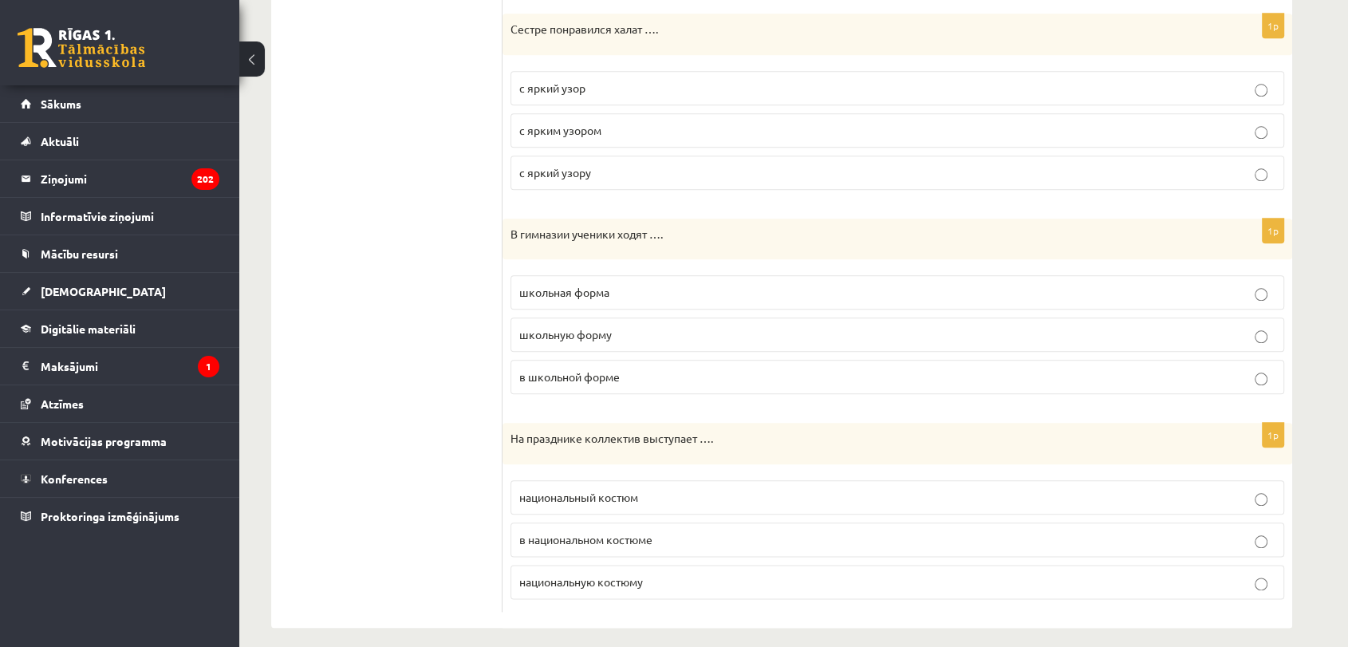
scroll to position [1729, 0]
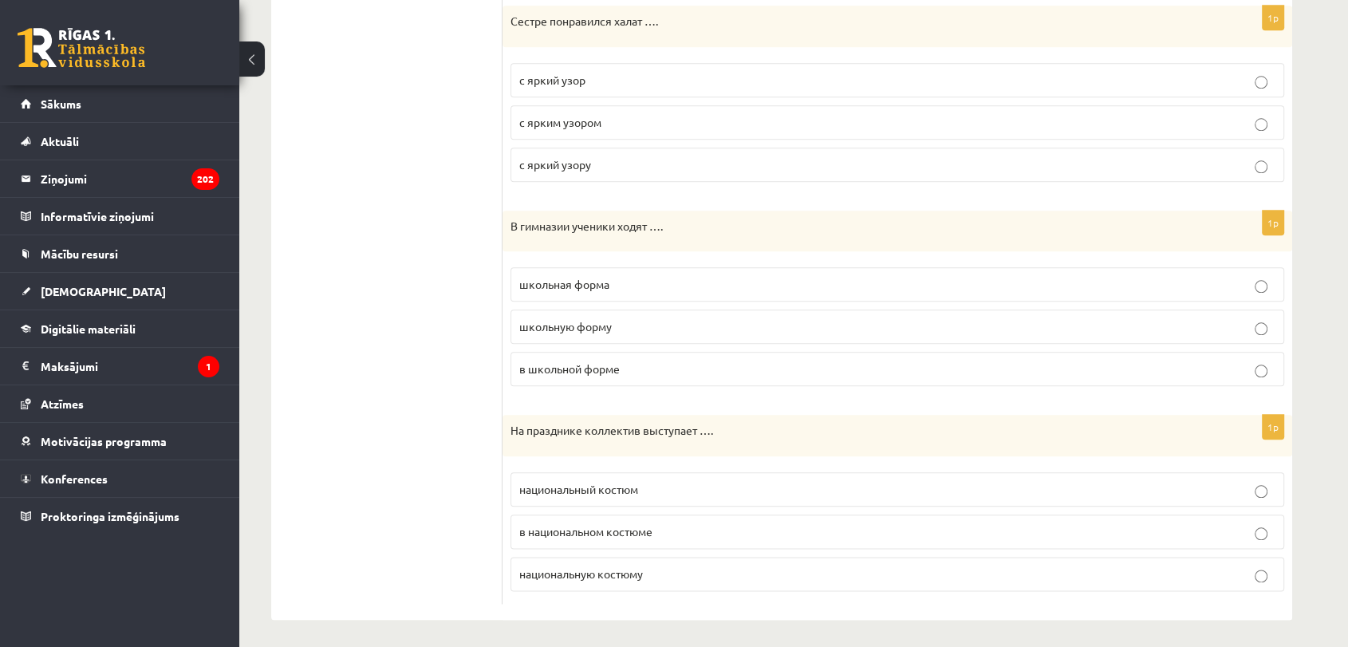
click at [601, 380] on label "в школьной форме" at bounding box center [897, 369] width 774 height 34
click at [652, 524] on span "в национальном костюме" at bounding box center [585, 531] width 133 height 14
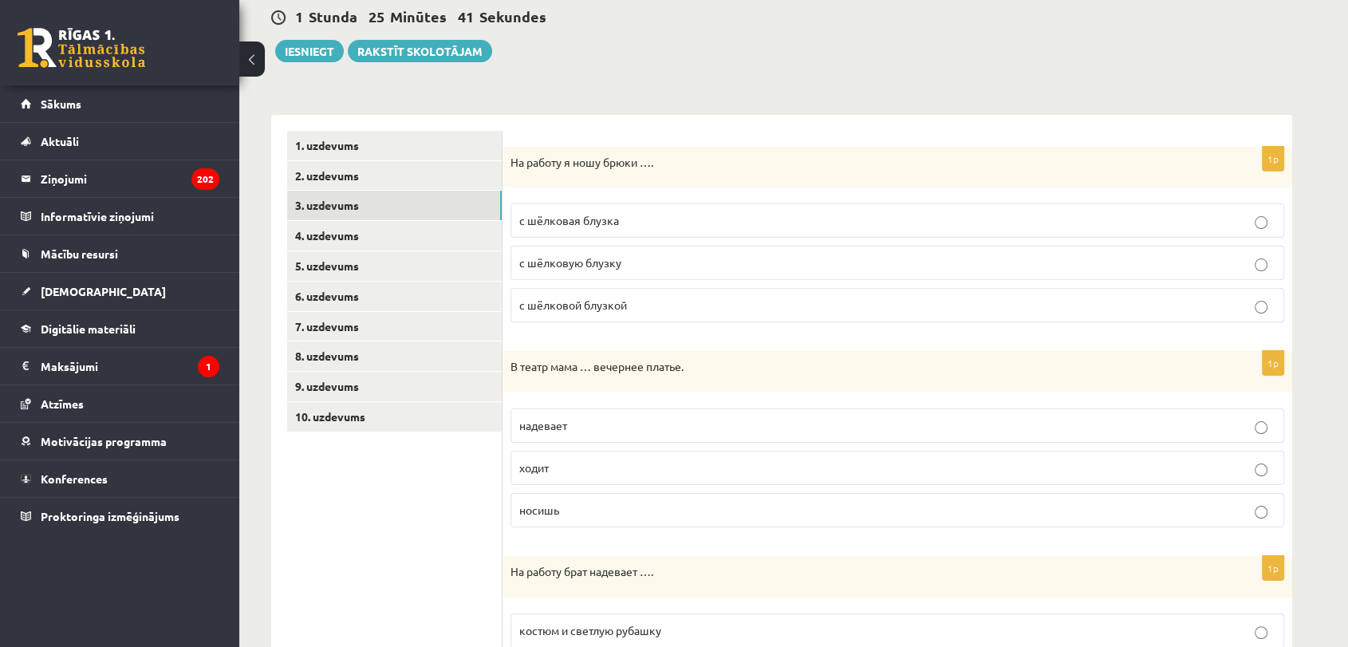
scroll to position [106, 0]
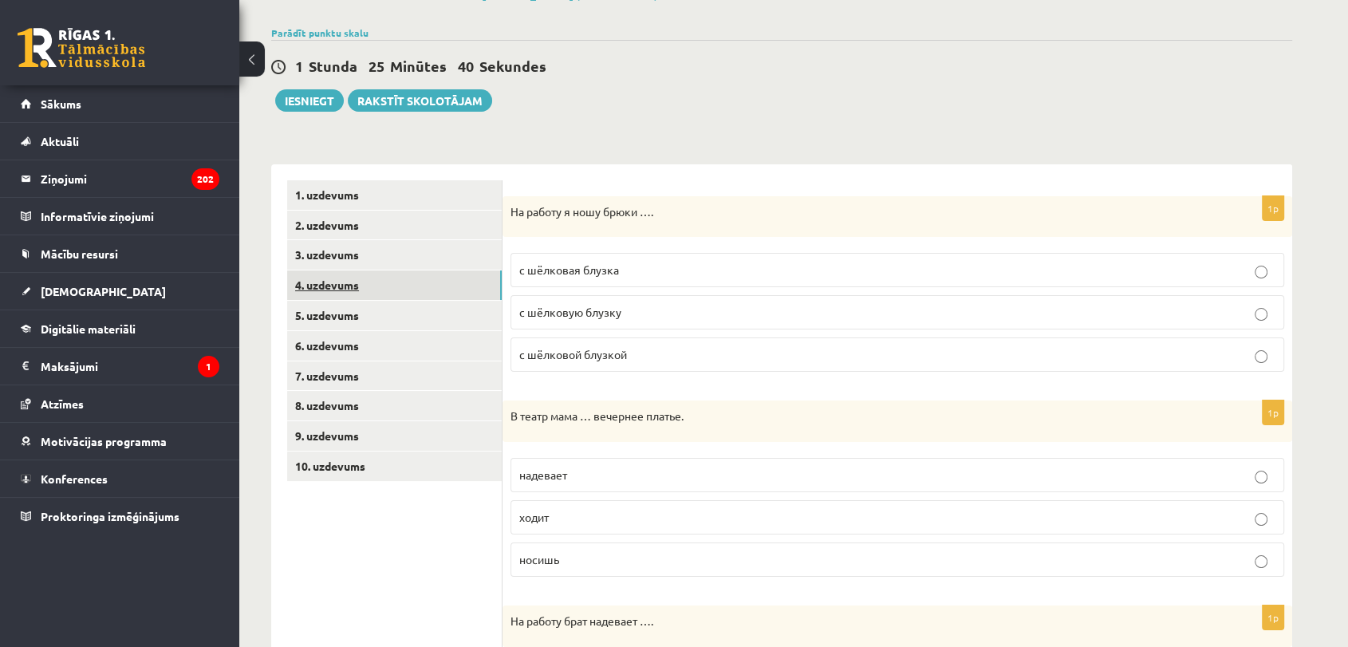
click at [375, 296] on link "4. uzdevums" at bounding box center [394, 285] width 215 height 30
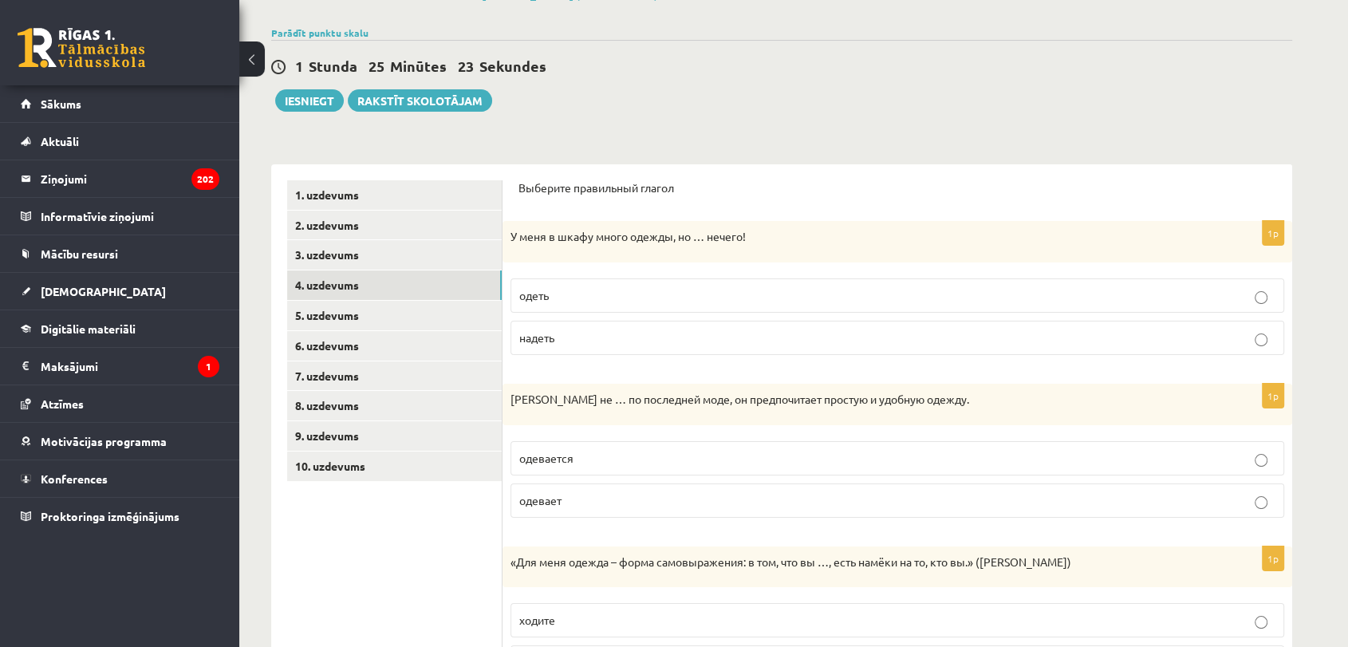
click at [744, 342] on p "надеть" at bounding box center [897, 337] width 756 height 17
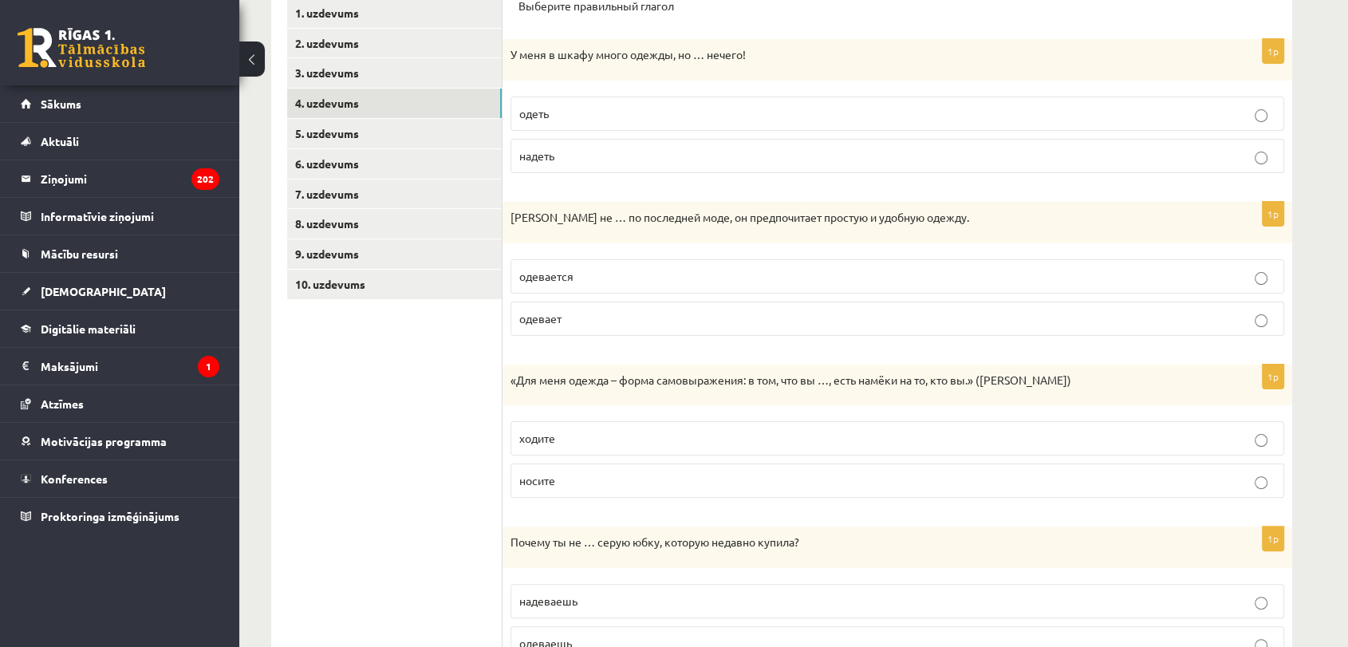
scroll to position [290, 0]
click at [589, 282] on p "одевается" at bounding box center [897, 274] width 756 height 17
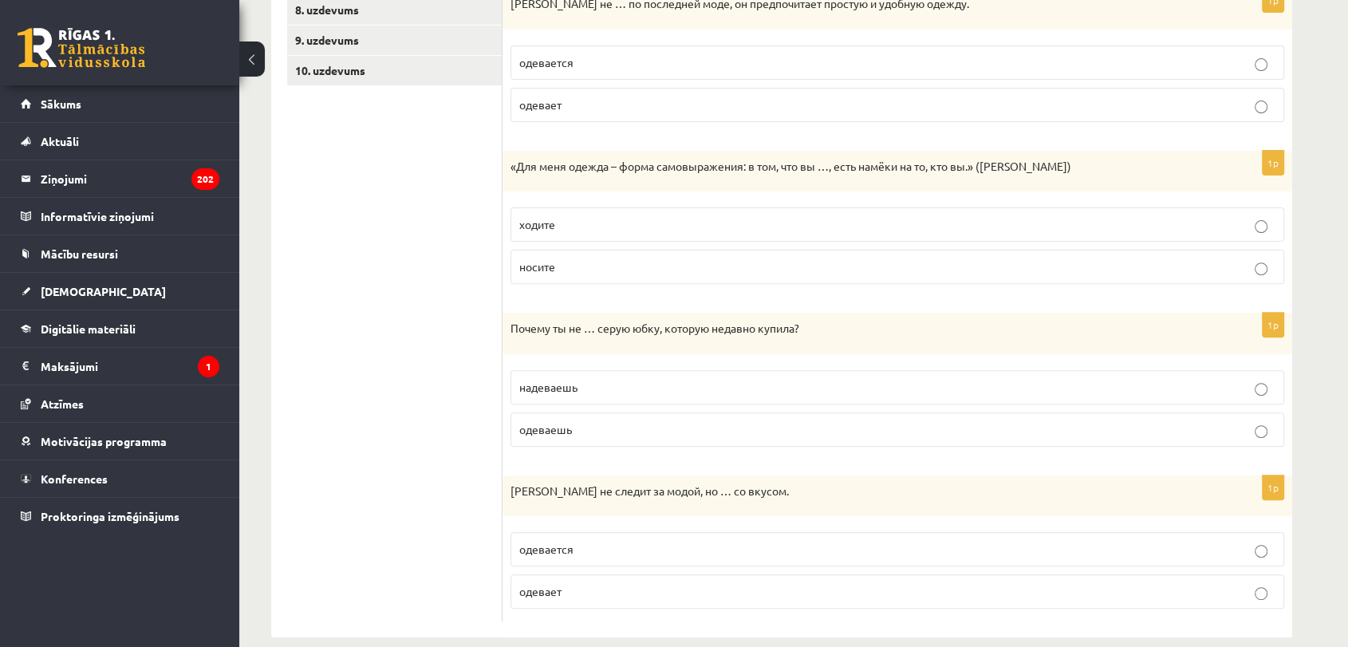
scroll to position [512, 0]
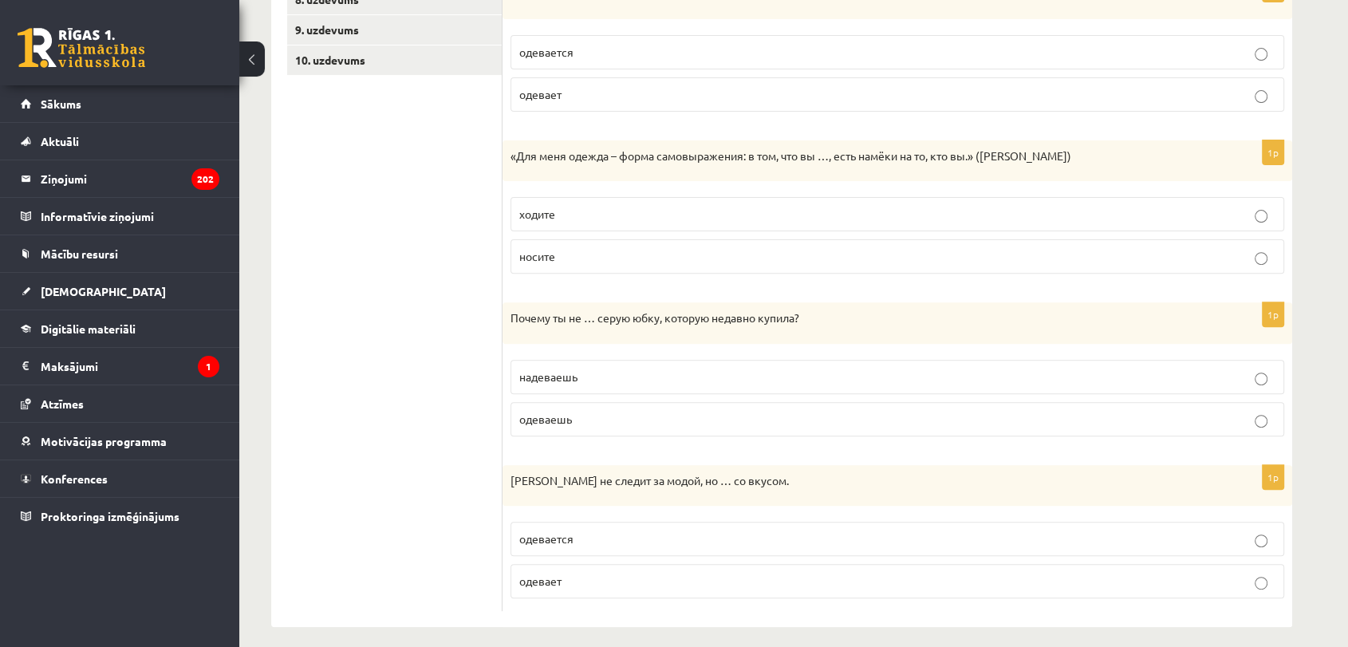
click at [643, 248] on p "носите" at bounding box center [897, 256] width 756 height 17
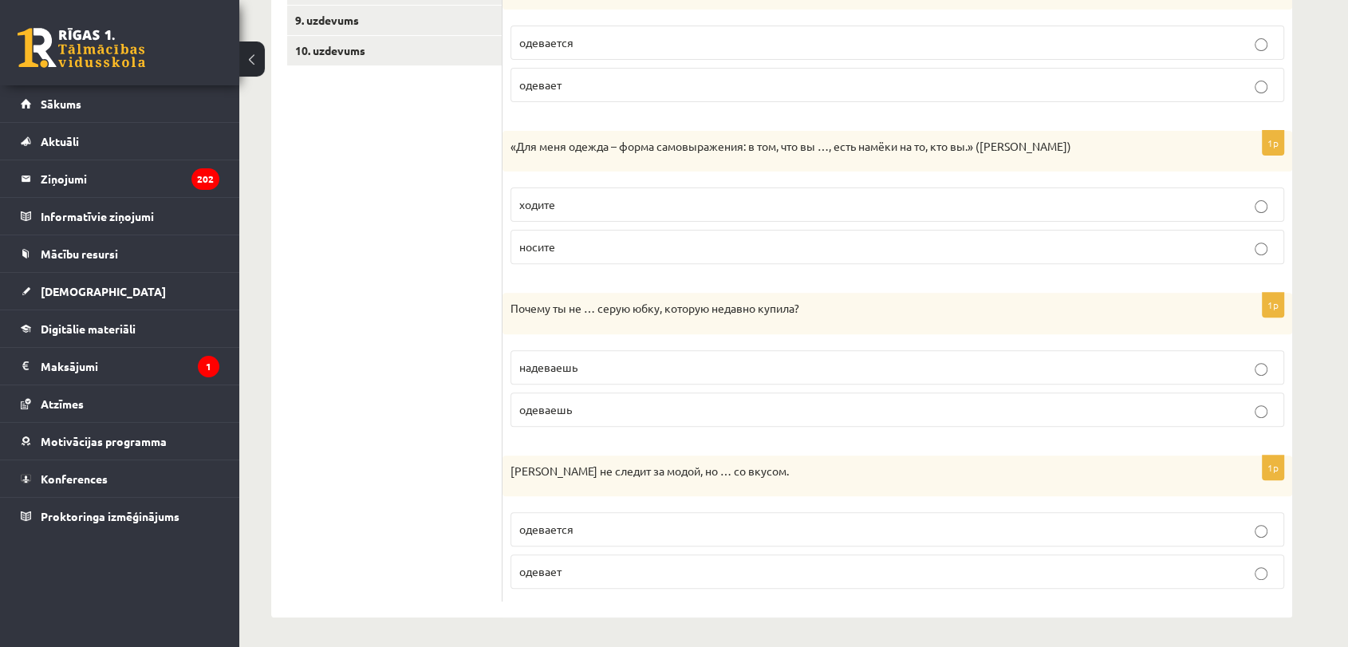
scroll to position [523, 0]
click at [605, 368] on p "надеваешь" at bounding box center [897, 365] width 756 height 17
click at [987, 405] on p "одеваешь" at bounding box center [897, 408] width 756 height 17
click at [1000, 360] on p "надеваешь" at bounding box center [897, 365] width 756 height 17
click at [589, 530] on p "одевается" at bounding box center [897, 527] width 756 height 17
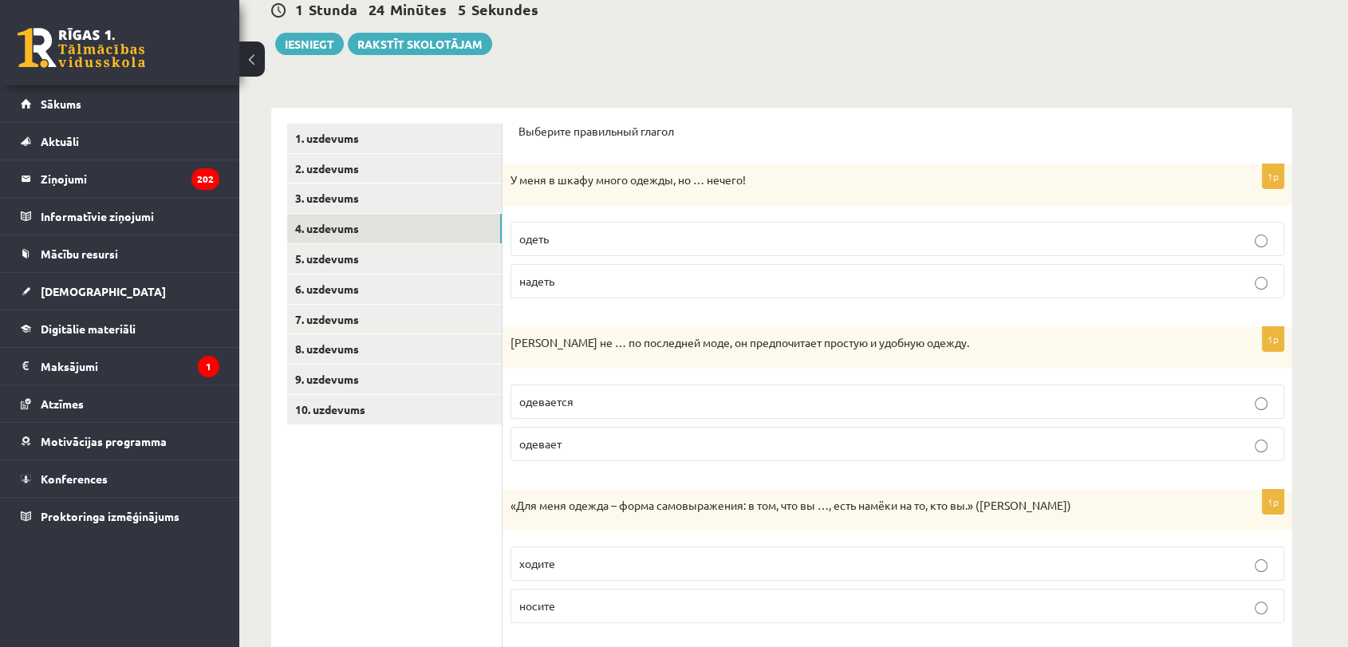
scroll to position [0, 0]
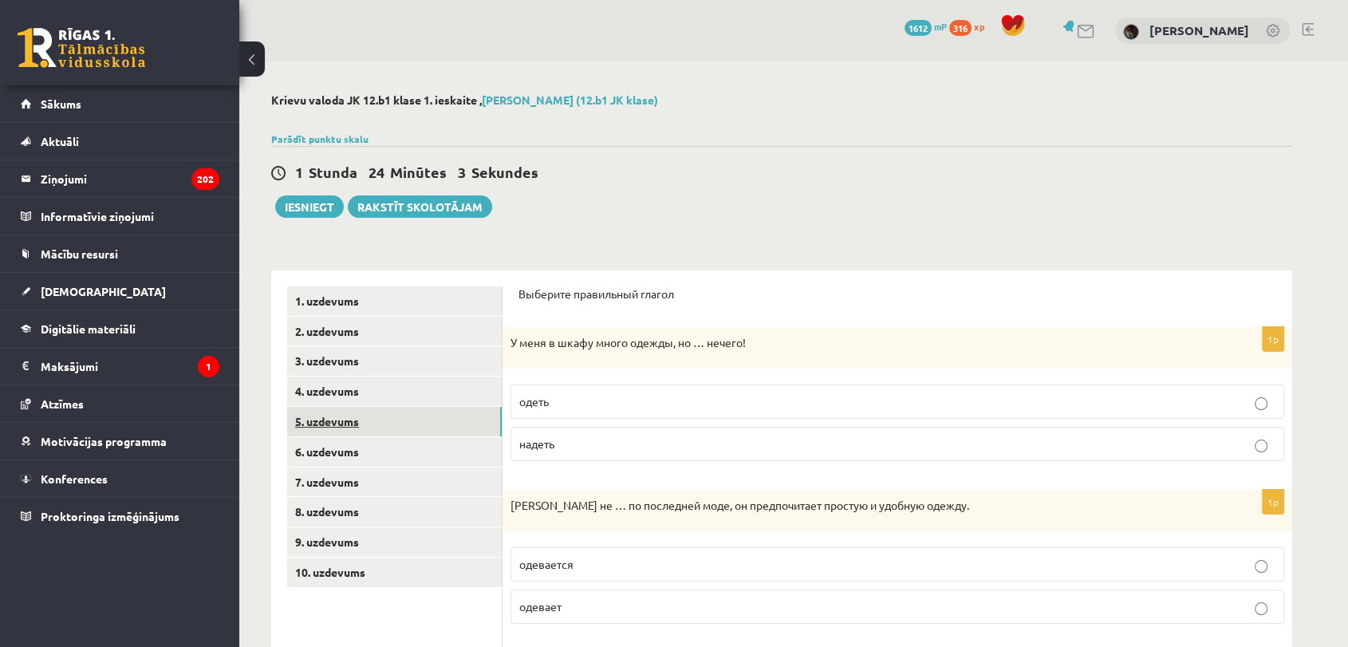
click at [402, 432] on link "5. uzdevums" at bounding box center [394, 422] width 215 height 30
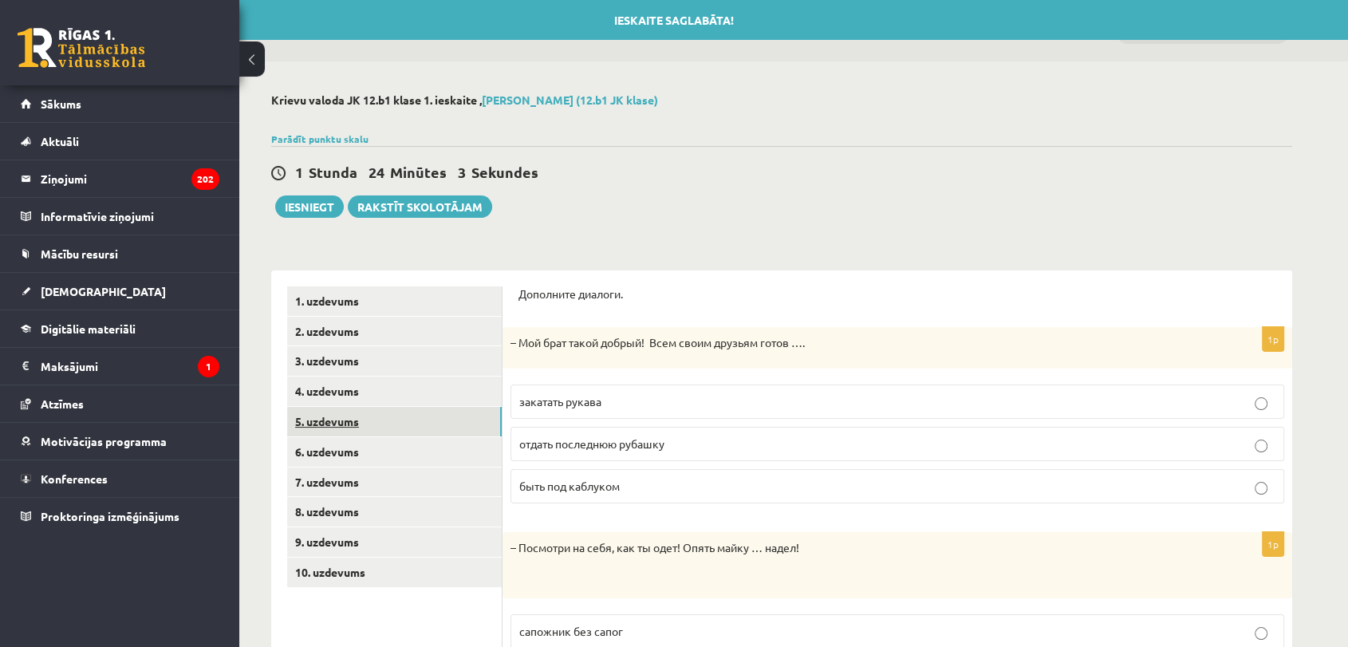
click at [402, 432] on link "5. uzdevums" at bounding box center [394, 422] width 215 height 30
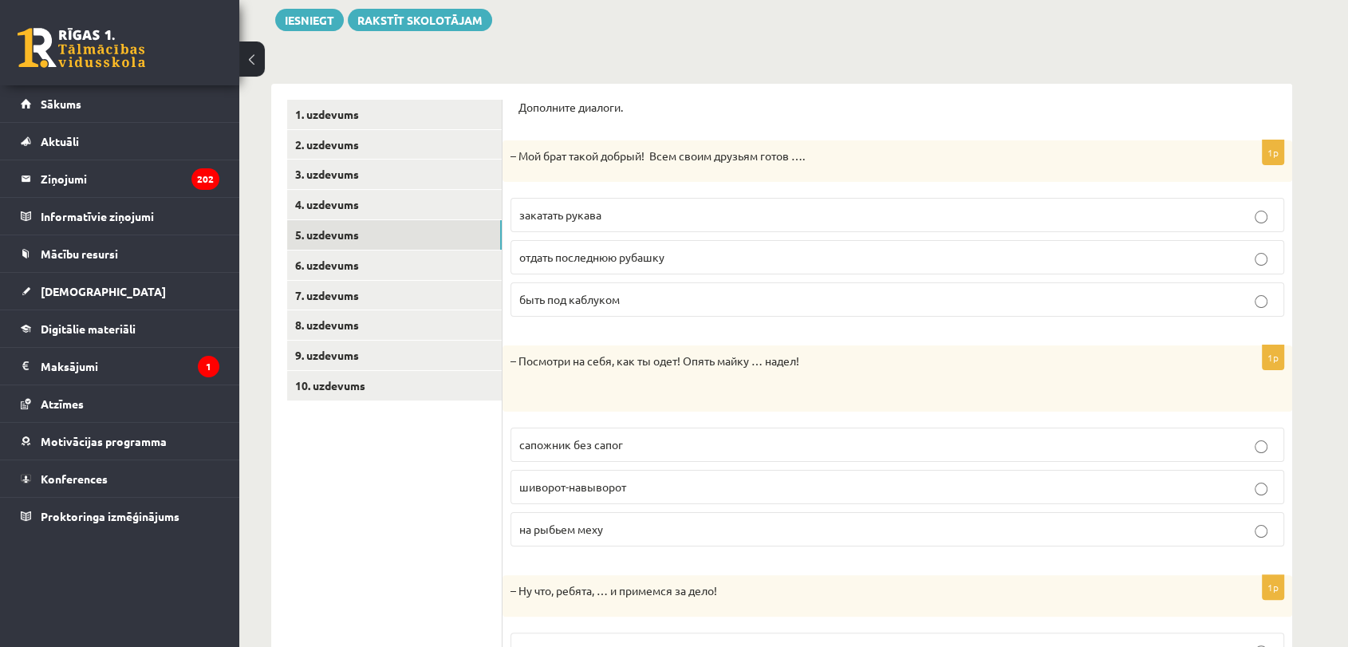
scroll to position [202, 0]
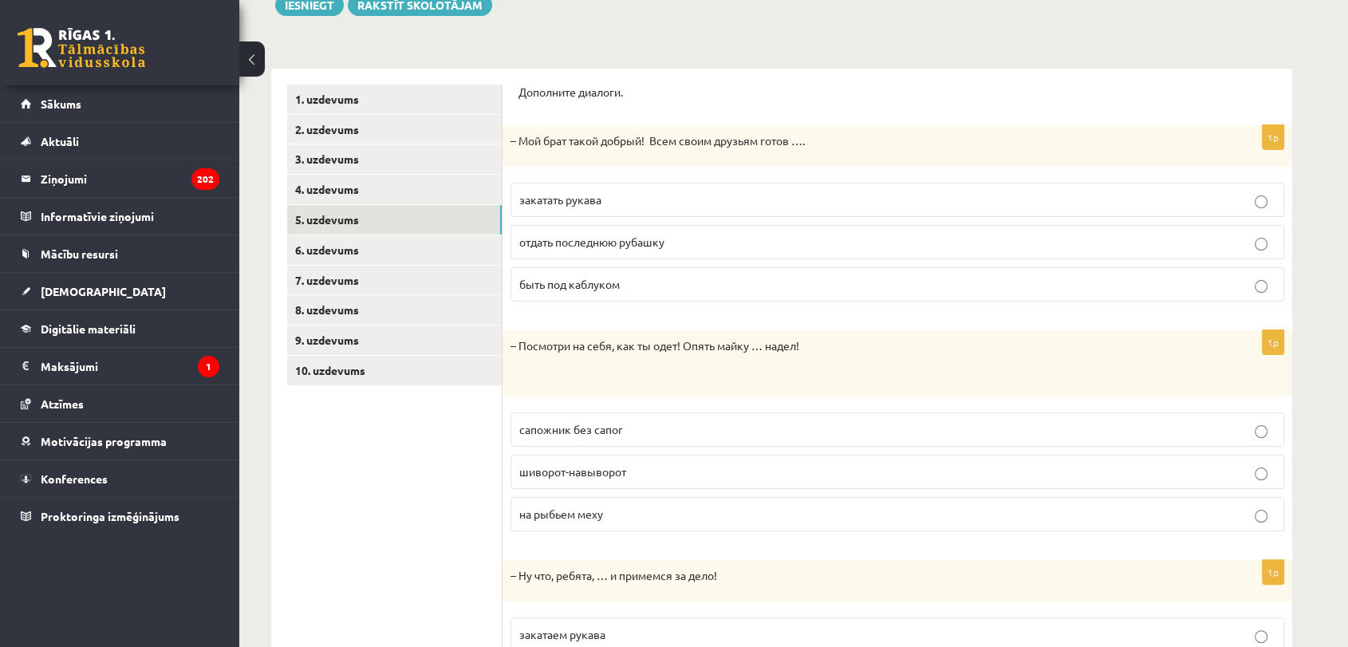
click at [652, 247] on span "отдать последнюю рубашку" at bounding box center [591, 241] width 145 height 14
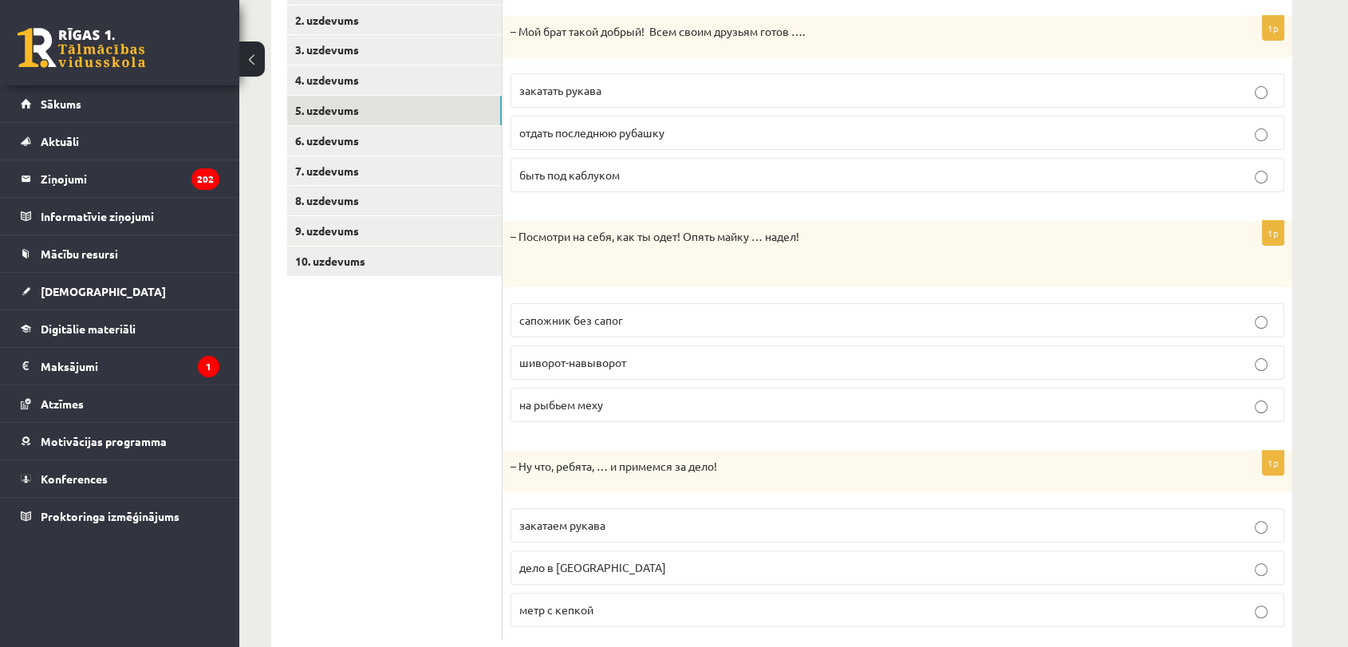
scroll to position [351, 0]
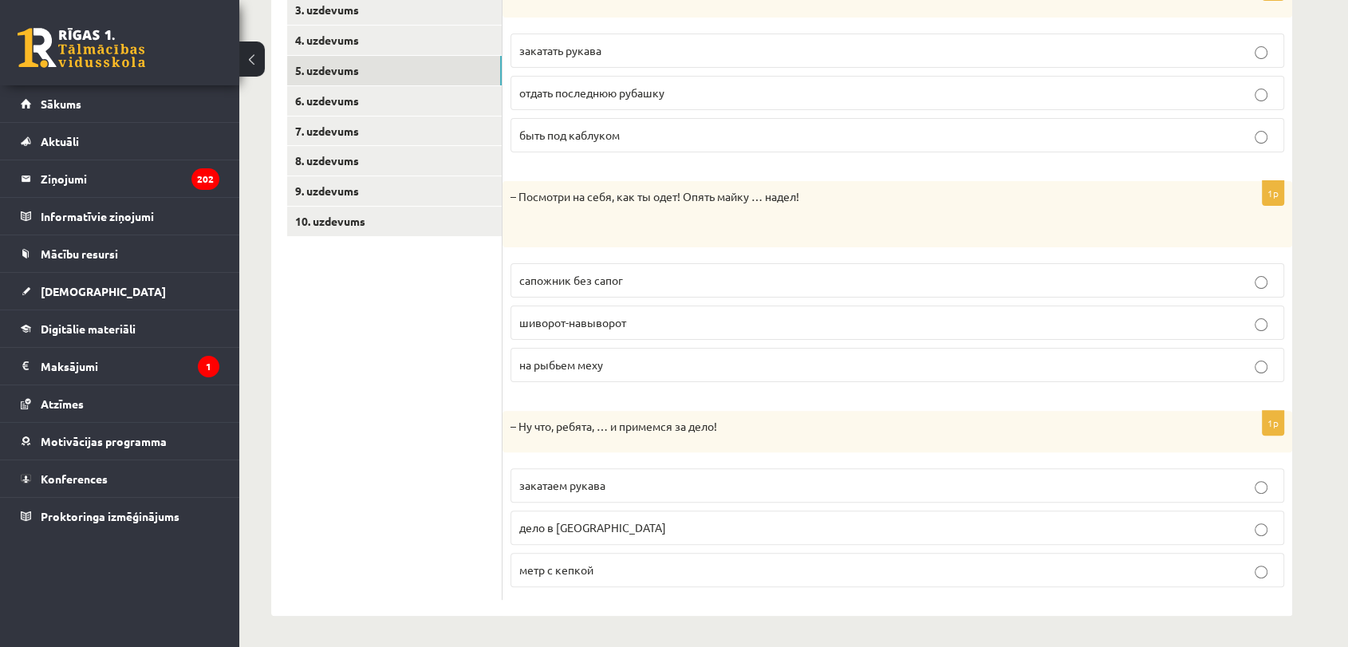
click at [672, 321] on p "шиворот-навыворот" at bounding box center [897, 322] width 756 height 17
click at [792, 435] on div "– Ну что, ребята, … и примемся за дело!" at bounding box center [897, 431] width 790 height 41
click at [613, 486] on p "закатаем рукава" at bounding box center [897, 485] width 756 height 17
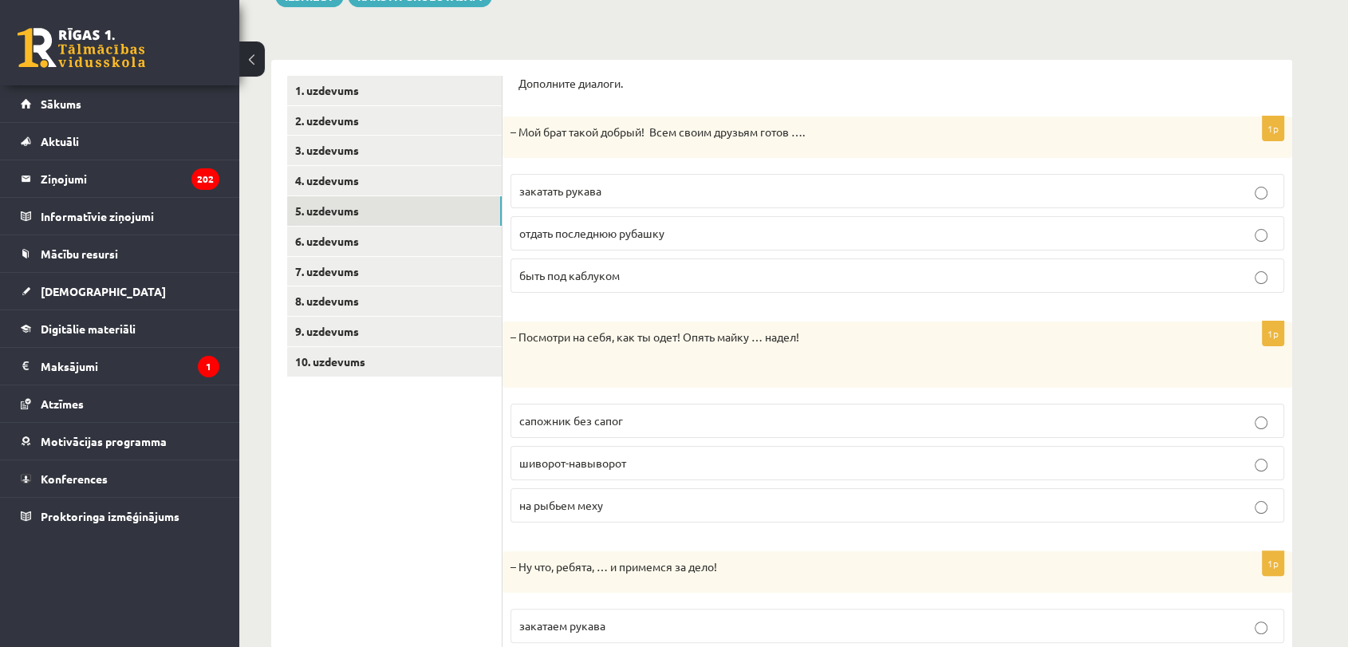
scroll to position [0, 0]
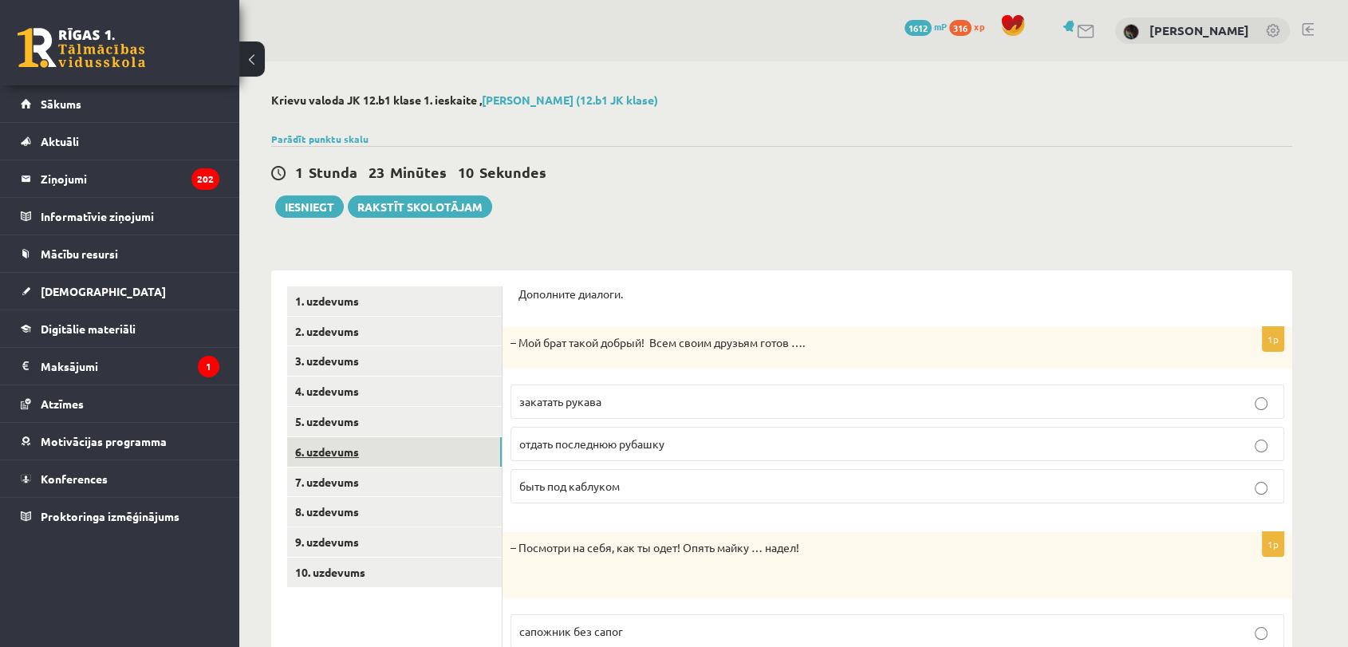
click at [484, 463] on link "6. uzdevums" at bounding box center [394, 452] width 215 height 30
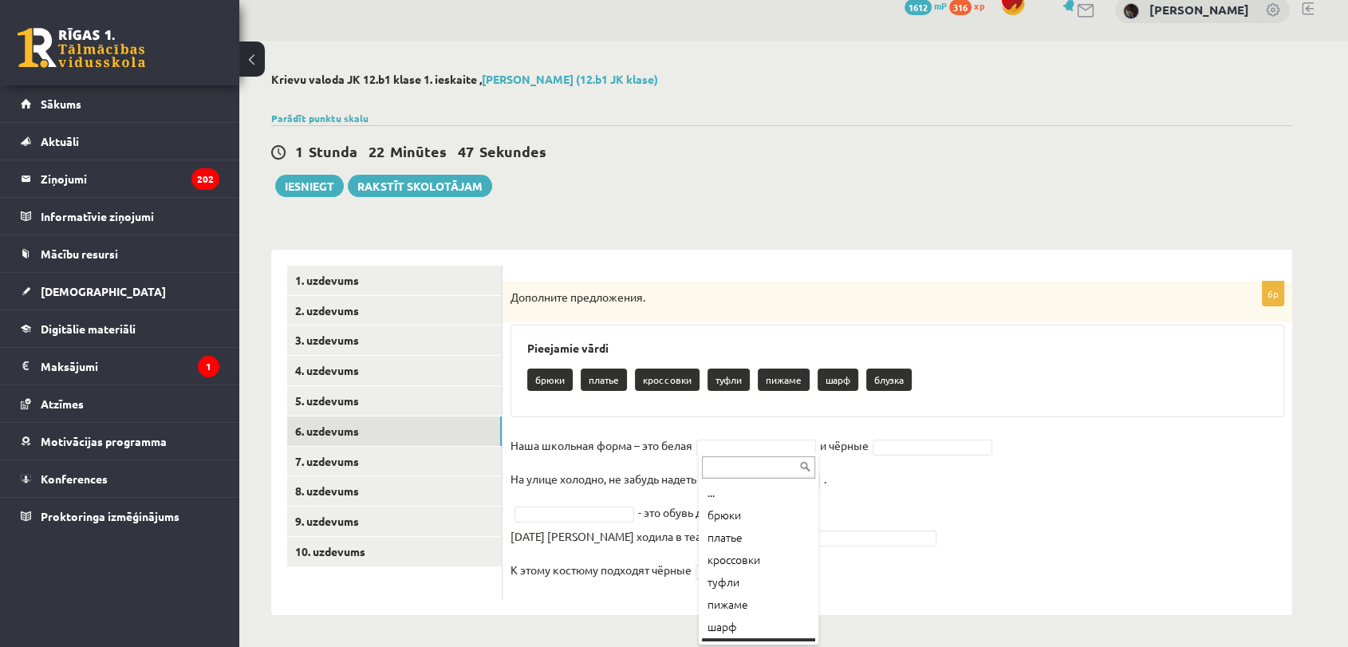
scroll to position [19, 0]
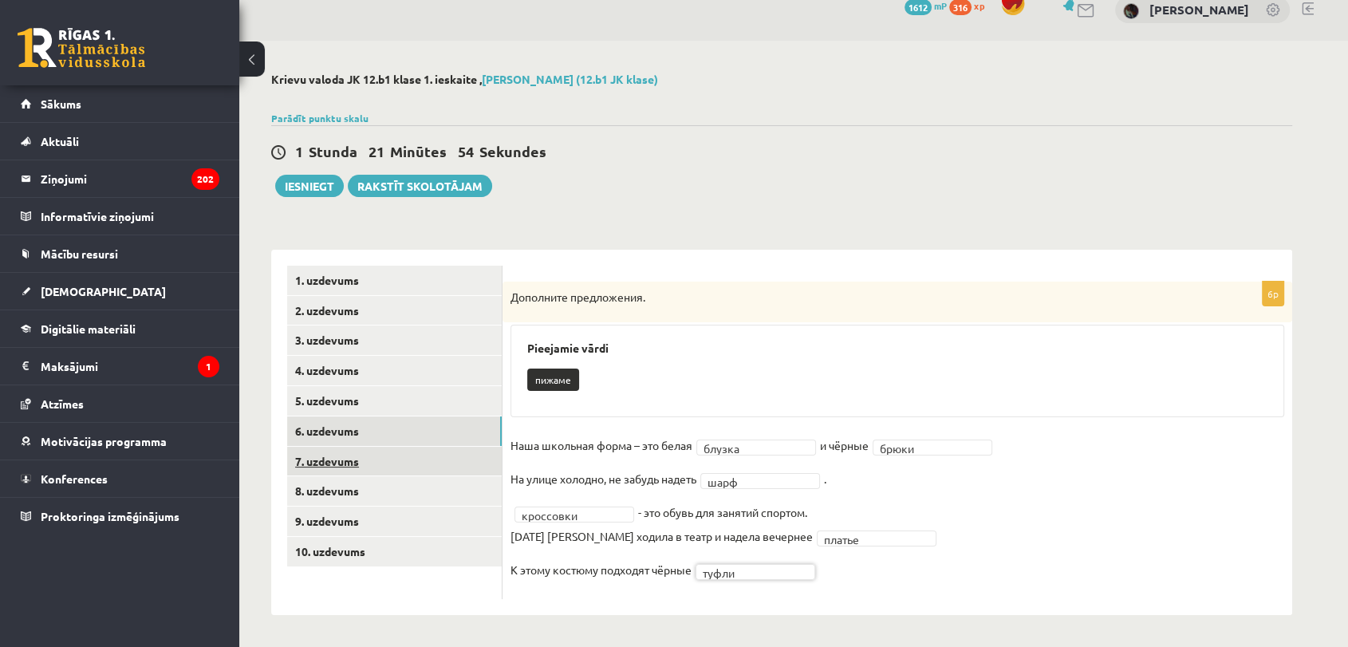
click at [366, 456] on link "7. uzdevums" at bounding box center [394, 462] width 215 height 30
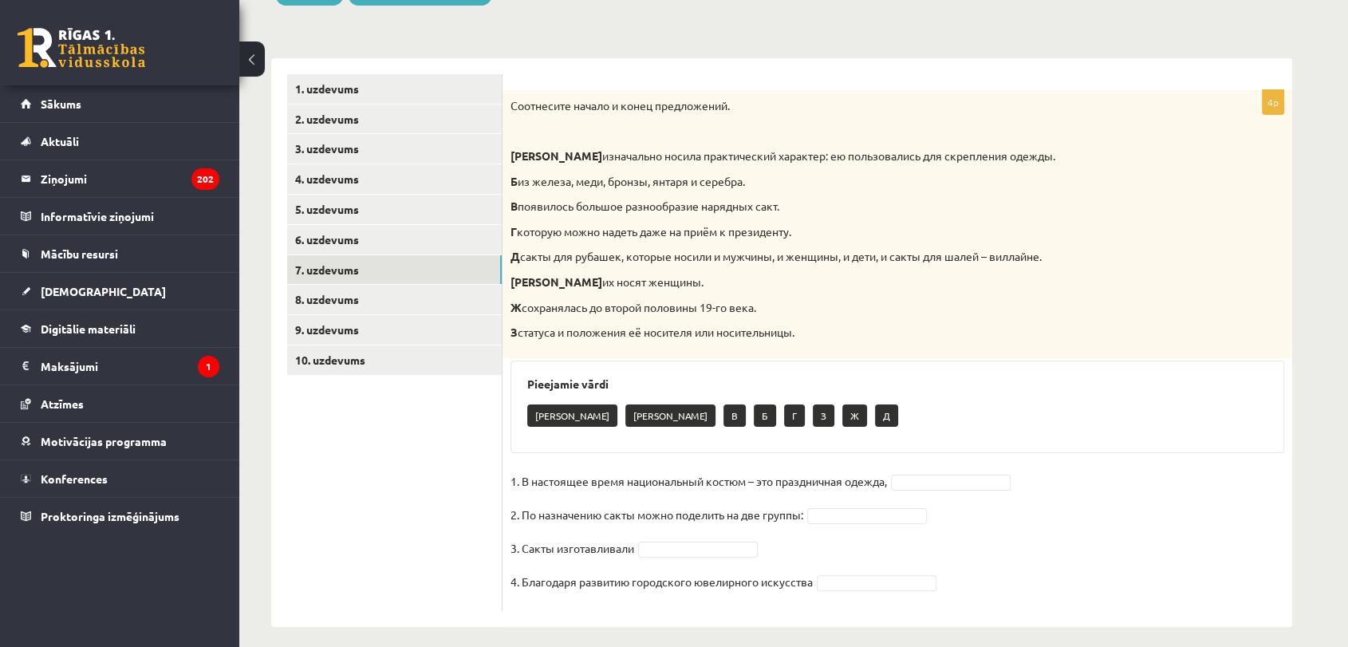
scroll to position [223, 0]
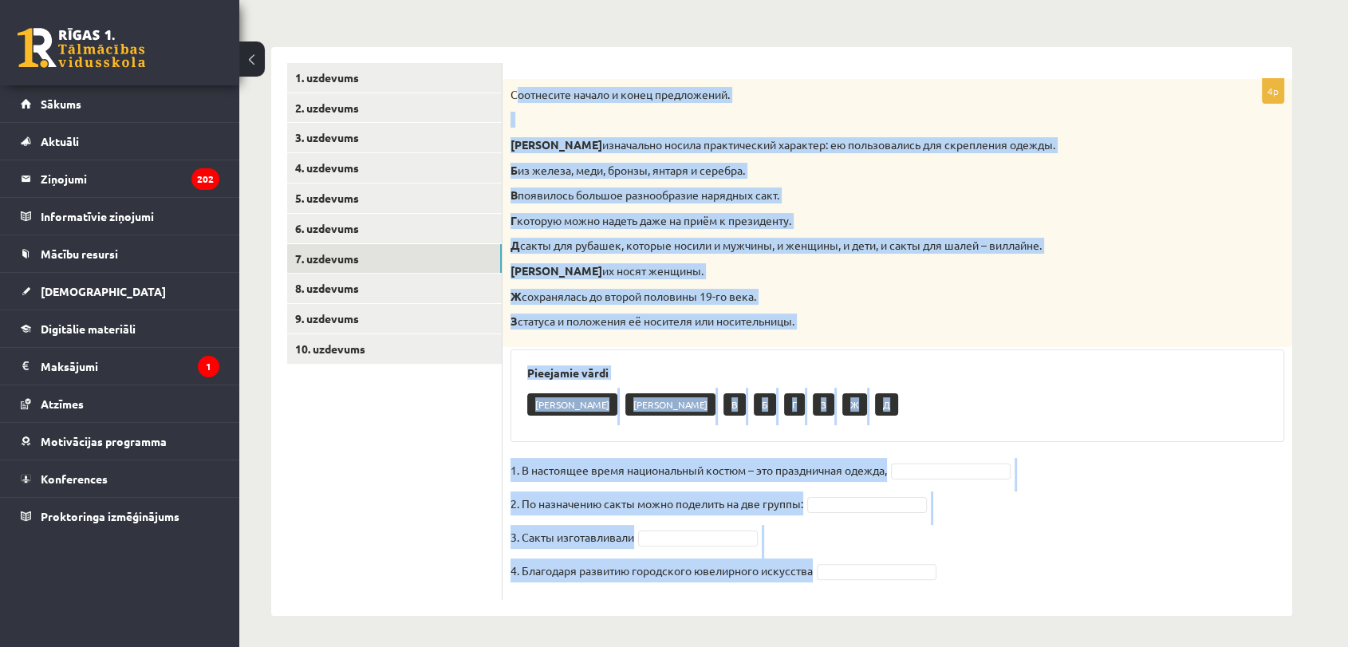
drag, startPoint x: 514, startPoint y: 81, endPoint x: 985, endPoint y: 616, distance: 712.5
click at [985, 616] on div "**********" at bounding box center [781, 242] width 1085 height 809
copy div "оотнесите начало и конец предложений. А изначально носила практический характер…"
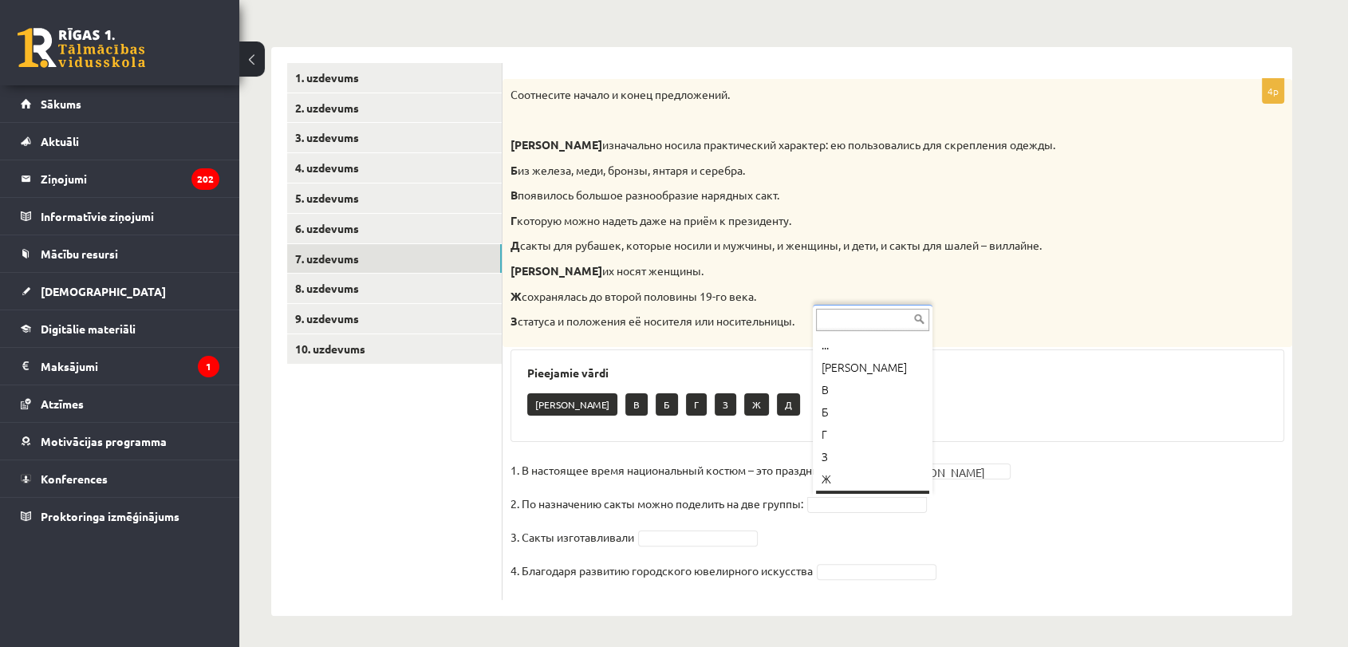
scroll to position [19, 0]
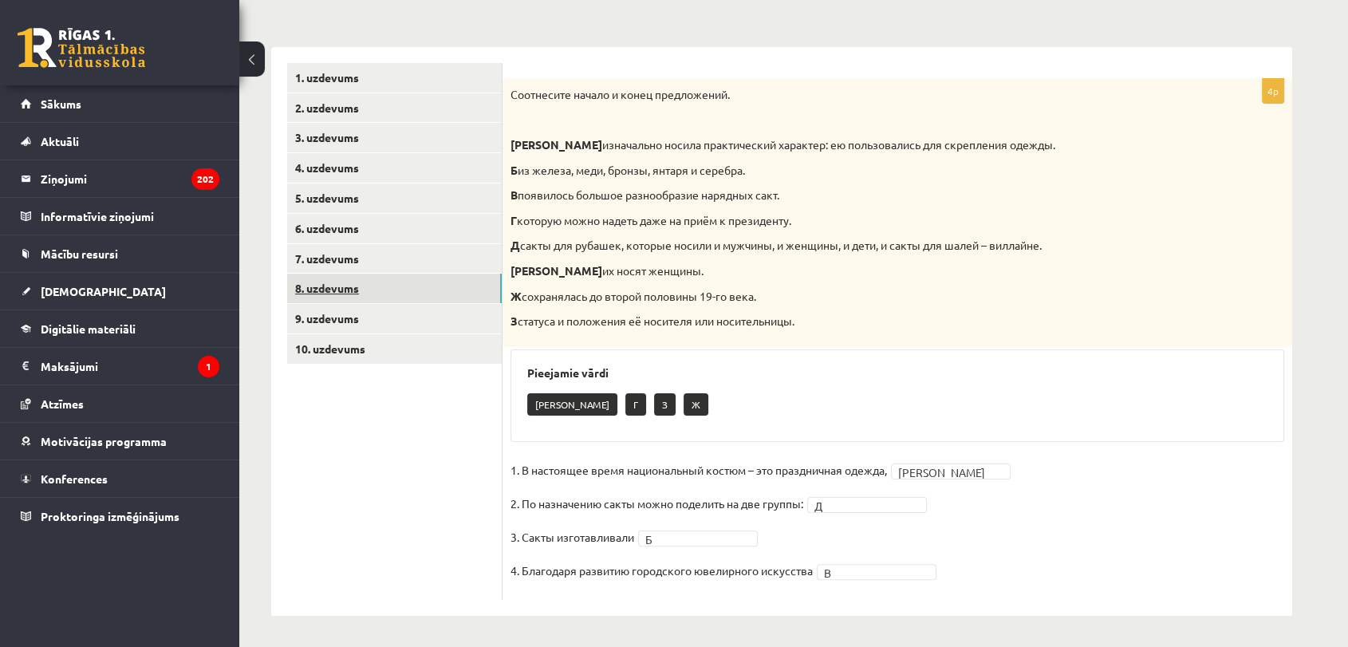
click at [407, 282] on link "8. uzdevums" at bounding box center [394, 289] width 215 height 30
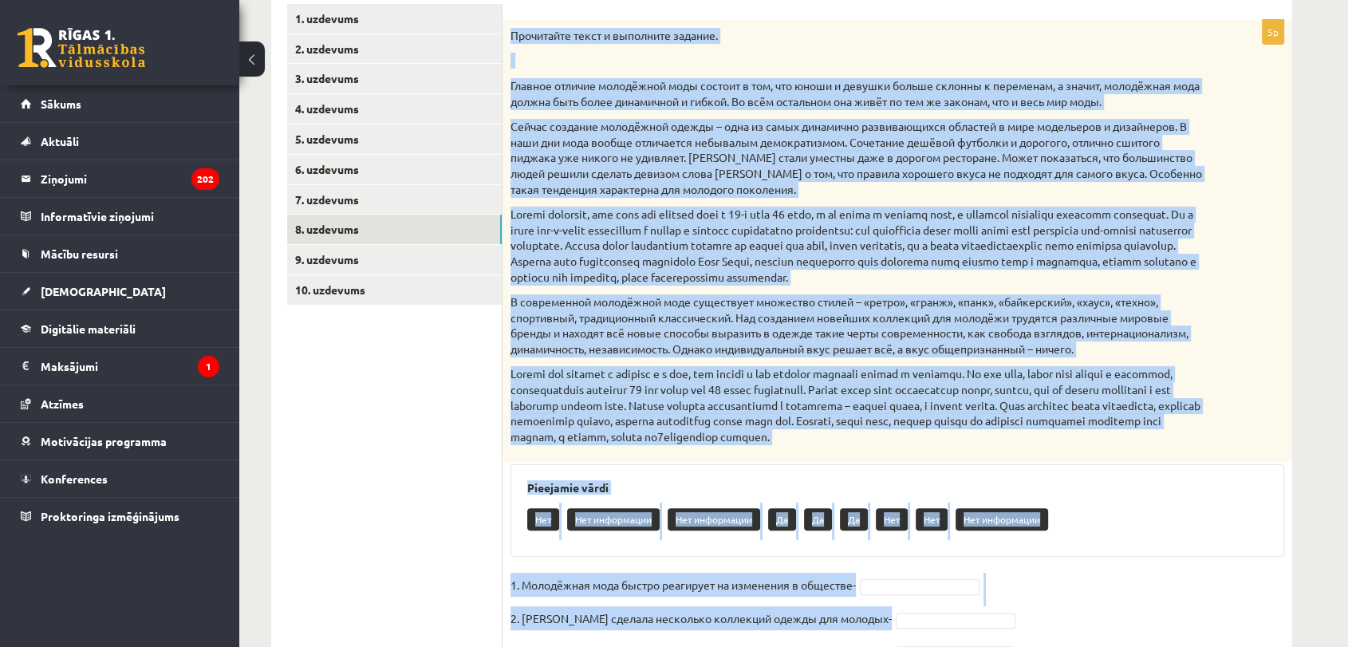
scroll to position [432, 0]
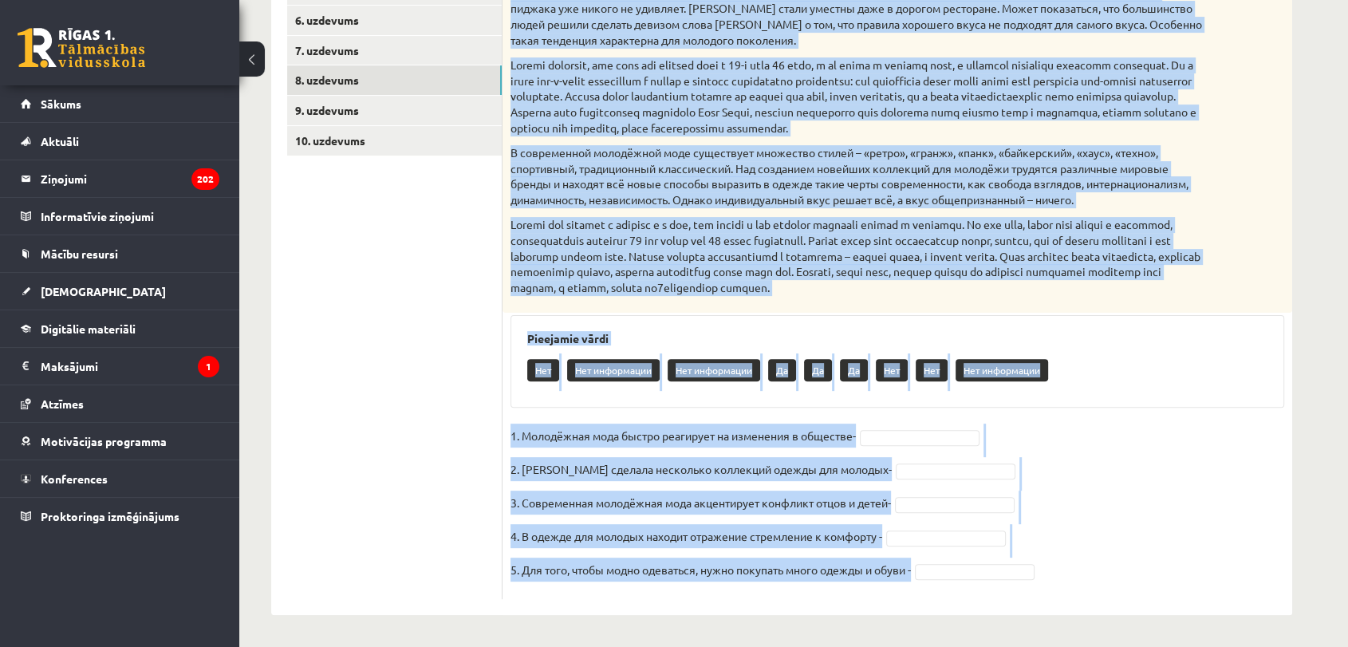
drag, startPoint x: 513, startPoint y: 136, endPoint x: 1193, endPoint y: 618, distance: 834.0
click at [1193, 618] on div "**********" at bounding box center [781, 138] width 1085 height 1017
copy div "Прочитайте текст и выполните задание. Главное отличие молодёжной моды состоит в…"
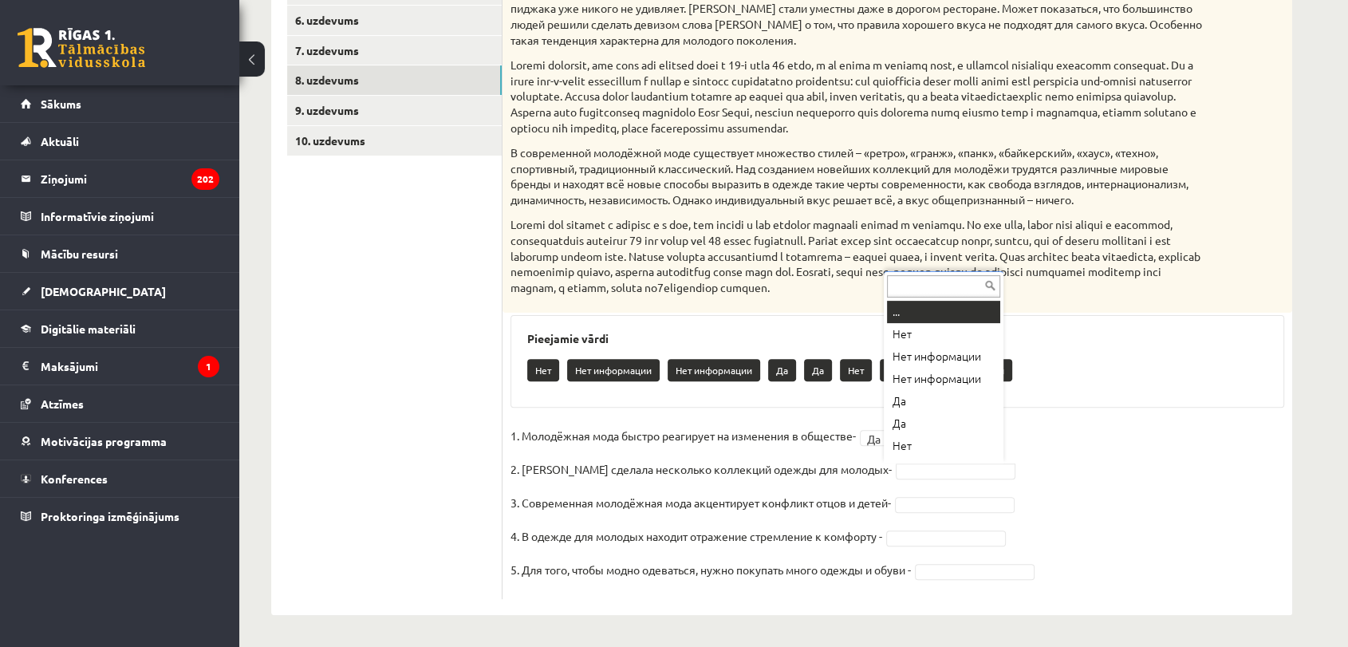
scroll to position [7, 0]
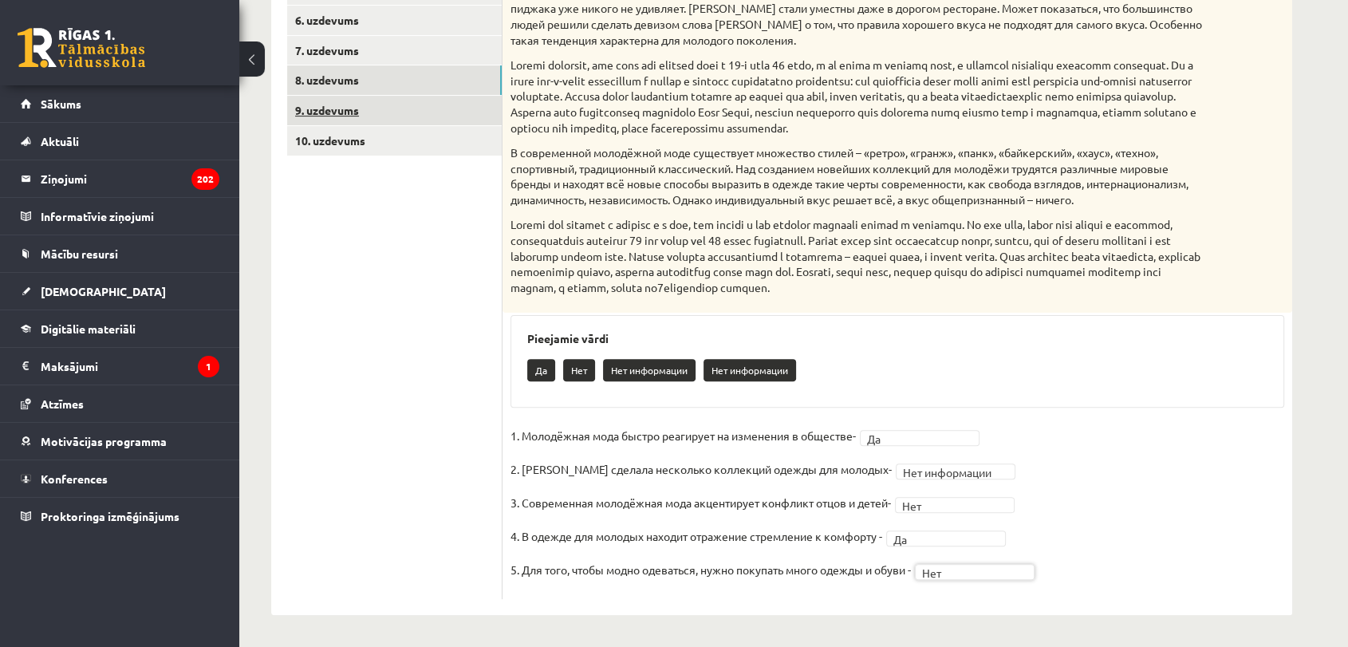
click at [473, 117] on link "9. uzdevums" at bounding box center [394, 111] width 215 height 30
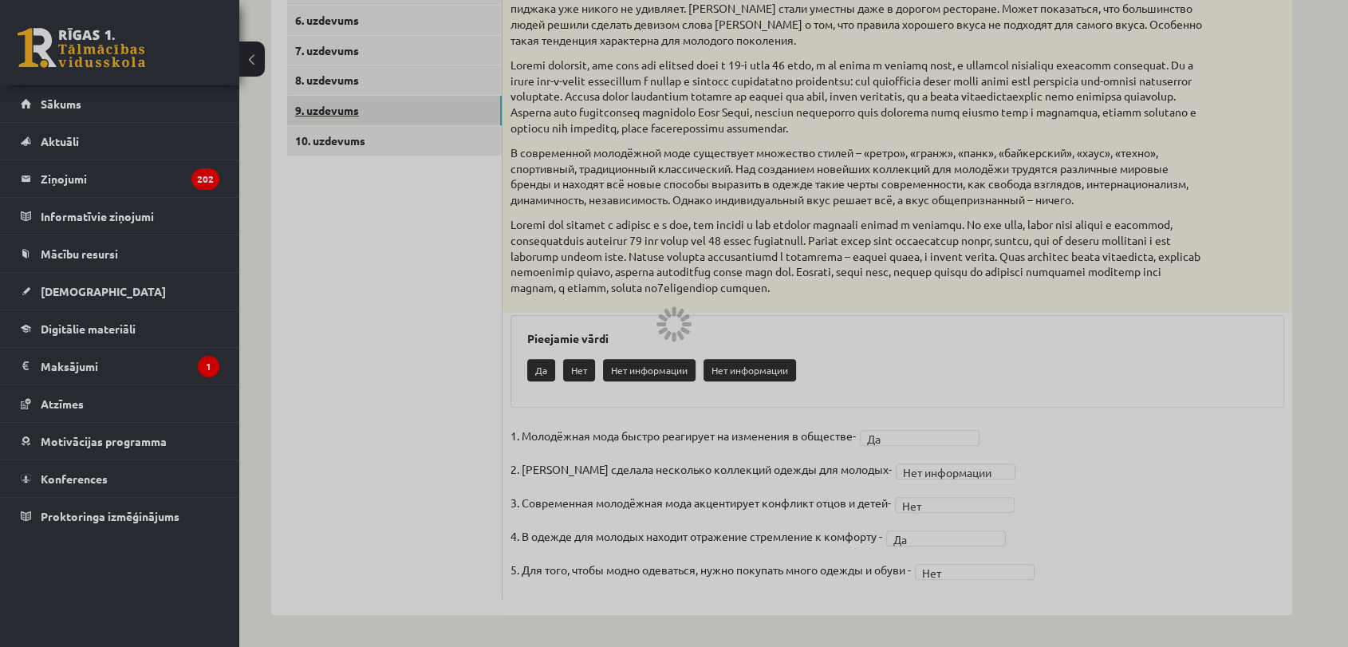
scroll to position [287, 0]
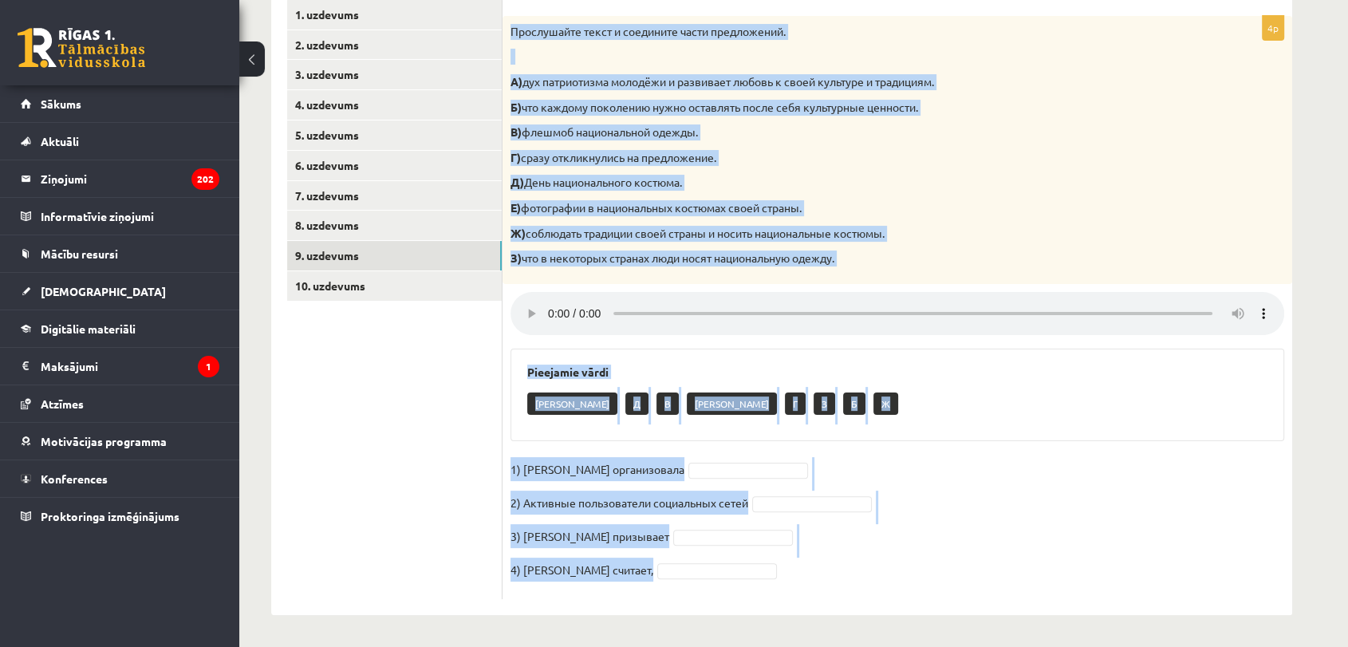
drag, startPoint x: 511, startPoint y: 28, endPoint x: 1040, endPoint y: 581, distance: 764.9
click at [1040, 581] on div "4p Прослушайте текст и соедините части предложений. А) дух патриотизма молодёжи…" at bounding box center [897, 307] width 790 height 583
copy div "Прослушайте текст и соедините части предложений. А) дух патриотизма молодёжи и …"
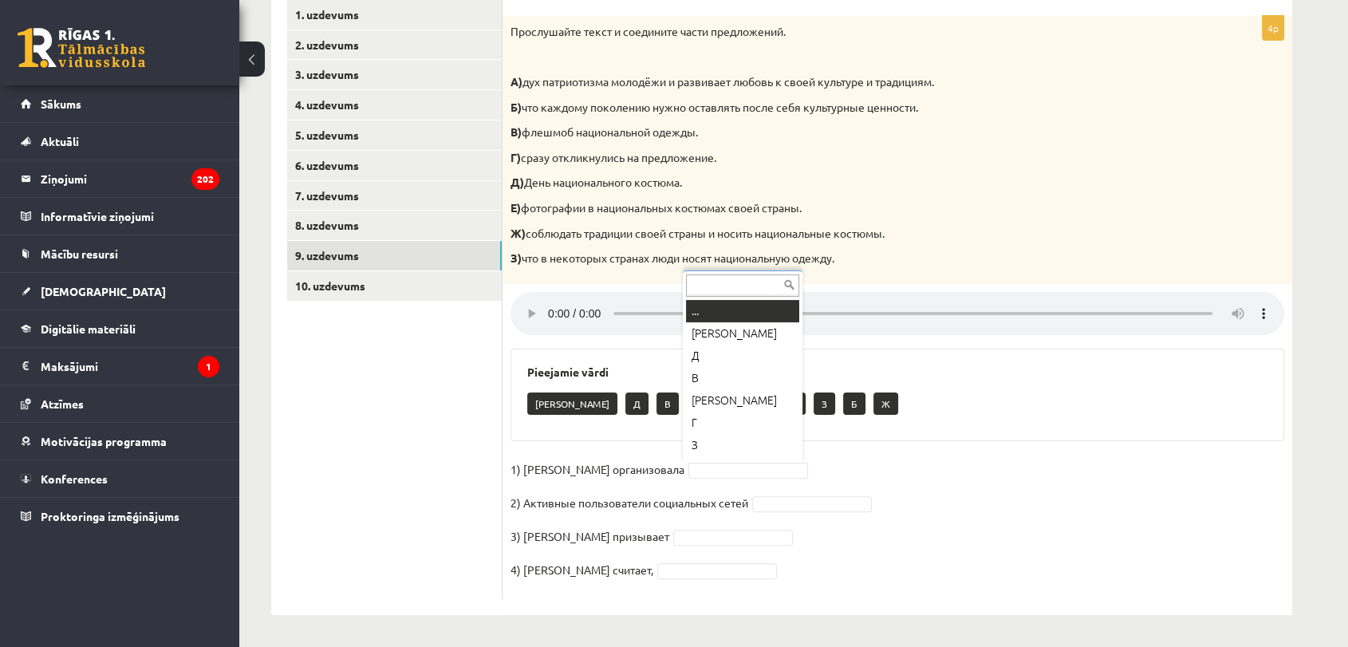
scroll to position [19, 0]
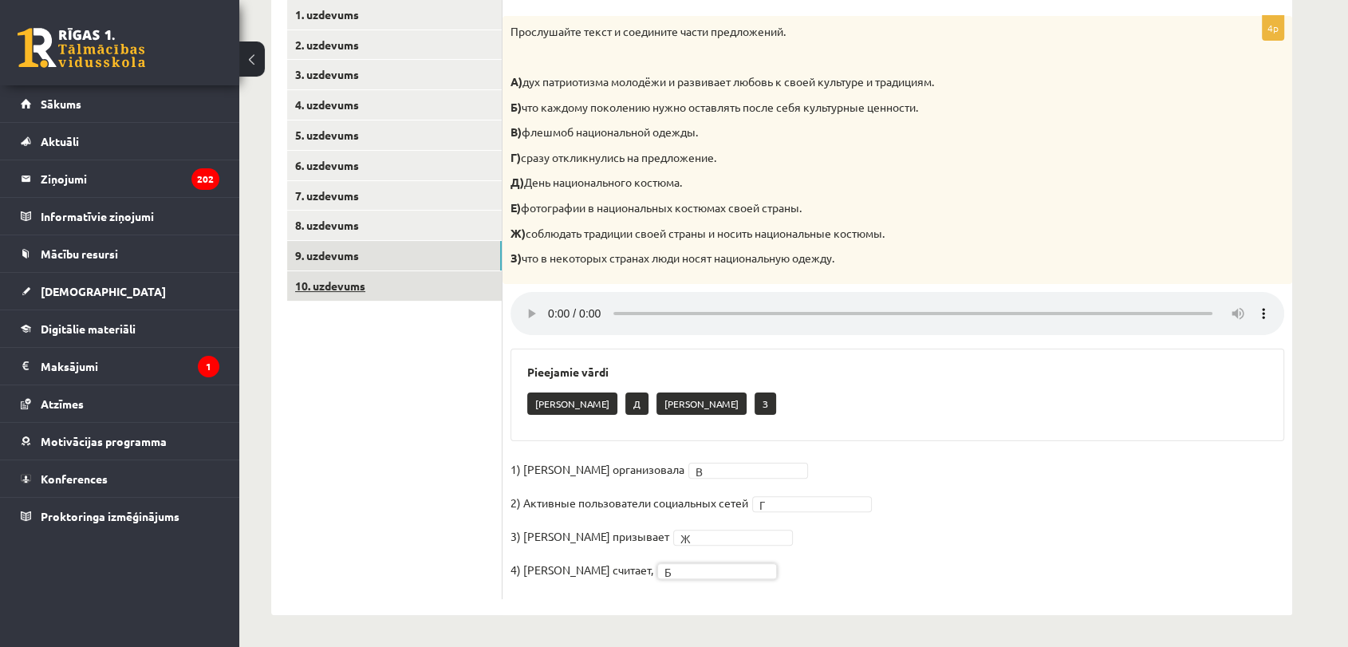
click at [396, 286] on link "10. uzdevums" at bounding box center [394, 286] width 215 height 30
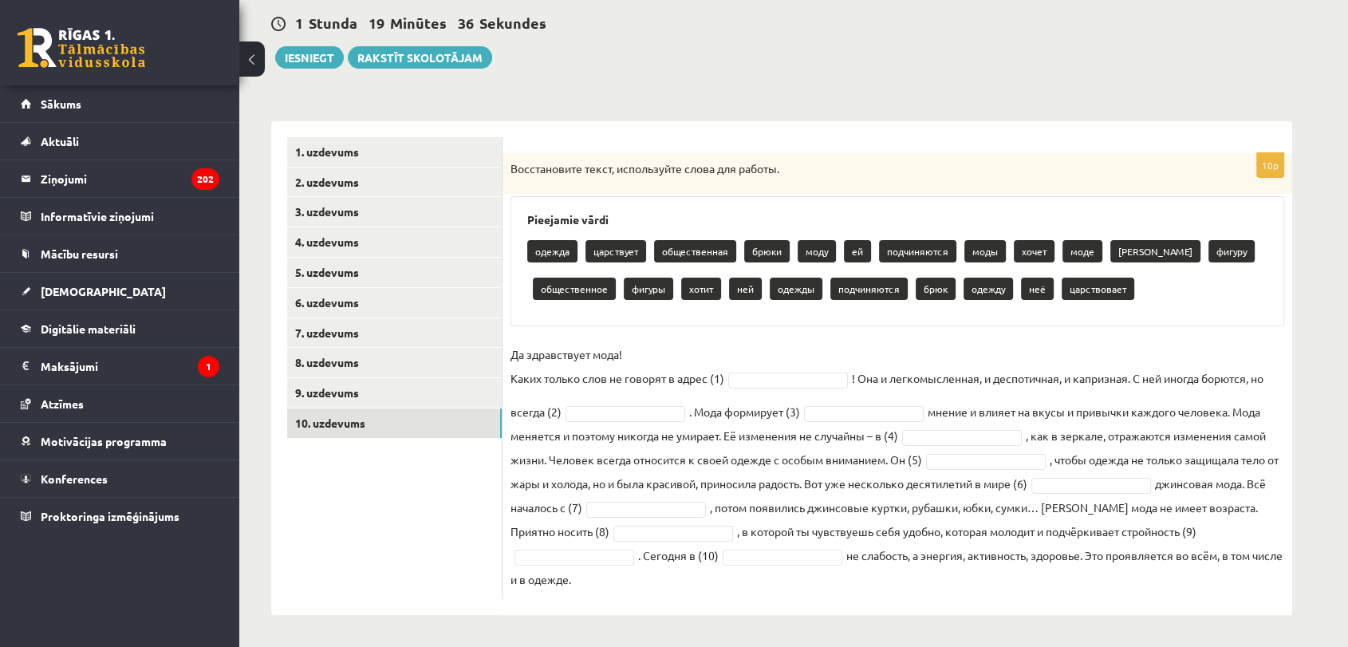
drag, startPoint x: 505, startPoint y: 161, endPoint x: 1265, endPoint y: 583, distance: 869.3
click at [1265, 583] on div "10p Восстановите текст, используйте слова для работы. Pieejamie vārdi одежда ца…" at bounding box center [897, 376] width 790 height 446
copy div "Восстановите текст, используйте слова для работы. Pieejamie vārdi одежда царств…"
click at [727, 336] on div "10p Восстановите текст, используйте слова для работы. Pieejamie vārdi одежда ца…" at bounding box center [897, 376] width 790 height 446
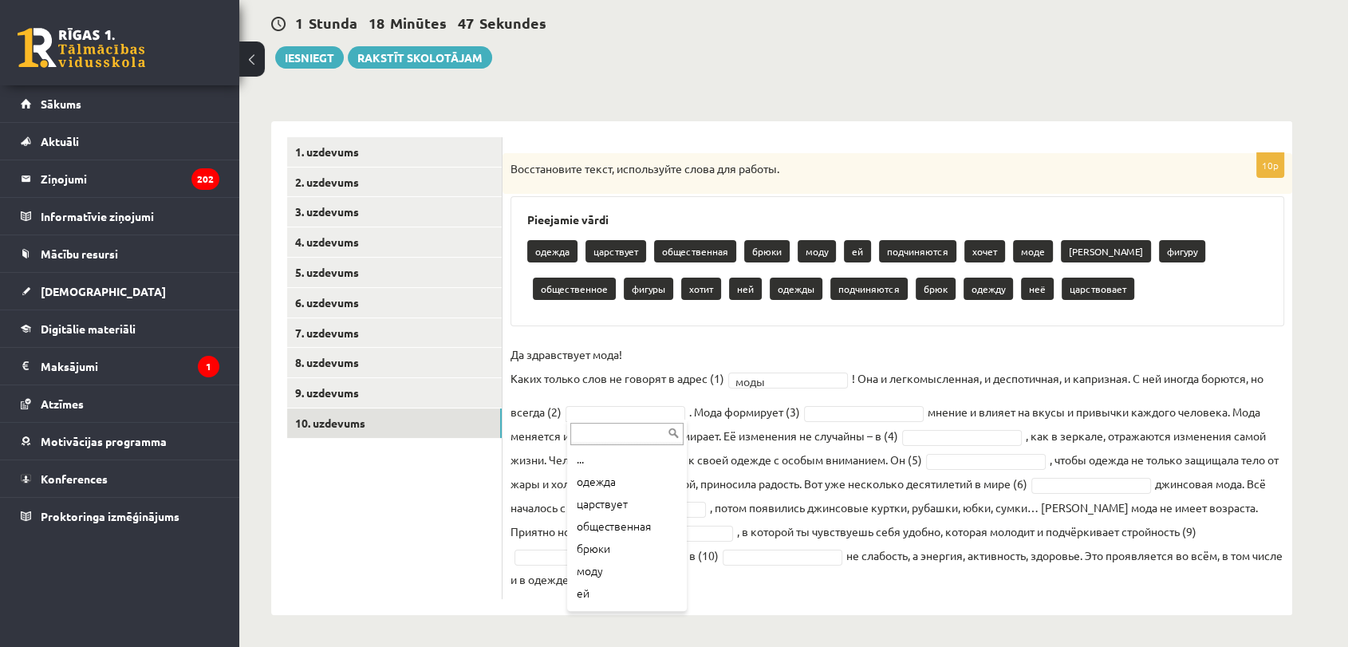
drag, startPoint x: 669, startPoint y: 486, endPoint x: 670, endPoint y: 474, distance: 12.8
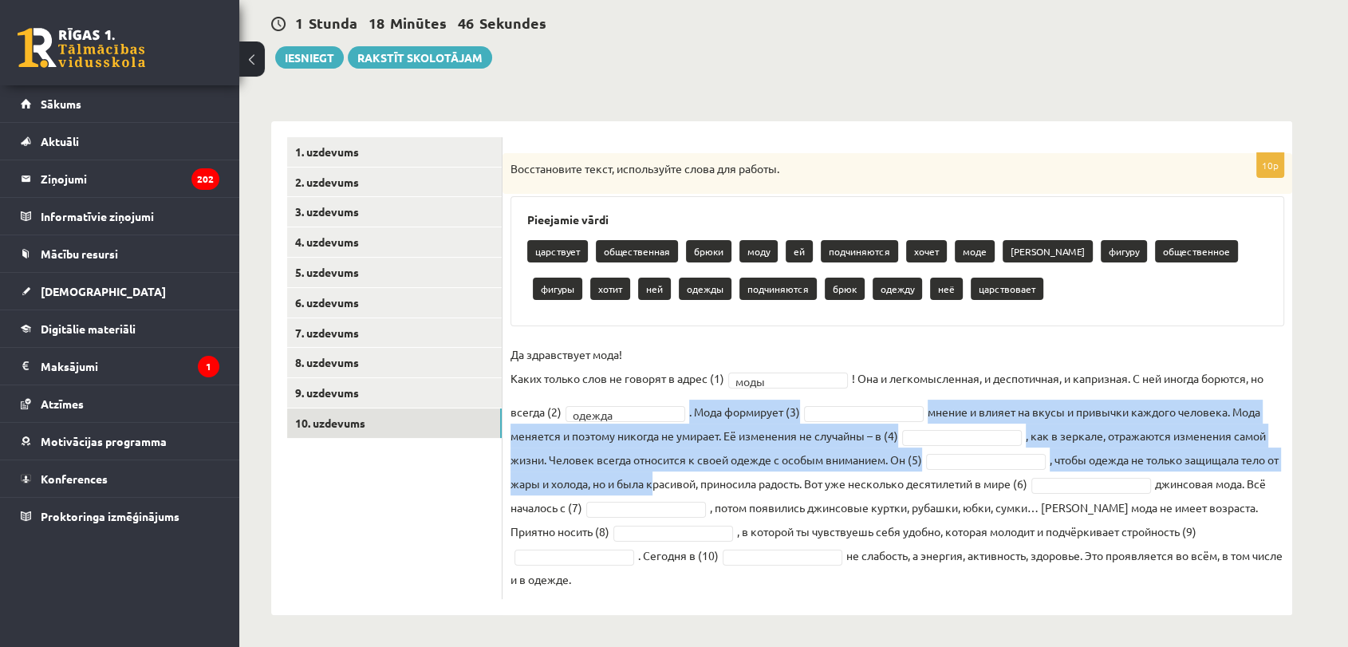
drag, startPoint x: 670, startPoint y: 474, endPoint x: 650, endPoint y: 408, distance: 68.4
click at [650, 408] on fieldset "Да здравствует мода! Каких только слов не говорят в адрес (1) моды **** ! Она и…" at bounding box center [897, 466] width 774 height 249
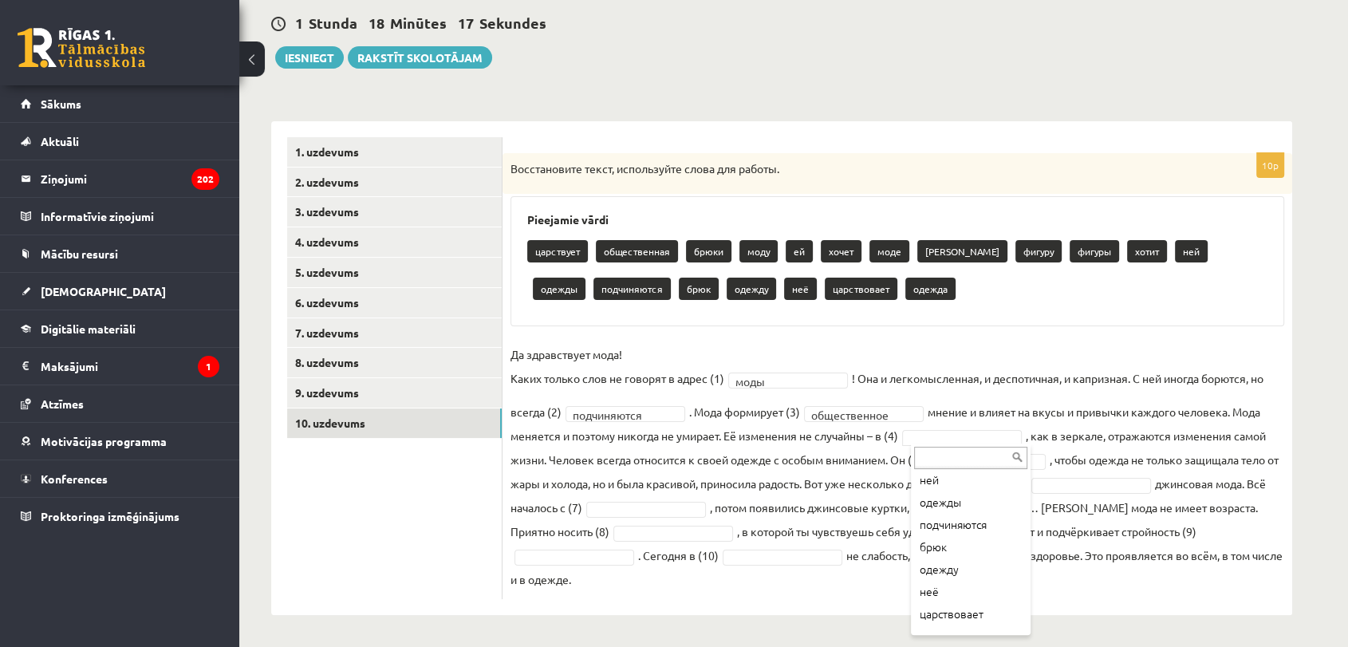
scroll to position [287, 0]
drag, startPoint x: 1027, startPoint y: 611, endPoint x: 1014, endPoint y: 592, distance: 23.0
click at [1014, 592] on div "... царствует общественная брюки моду ей хочет моде брюков фигуру фигуры хотит …" at bounding box center [971, 538] width 120 height 191
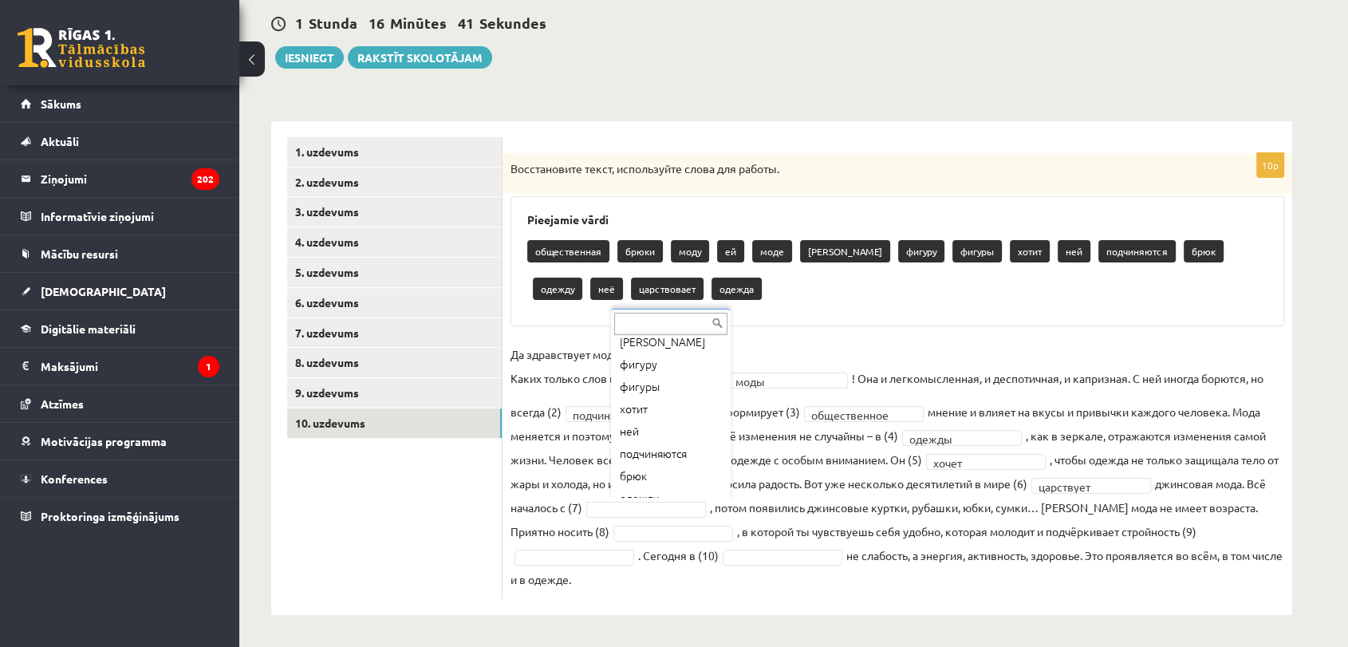
scroll to position [146, 0]
drag, startPoint x: 658, startPoint y: 458, endPoint x: 655, endPoint y: 471, distance: 13.9
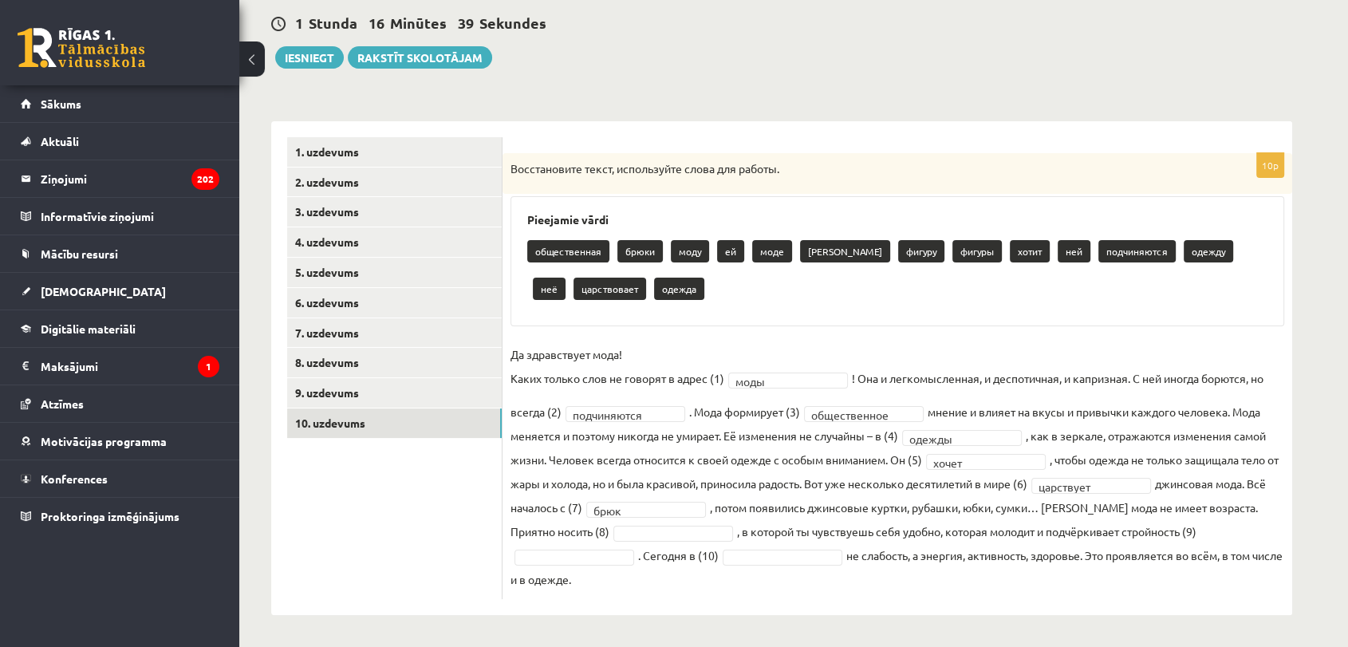
click at [655, 471] on fieldset "**********" at bounding box center [897, 466] width 774 height 249
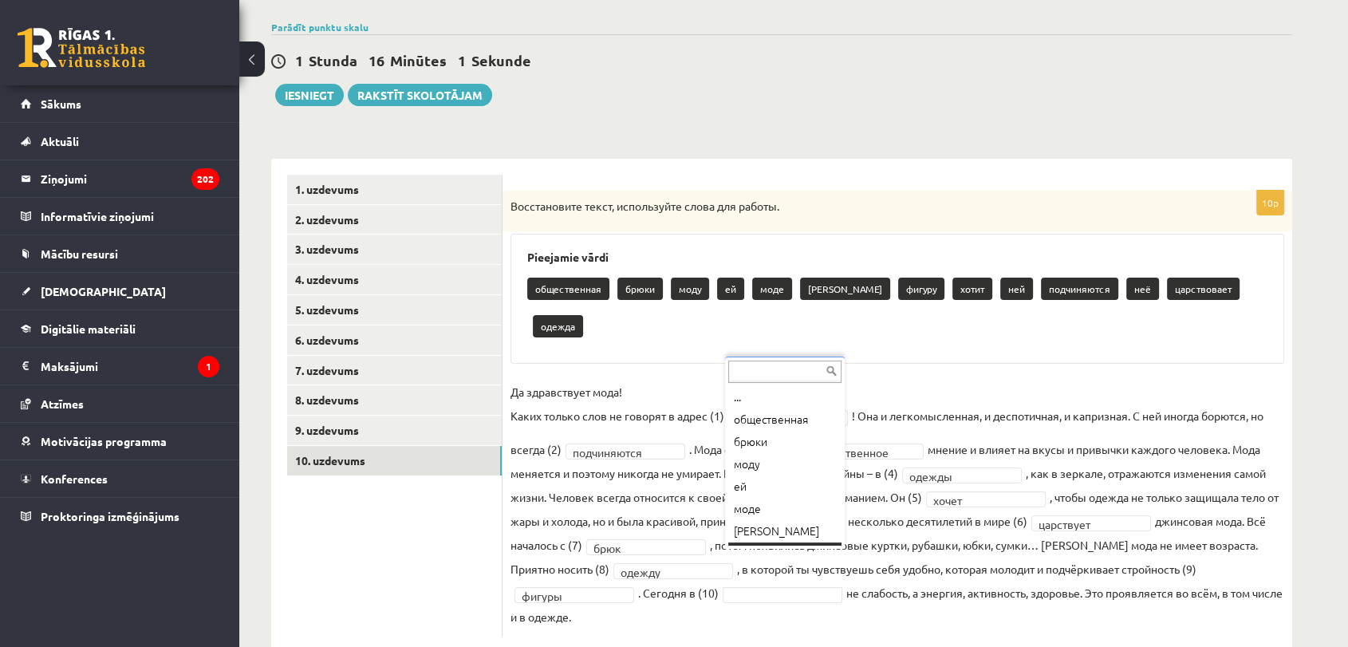
scroll to position [19, 0]
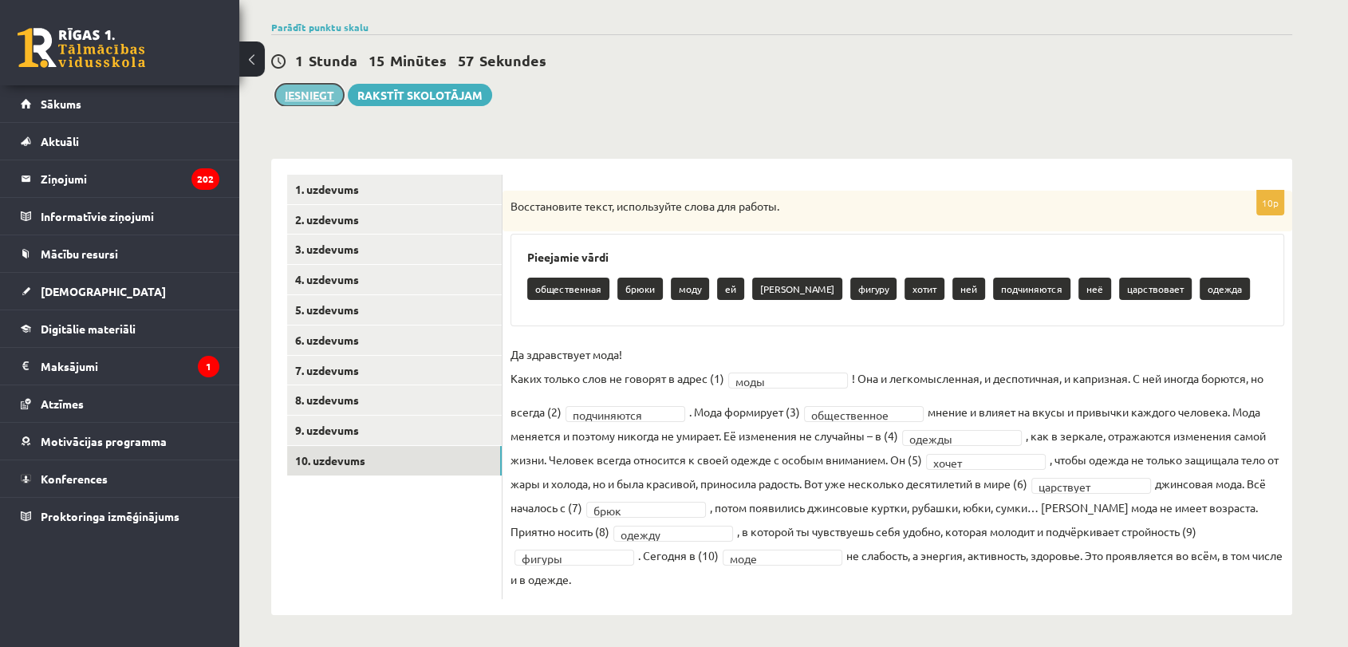
click at [309, 97] on button "Iesniegt" at bounding box center [309, 95] width 69 height 22
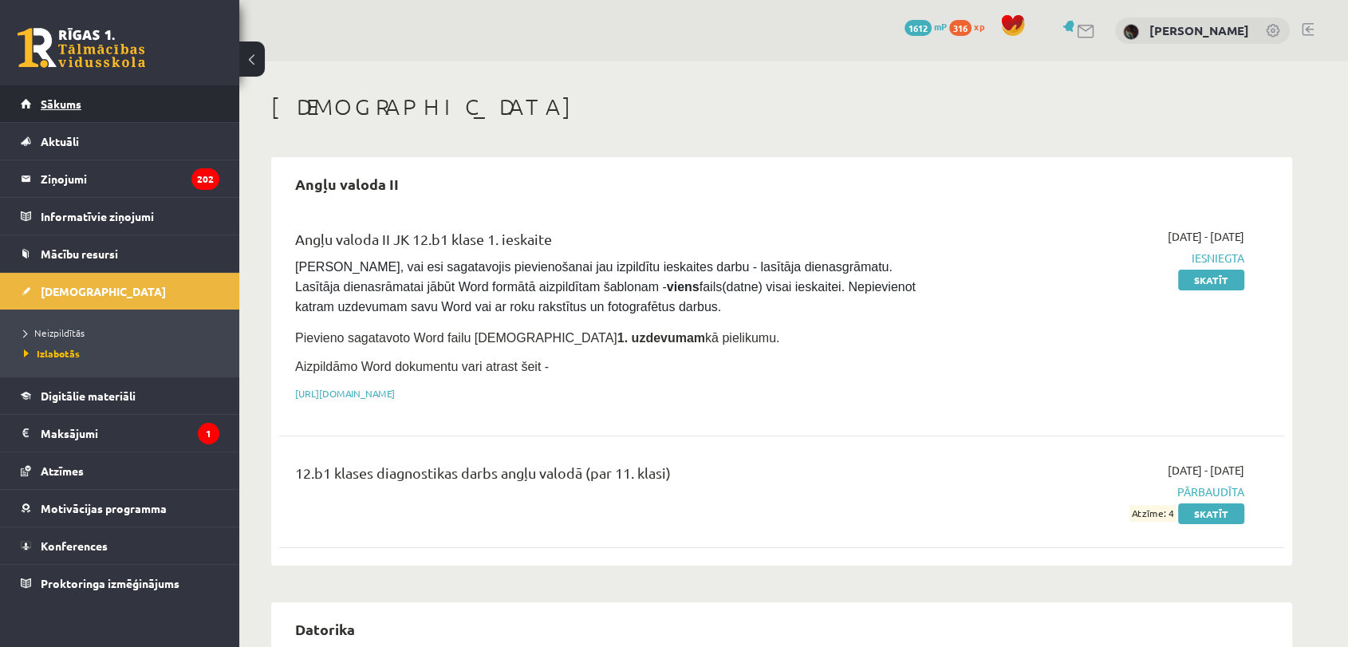
click at [175, 115] on link "Sākums" at bounding box center [120, 103] width 199 height 37
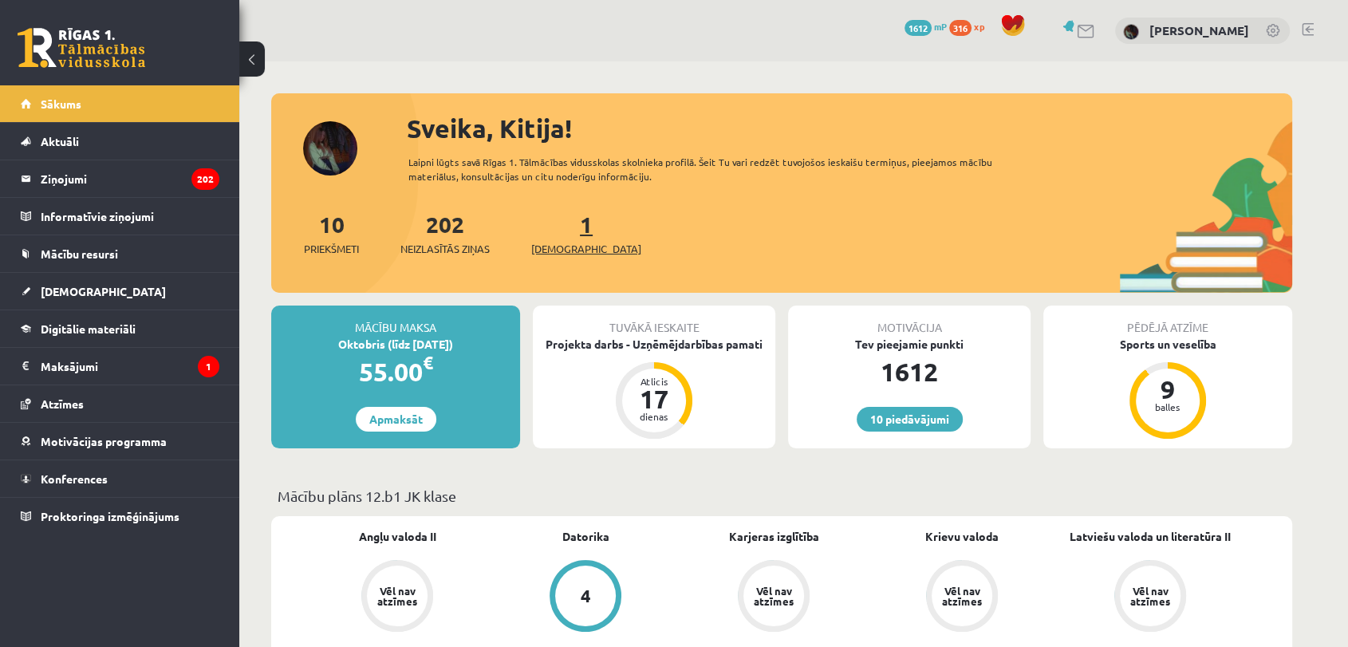
click at [561, 234] on link "1 Ieskaites" at bounding box center [586, 233] width 110 height 47
